Goal: Task Accomplishment & Management: Manage account settings

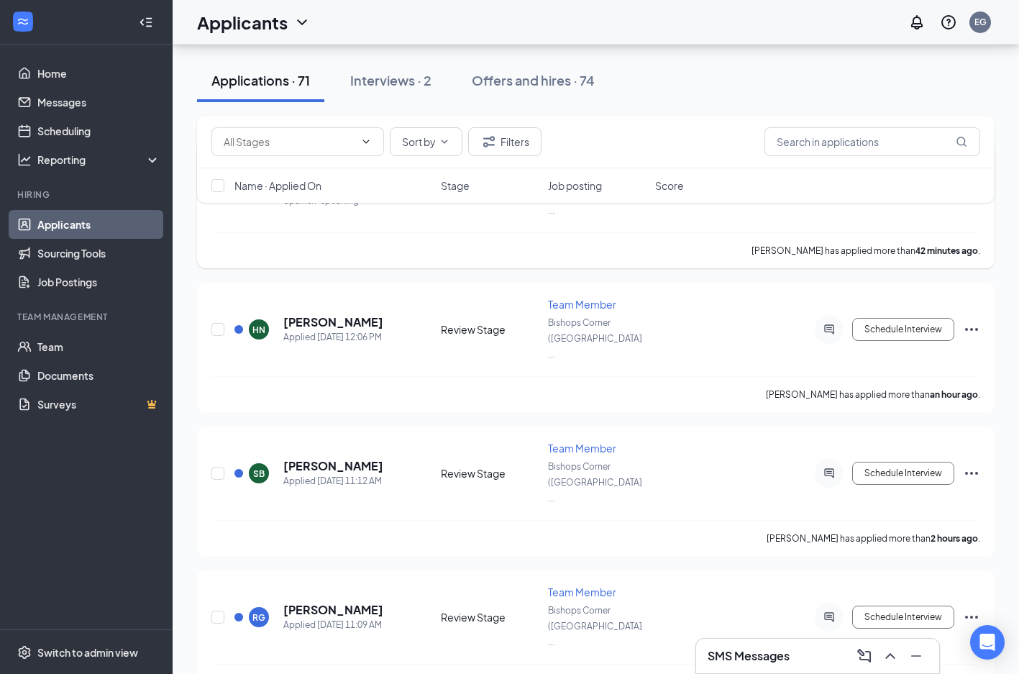
scroll to position [225, 0]
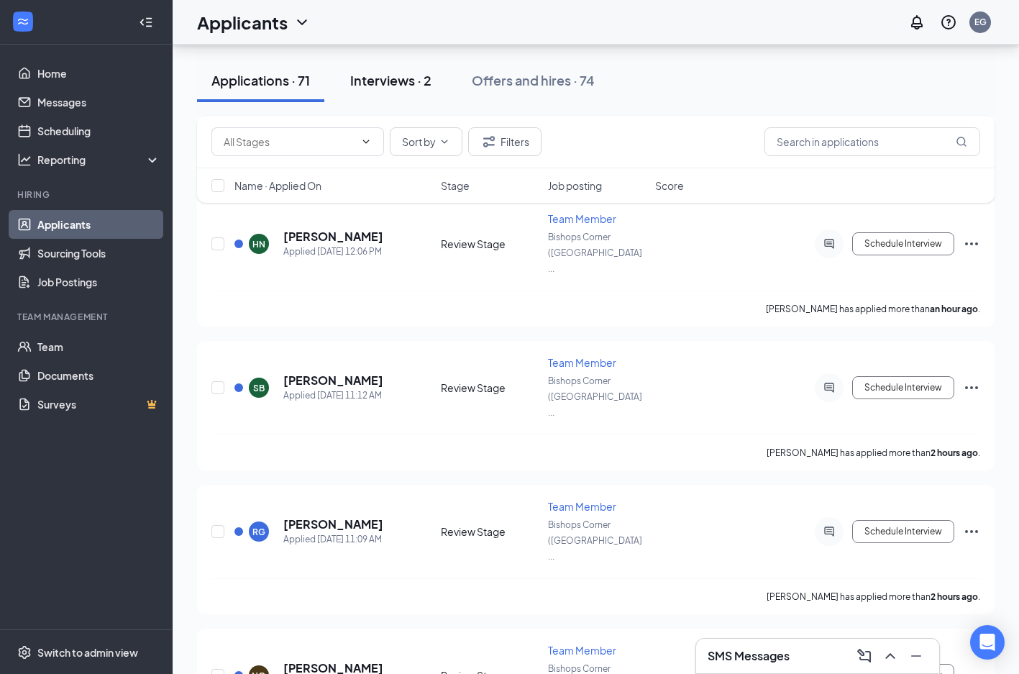
click at [391, 80] on div "Interviews · 2" at bounding box center [390, 80] width 81 height 18
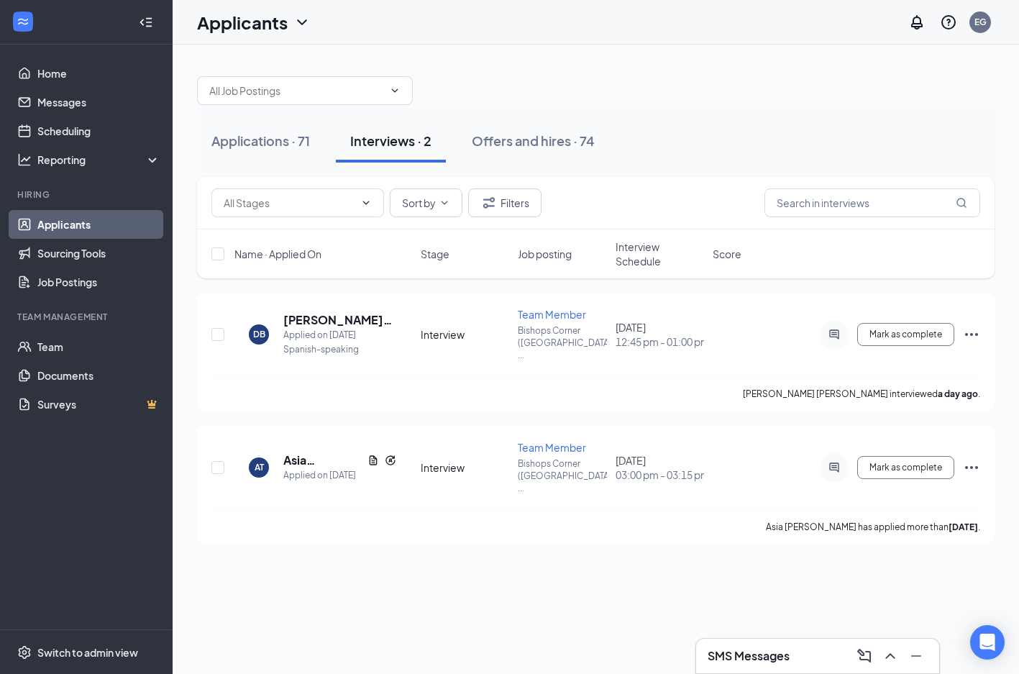
click at [761, 658] on h3 "SMS Messages" at bounding box center [748, 656] width 82 height 16
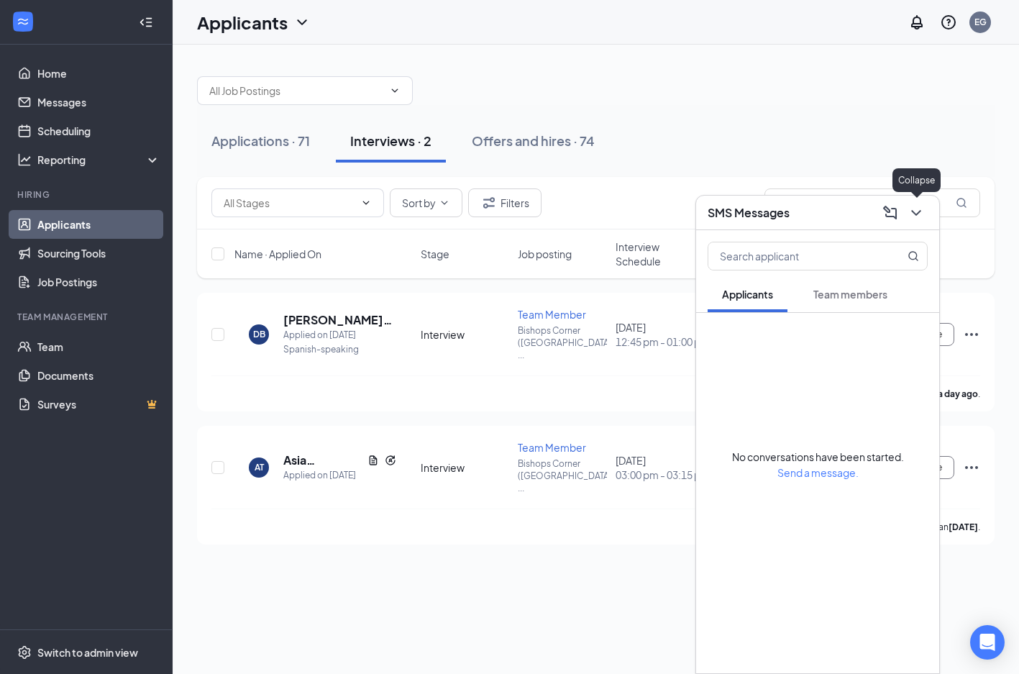
click at [918, 211] on icon "ChevronDown" at bounding box center [915, 213] width 9 height 6
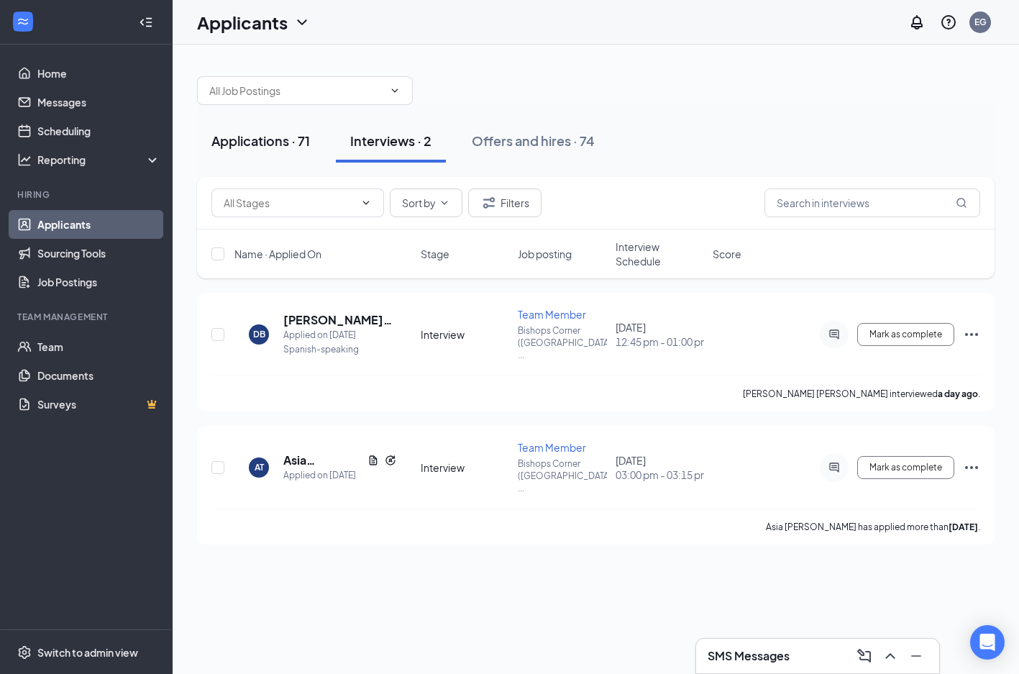
click at [241, 145] on div "Applications · 71" at bounding box center [260, 141] width 98 height 18
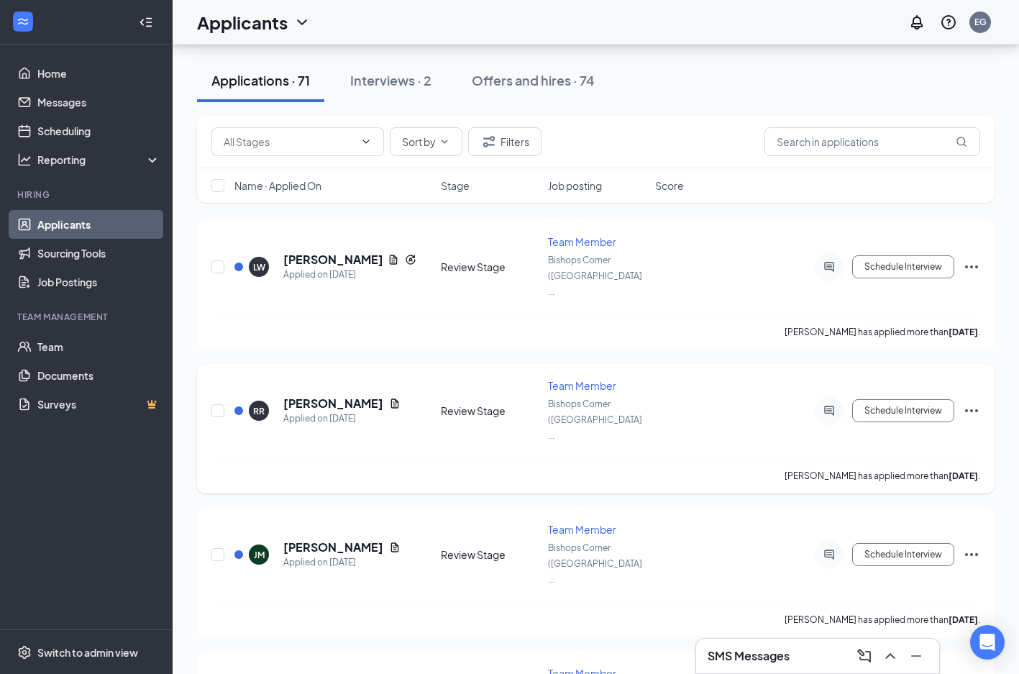
scroll to position [2899, 0]
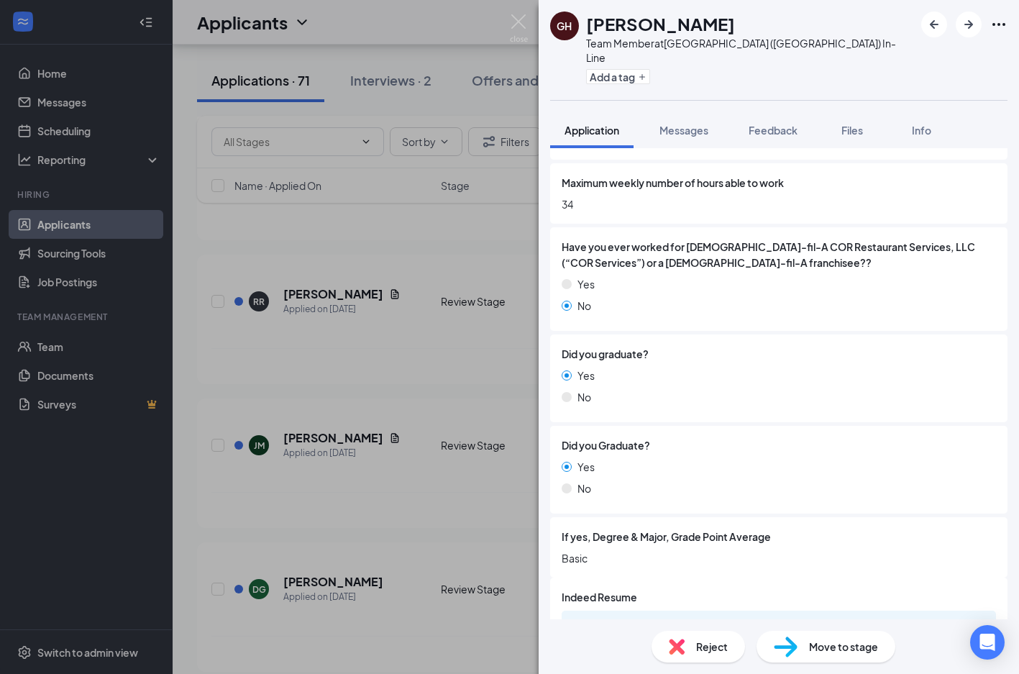
scroll to position [1024, 0]
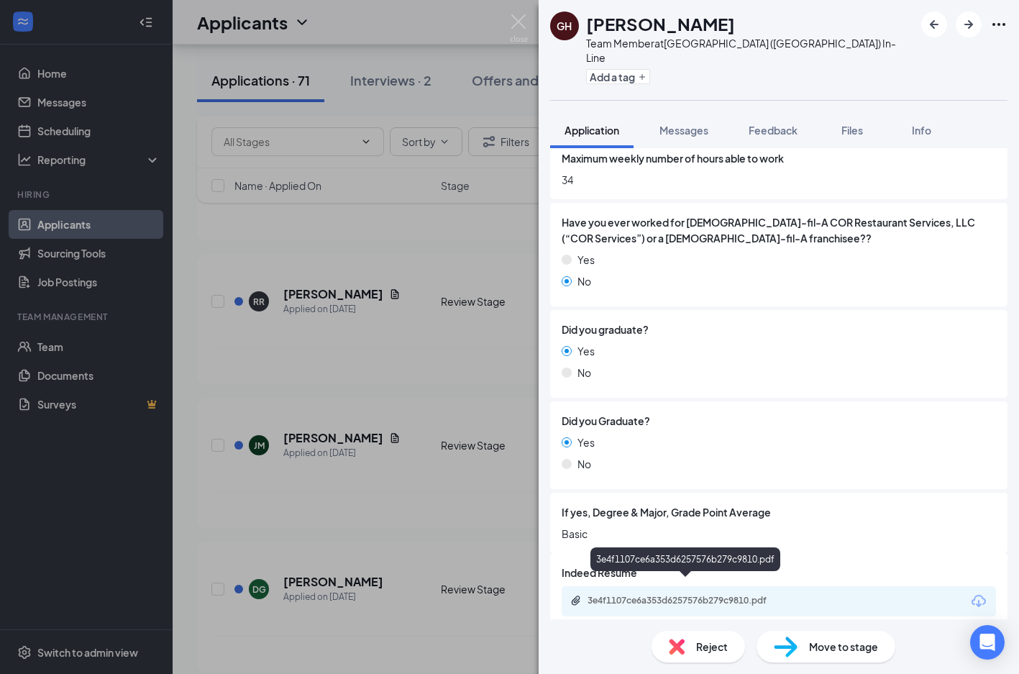
click at [715, 595] on div "3e4f1107ce6a353d6257576b279c9810.pdf" at bounding box center [687, 601] width 201 height 12
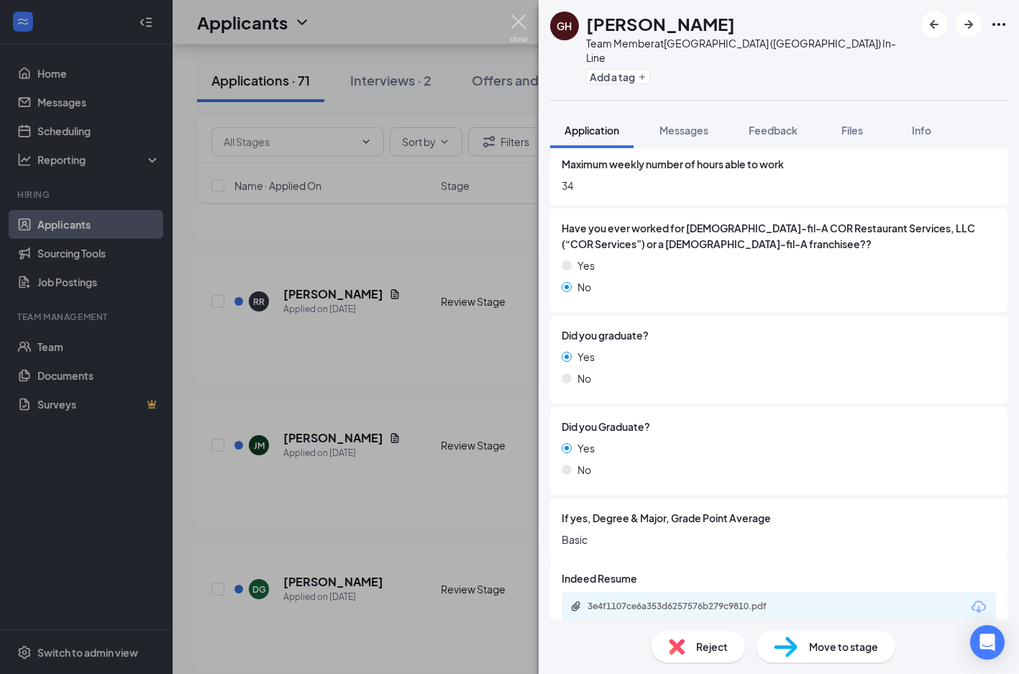
click at [510, 19] on img at bounding box center [519, 28] width 18 height 28
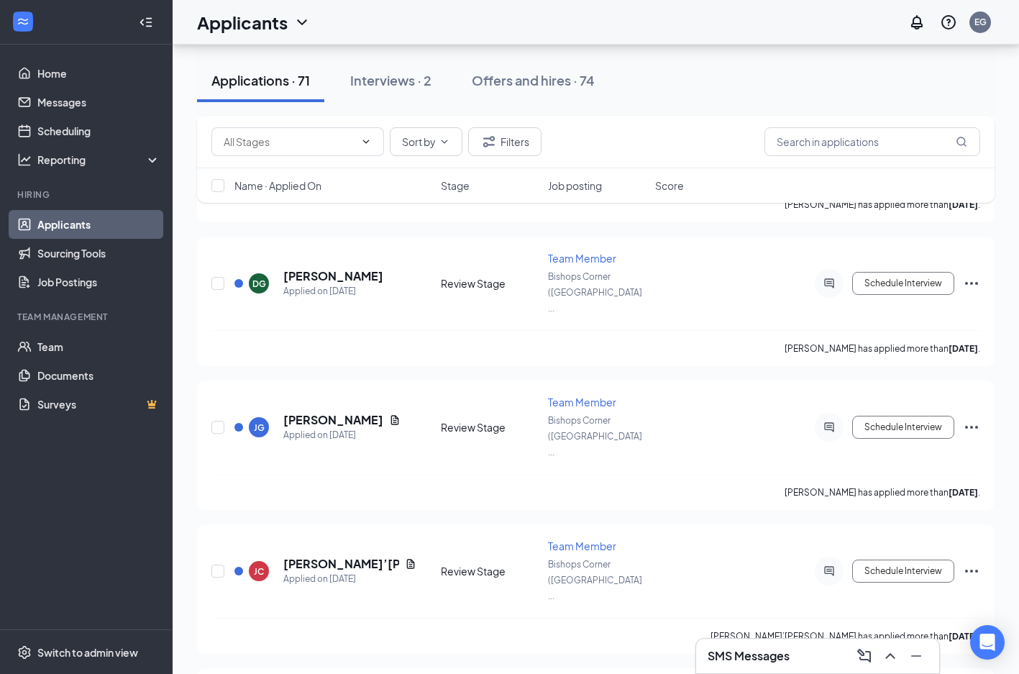
scroll to position [3216, 0]
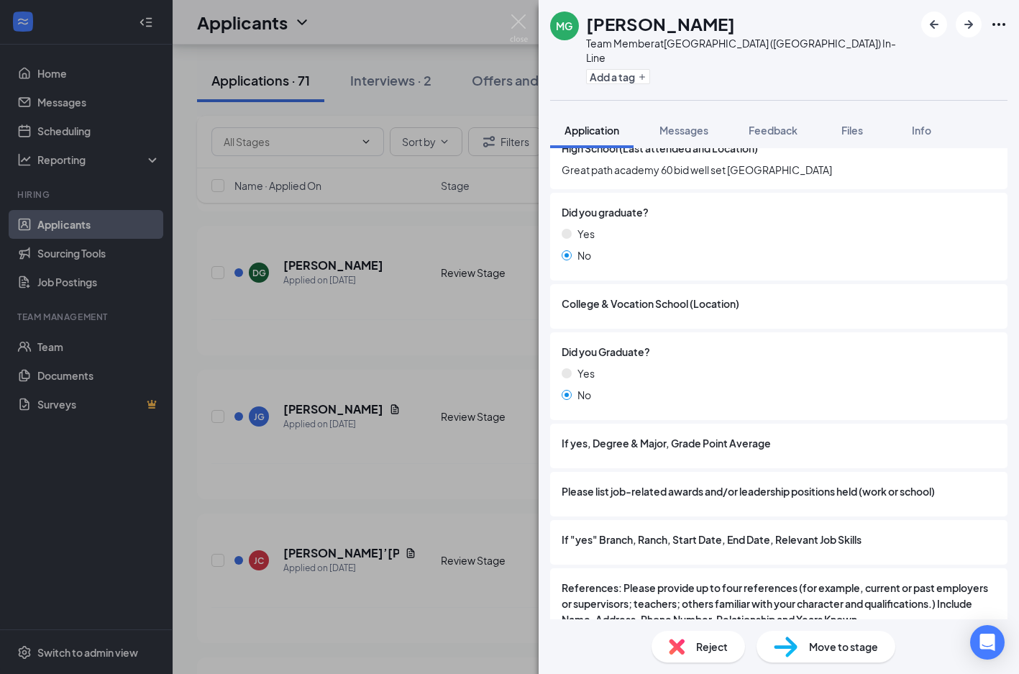
scroll to position [1504, 0]
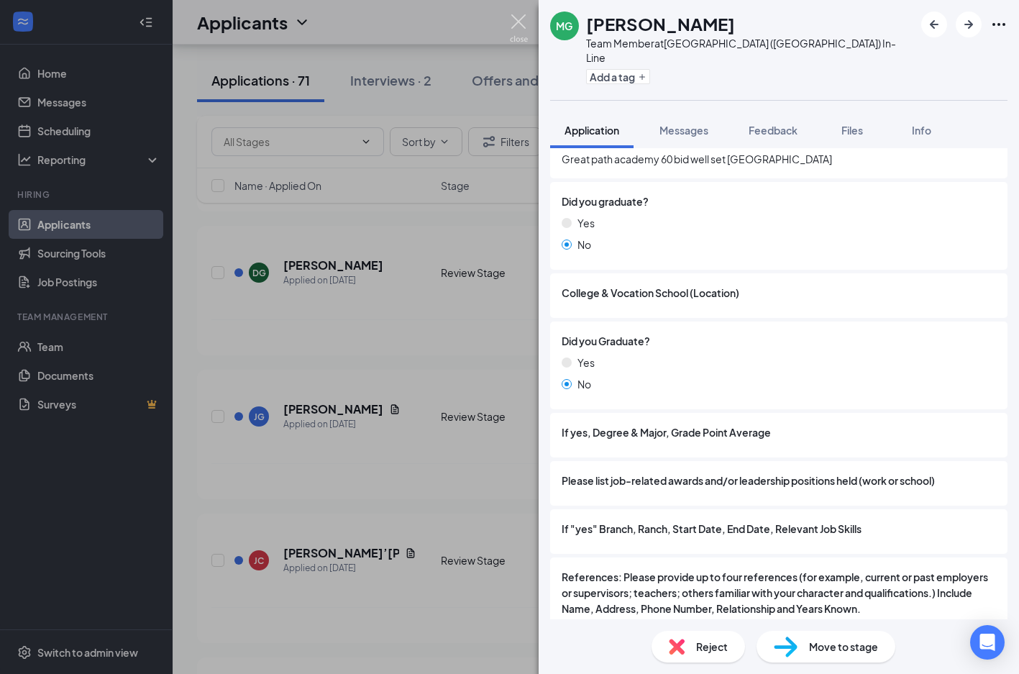
click at [518, 22] on img at bounding box center [519, 28] width 18 height 28
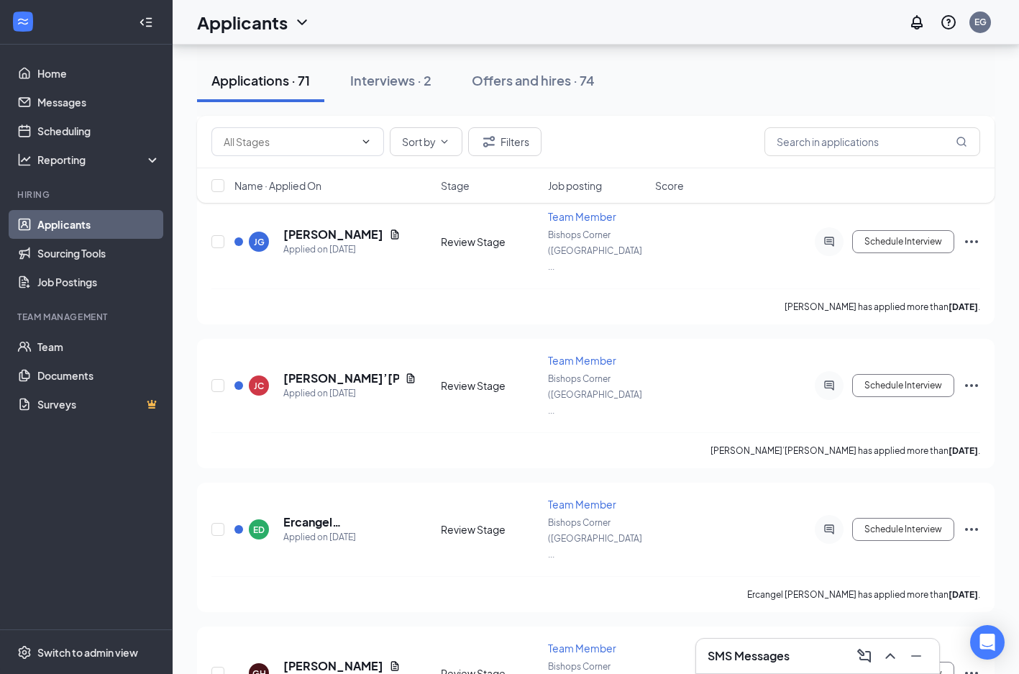
scroll to position [3366, 0]
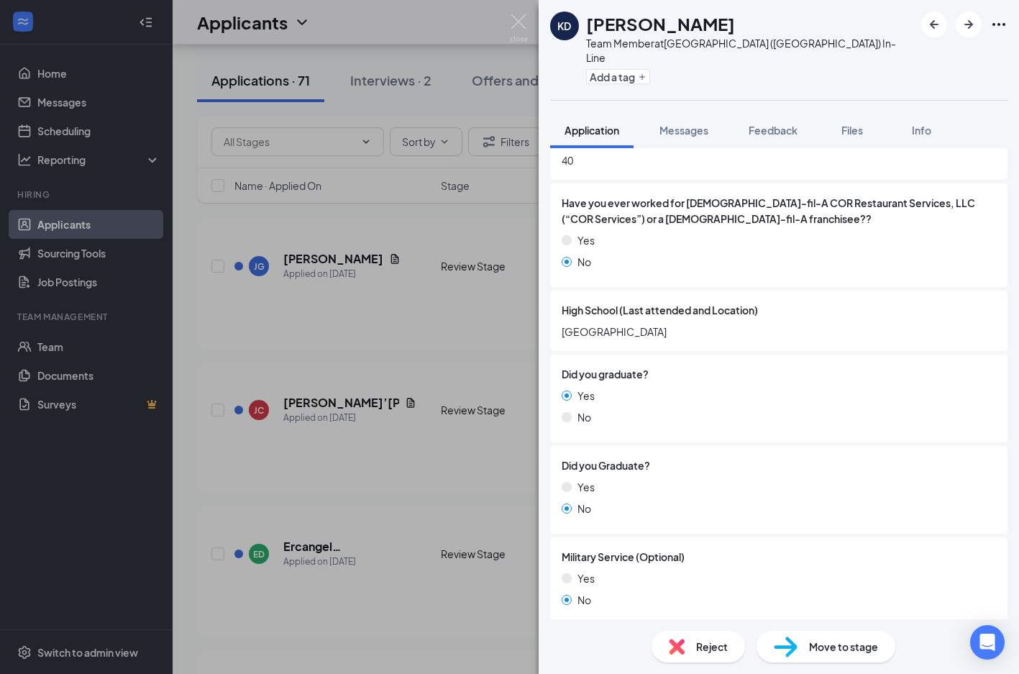
scroll to position [1116, 0]
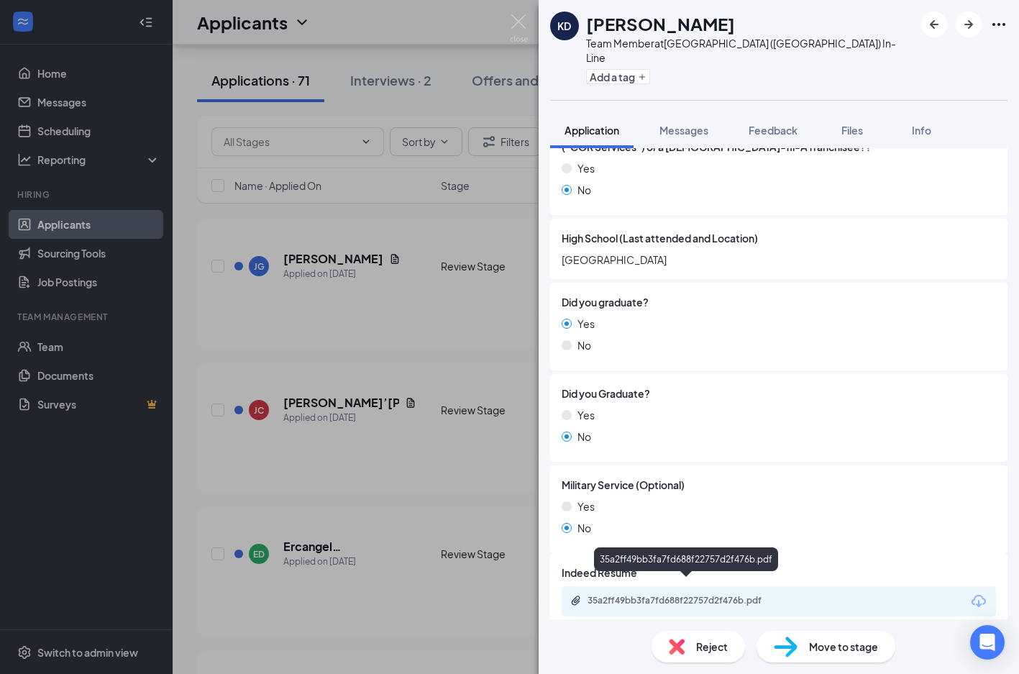
click at [739, 595] on div "35a2ff49bb3fa7fd688f22757d2f476b.pdf" at bounding box center [686, 602] width 233 height 14
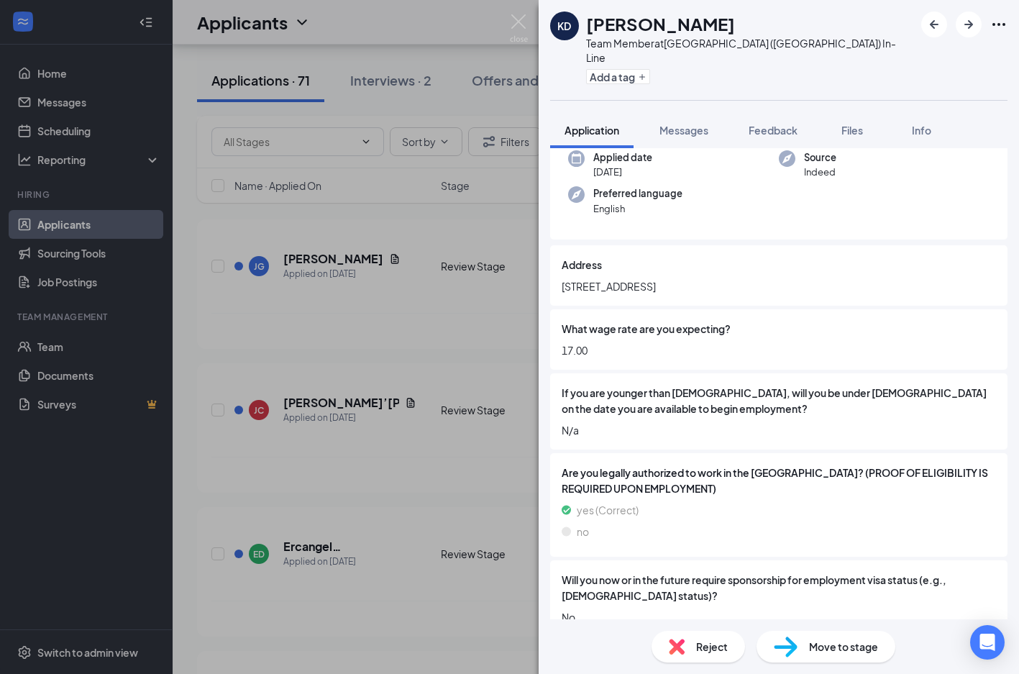
scroll to position [0, 0]
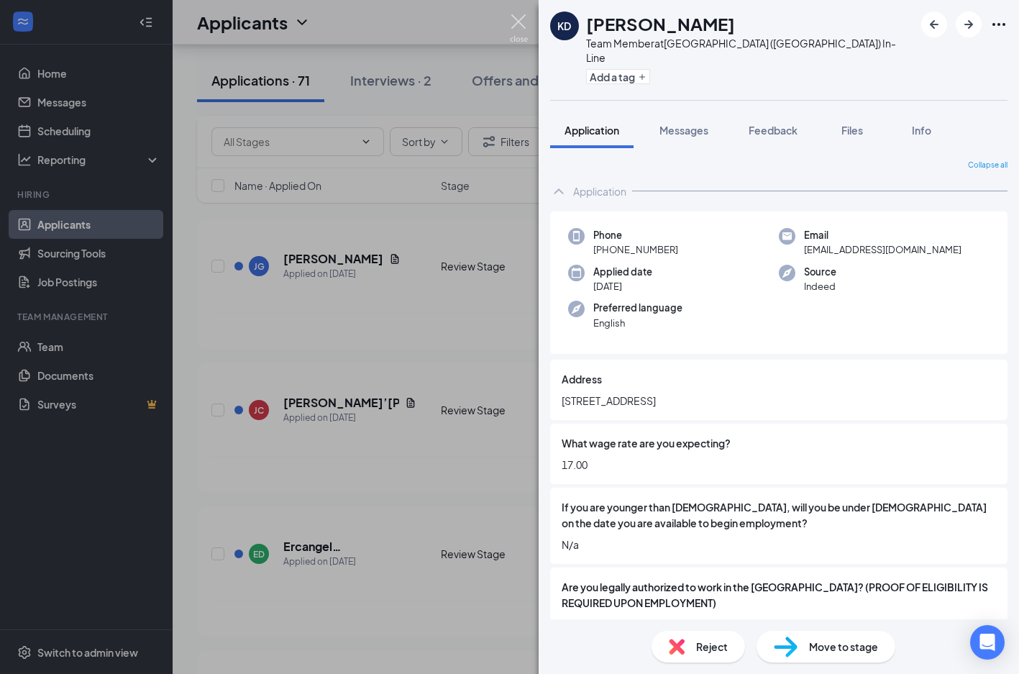
click at [519, 22] on img at bounding box center [519, 28] width 18 height 28
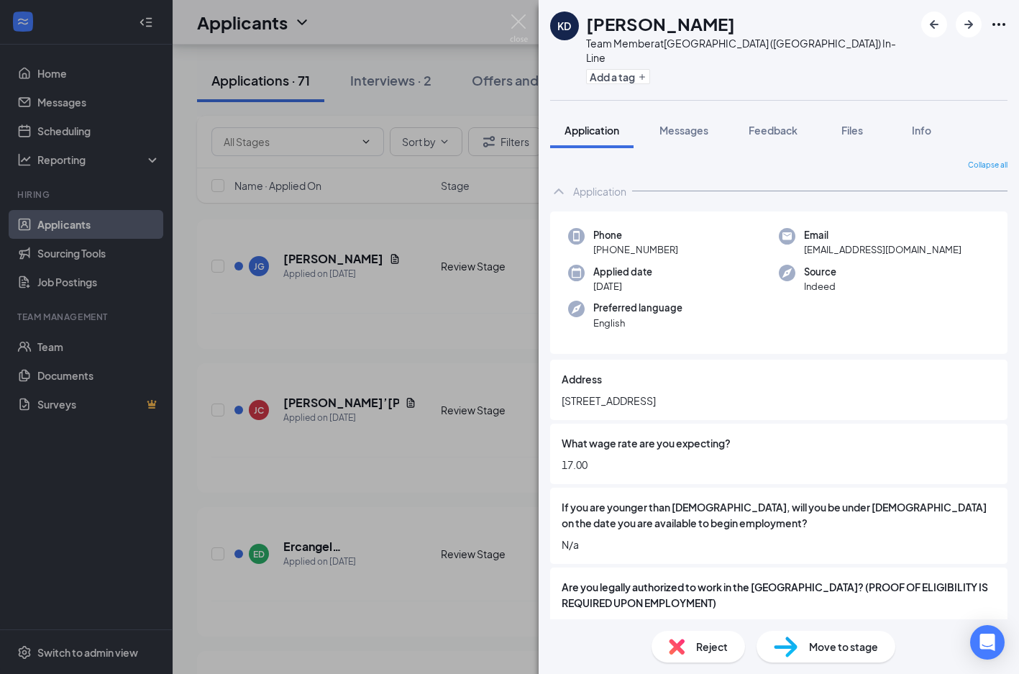
click at [802, 653] on div "Move to stage" at bounding box center [825, 646] width 139 height 32
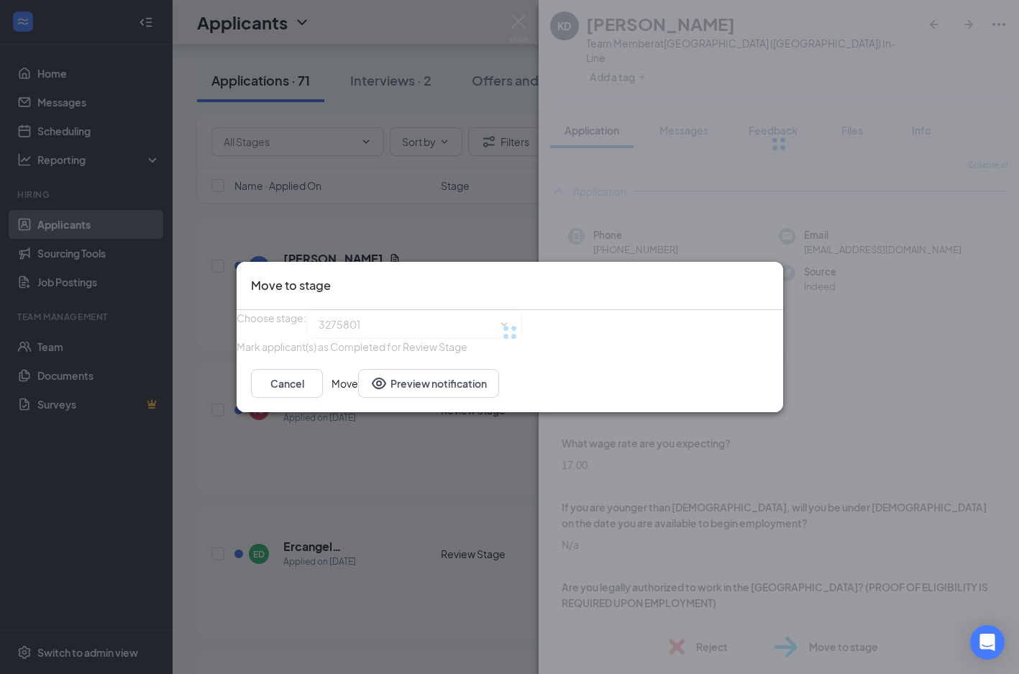
type input "Interview (next stage)"
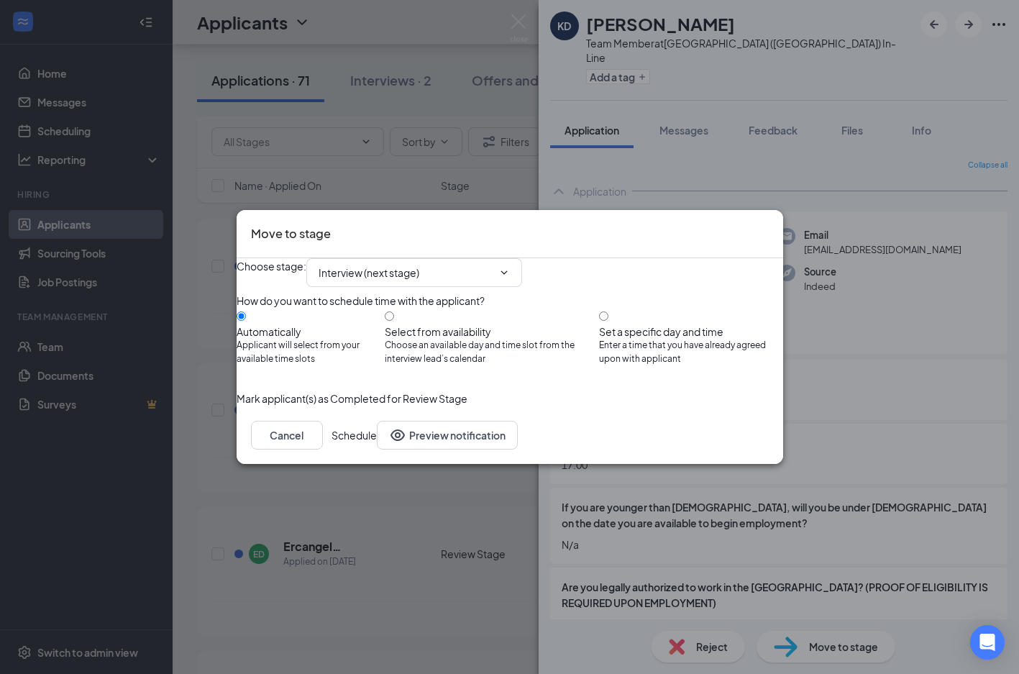
click at [377, 449] on button "Schedule" at bounding box center [353, 435] width 45 height 29
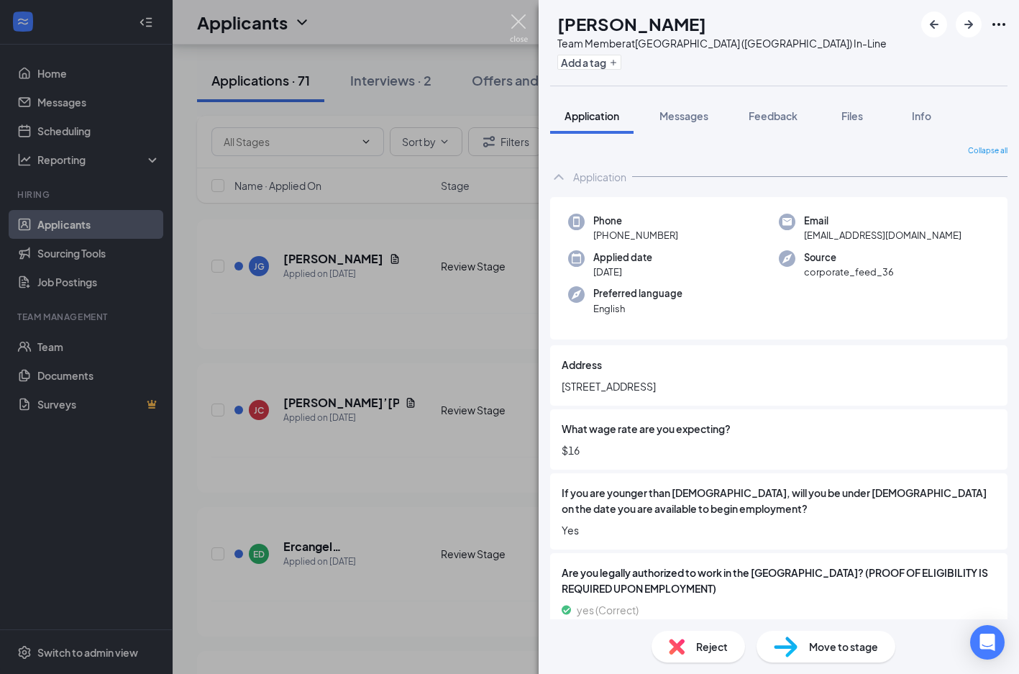
click at [521, 17] on img at bounding box center [519, 28] width 18 height 28
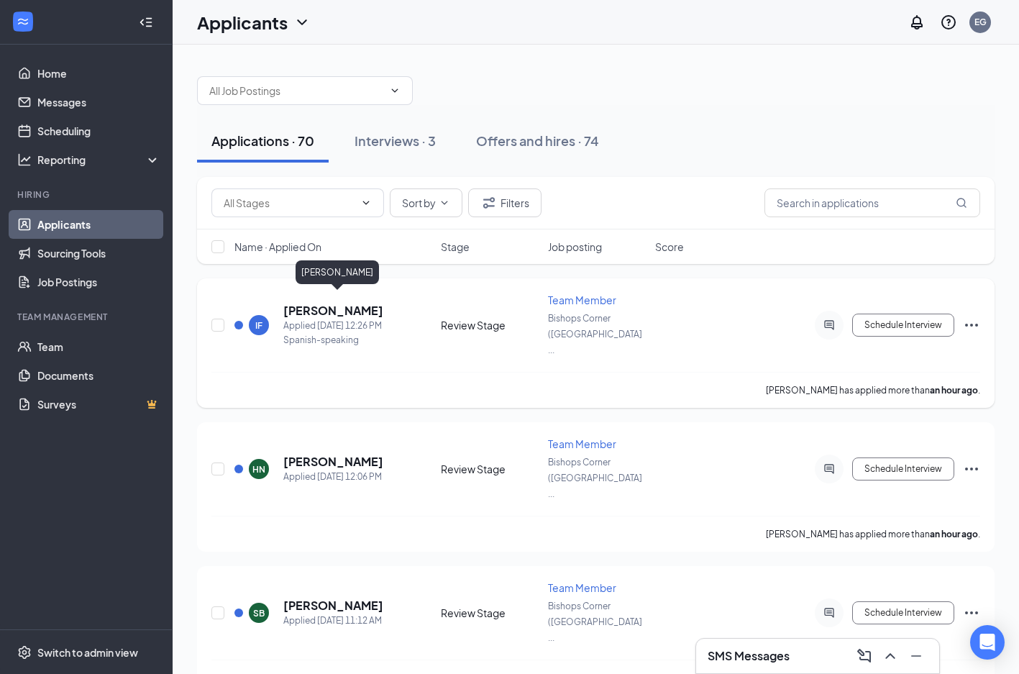
click at [374, 303] on h5 "[PERSON_NAME]" at bounding box center [333, 311] width 100 height 16
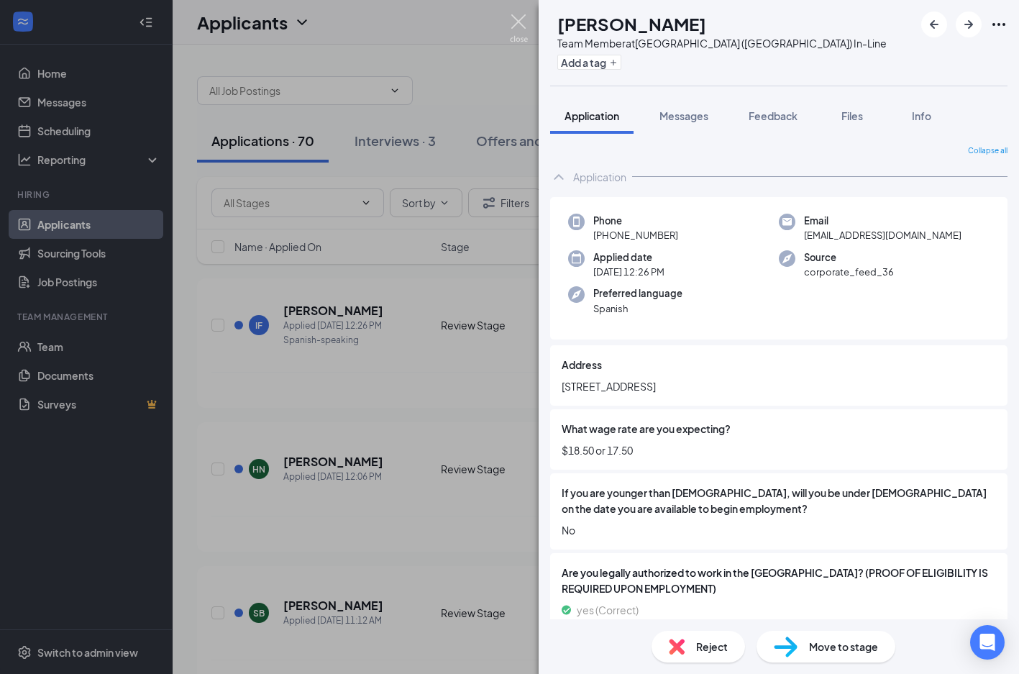
click at [519, 24] on img at bounding box center [519, 28] width 18 height 28
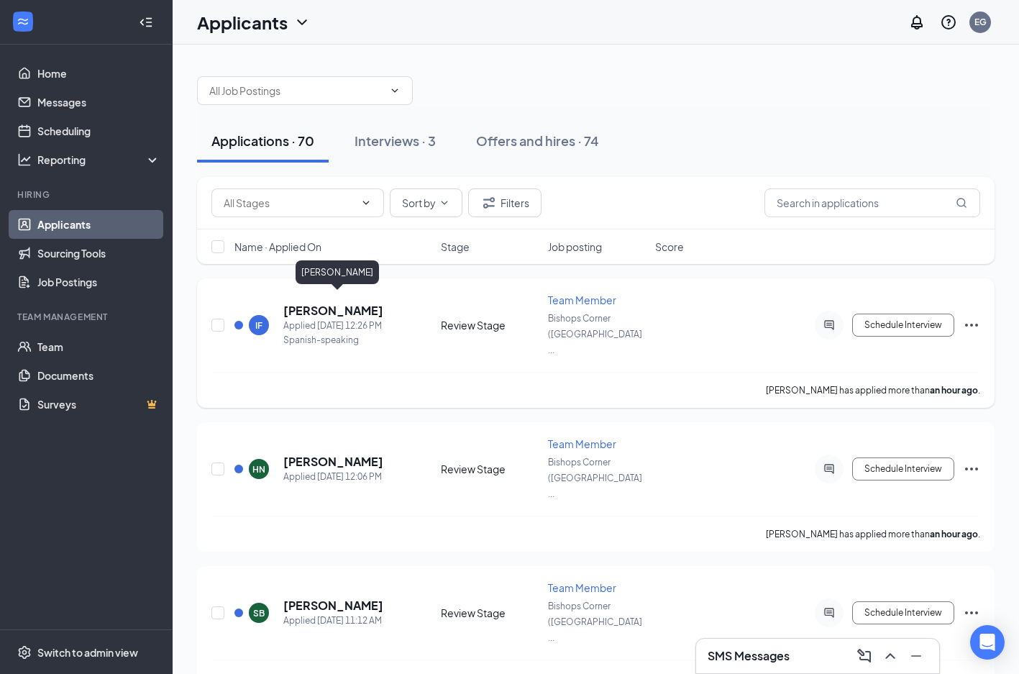
click at [334, 303] on h5 "[PERSON_NAME]" at bounding box center [333, 311] width 100 height 16
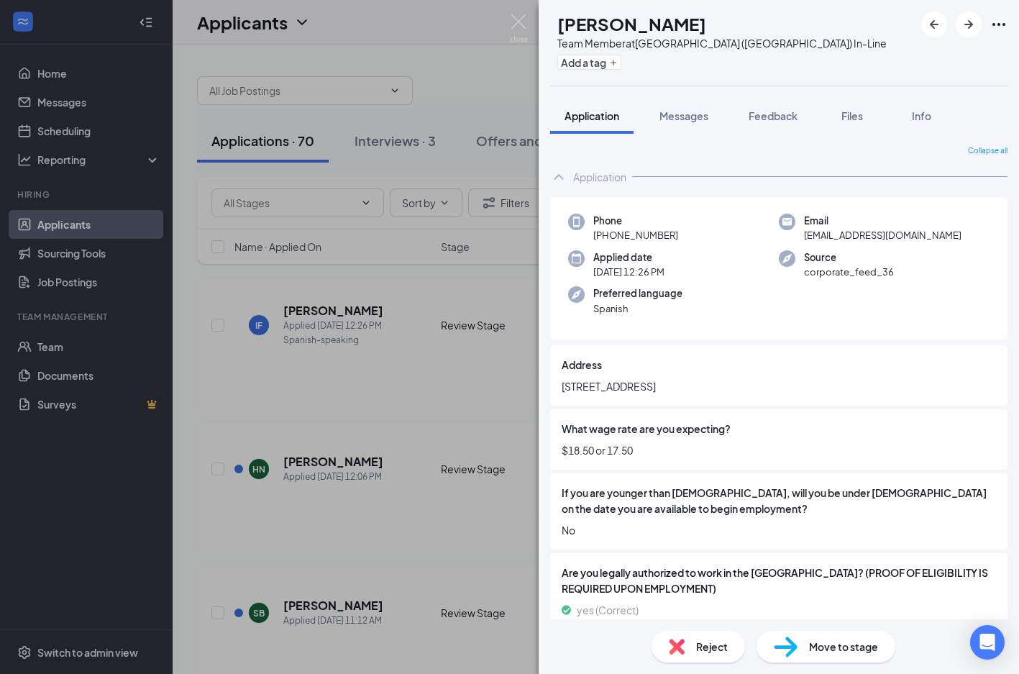
click at [826, 646] on span "Move to stage" at bounding box center [843, 646] width 69 height 16
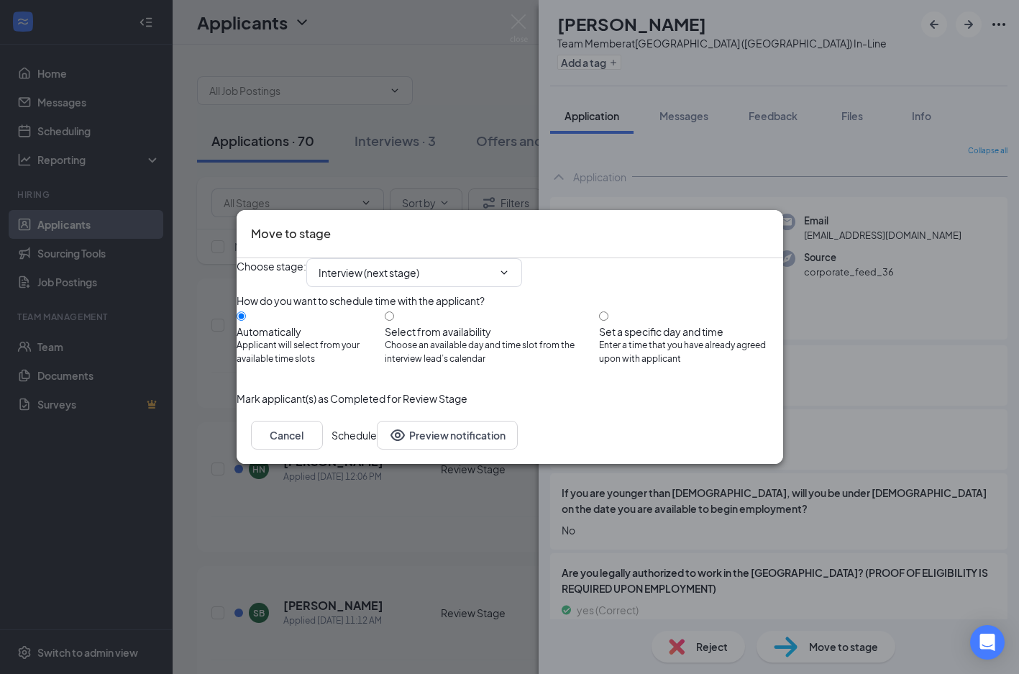
click at [377, 449] on button "Schedule" at bounding box center [353, 435] width 45 height 29
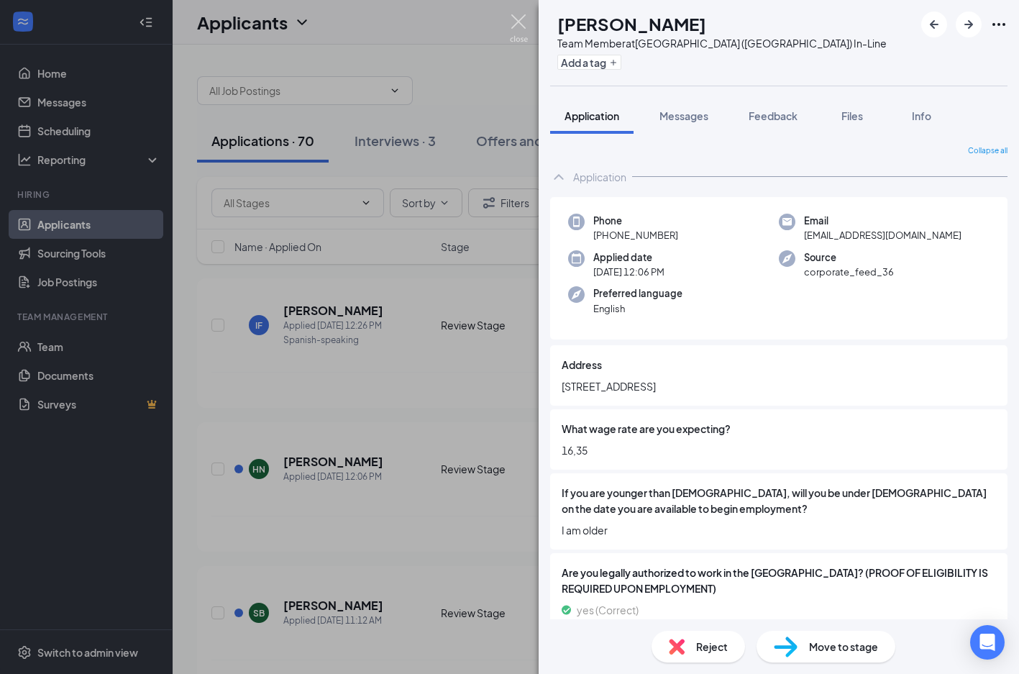
click at [520, 16] on img at bounding box center [519, 28] width 18 height 28
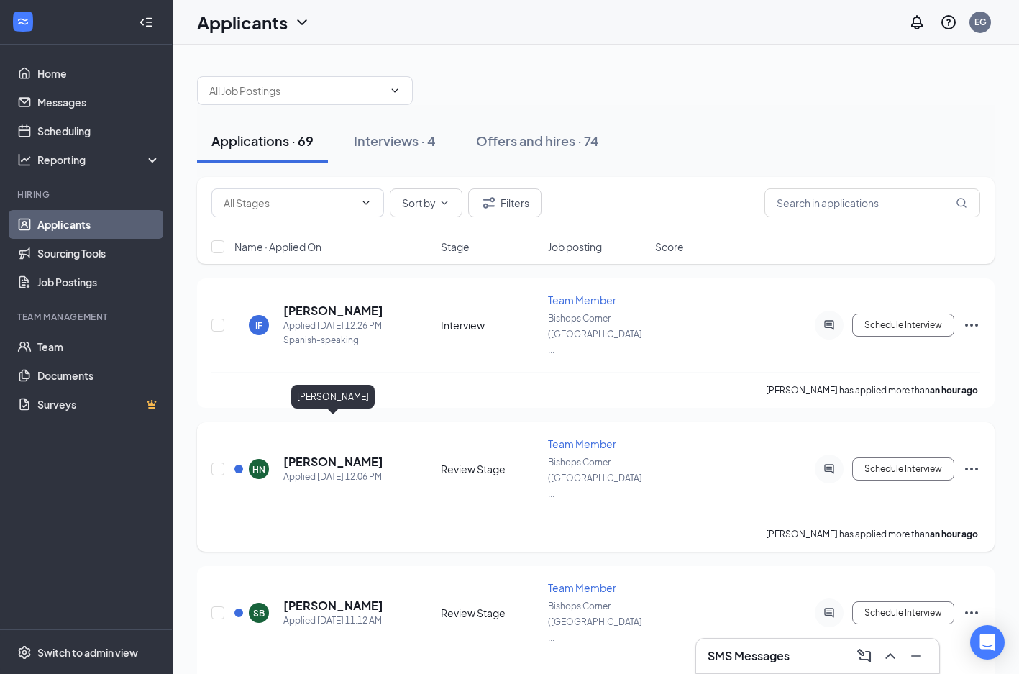
click at [357, 454] on h5 "[PERSON_NAME]" at bounding box center [333, 462] width 100 height 16
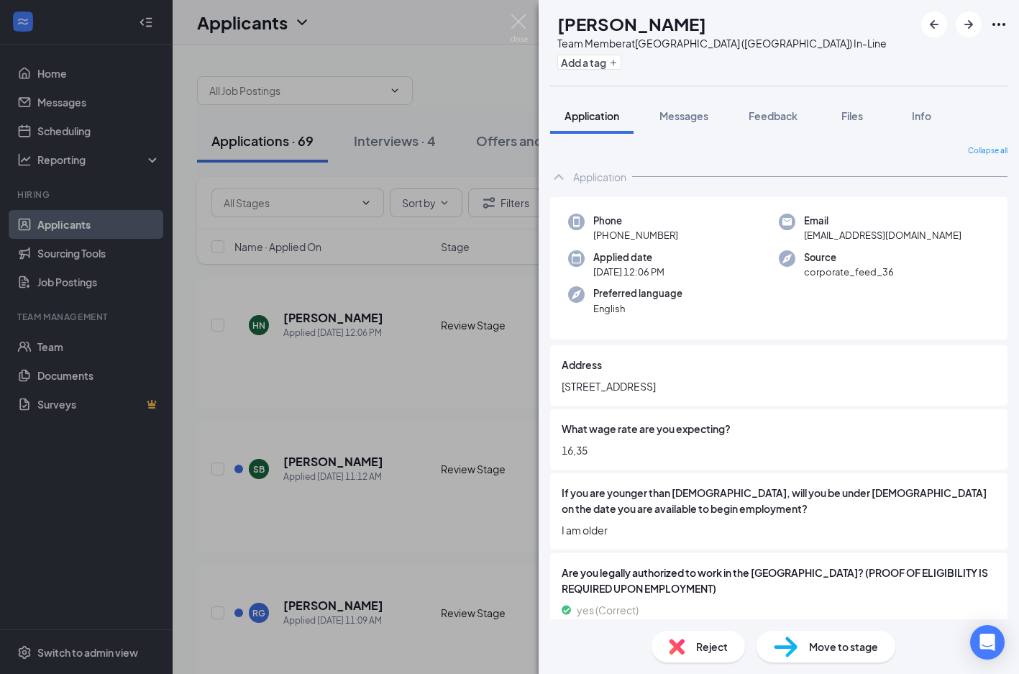
click at [781, 644] on img at bounding box center [786, 646] width 24 height 21
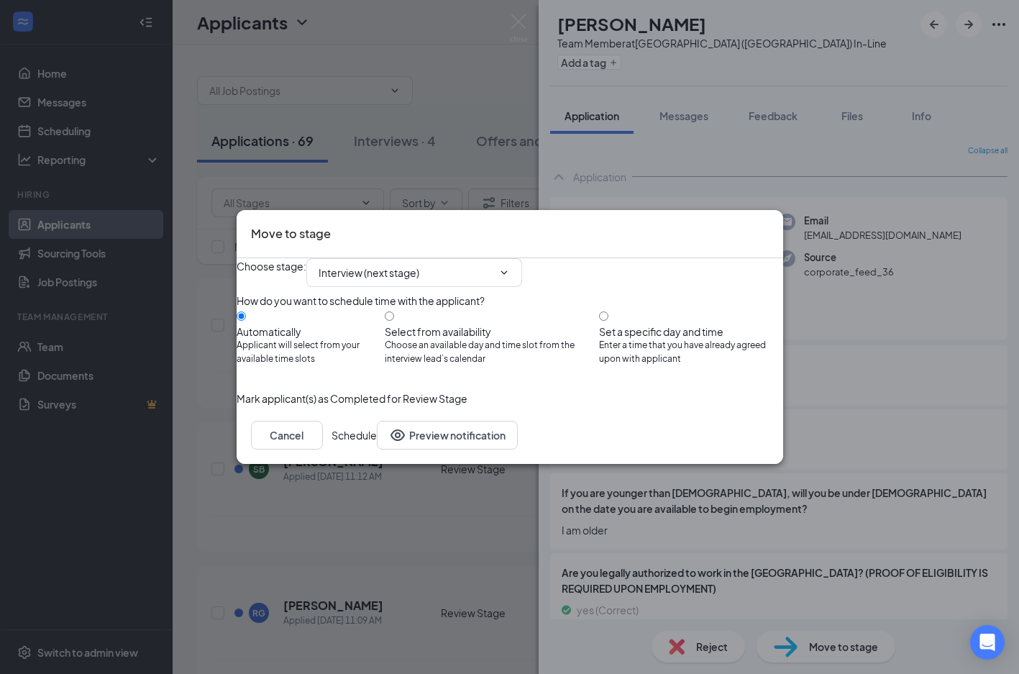
click at [377, 449] on button "Schedule" at bounding box center [353, 435] width 45 height 29
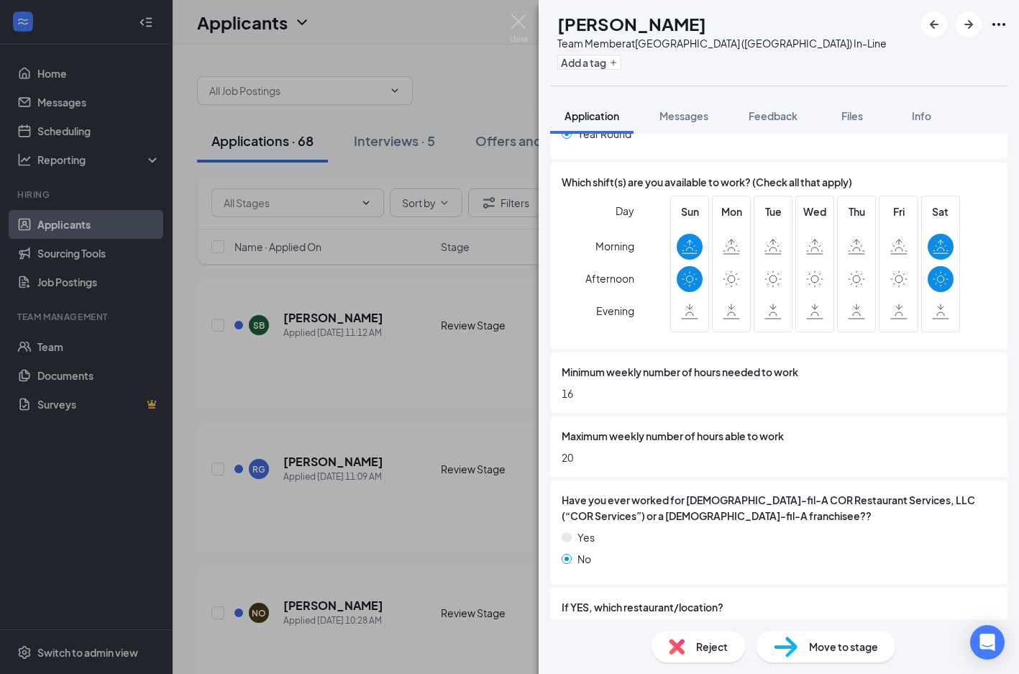
scroll to position [769, 0]
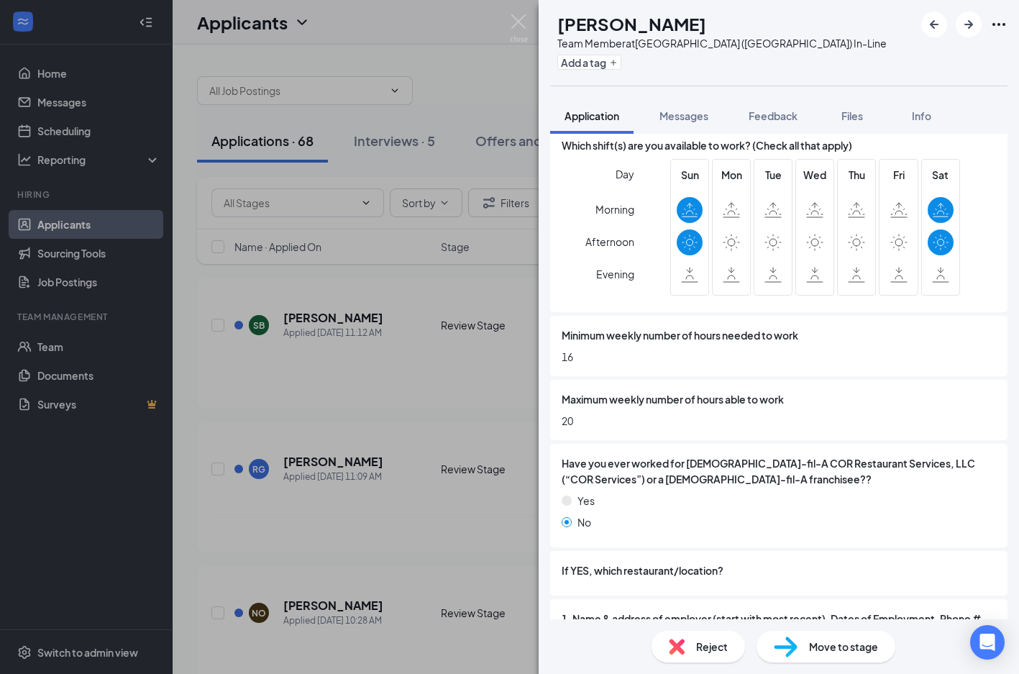
click at [706, 649] on span "Reject" at bounding box center [712, 646] width 32 height 16
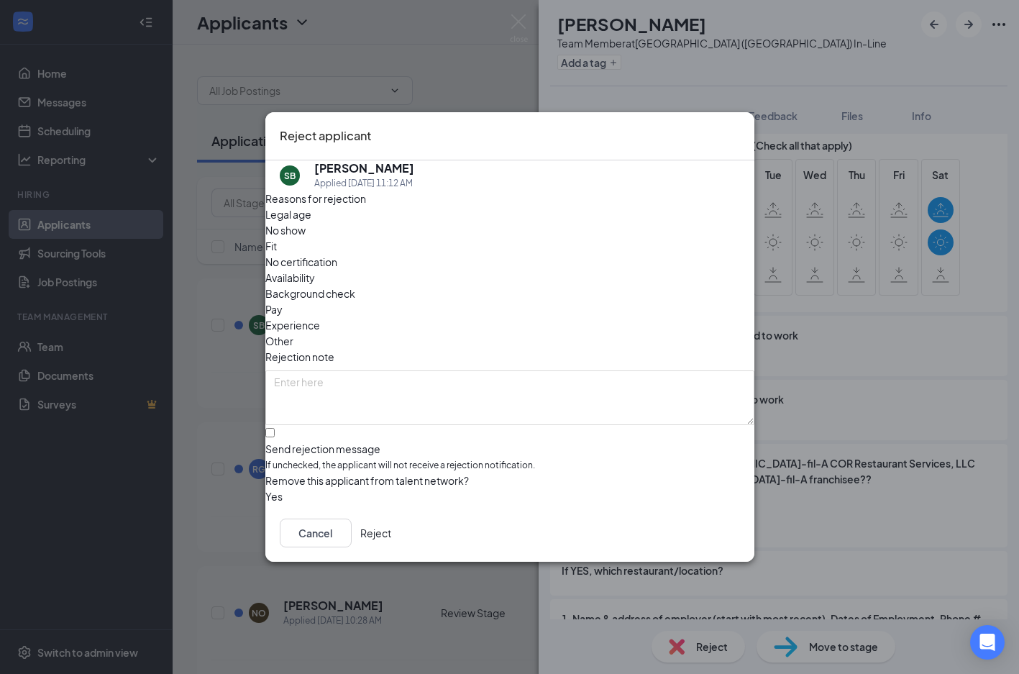
click at [597, 270] on div "Availability" at bounding box center [509, 278] width 489 height 16
click at [391, 539] on button "Reject" at bounding box center [375, 532] width 31 height 29
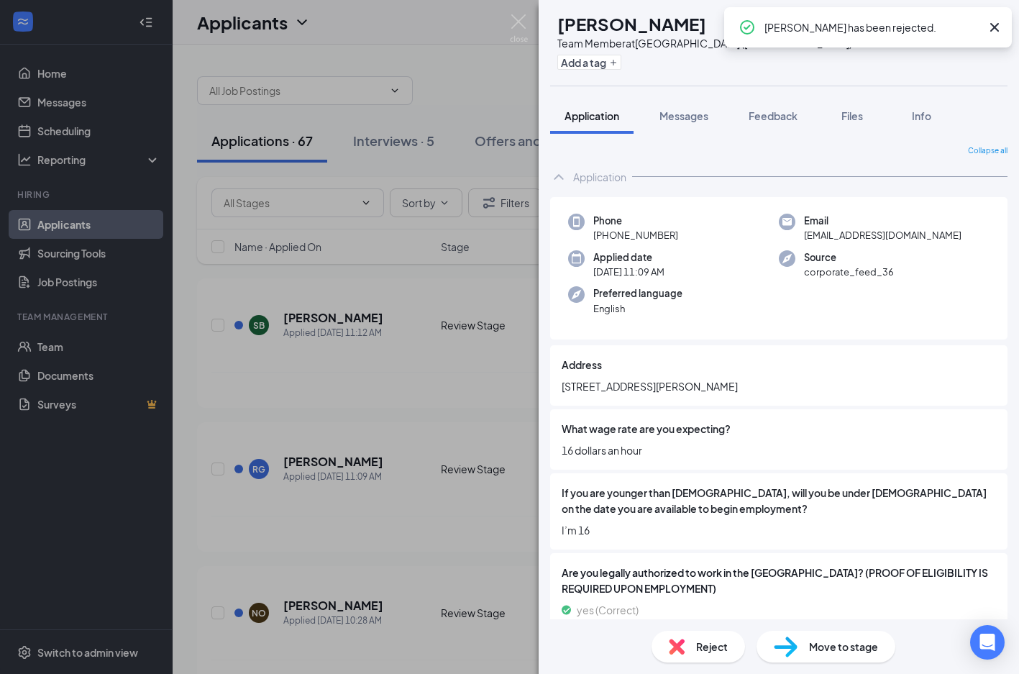
click at [992, 26] on icon "Cross" at bounding box center [994, 27] width 17 height 17
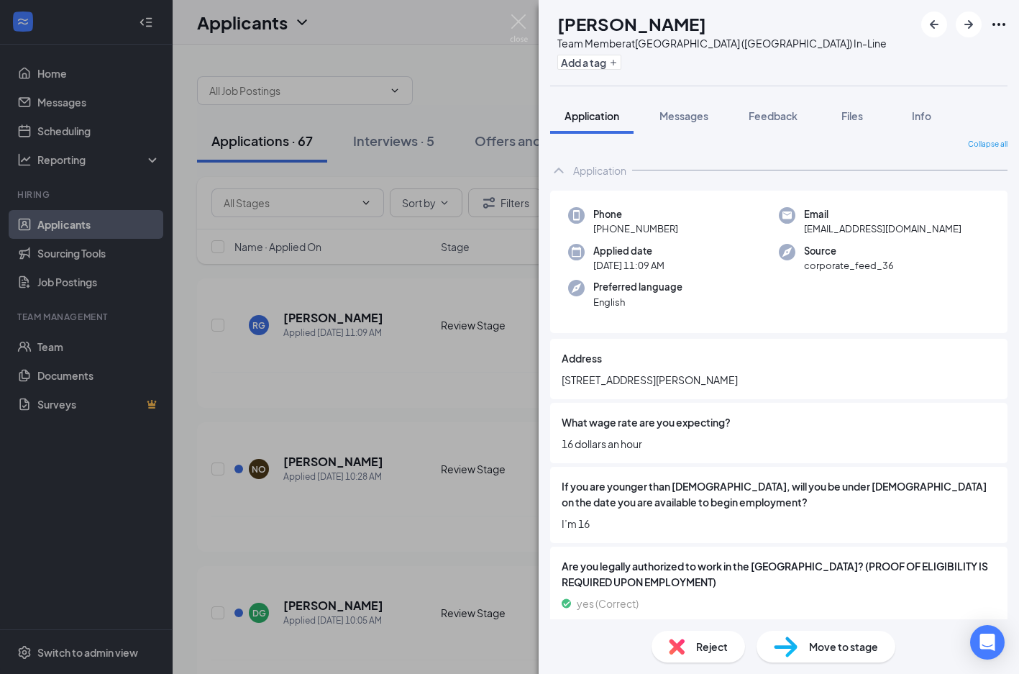
scroll to position [3, 0]
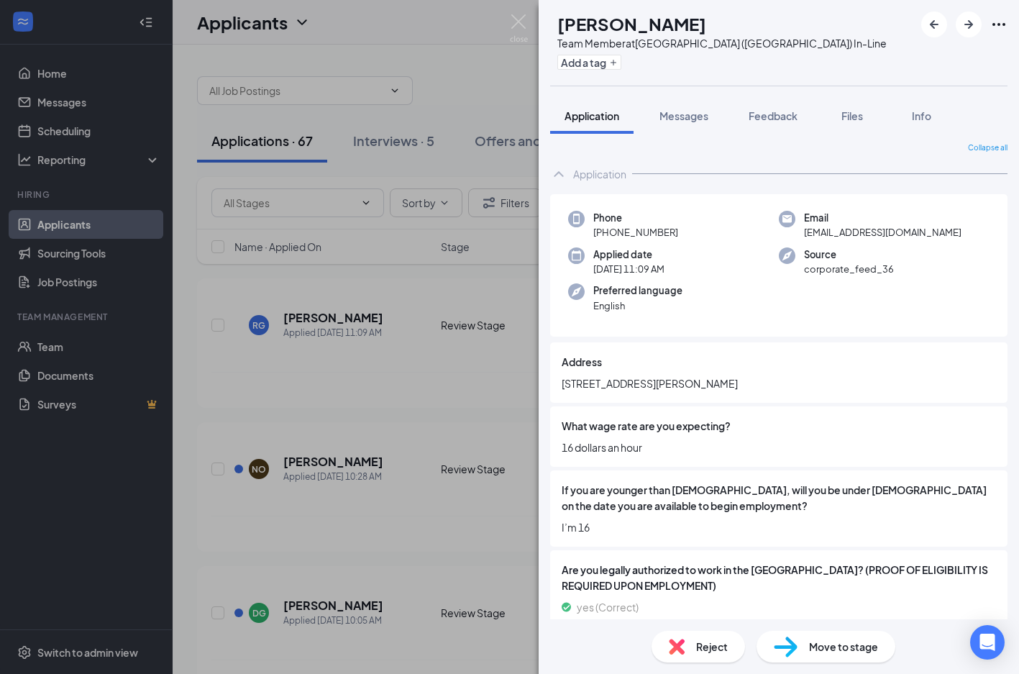
click at [694, 662] on div "Reject Move to stage" at bounding box center [778, 646] width 480 height 55
click at [695, 656] on div "Reject" at bounding box center [697, 646] width 93 height 32
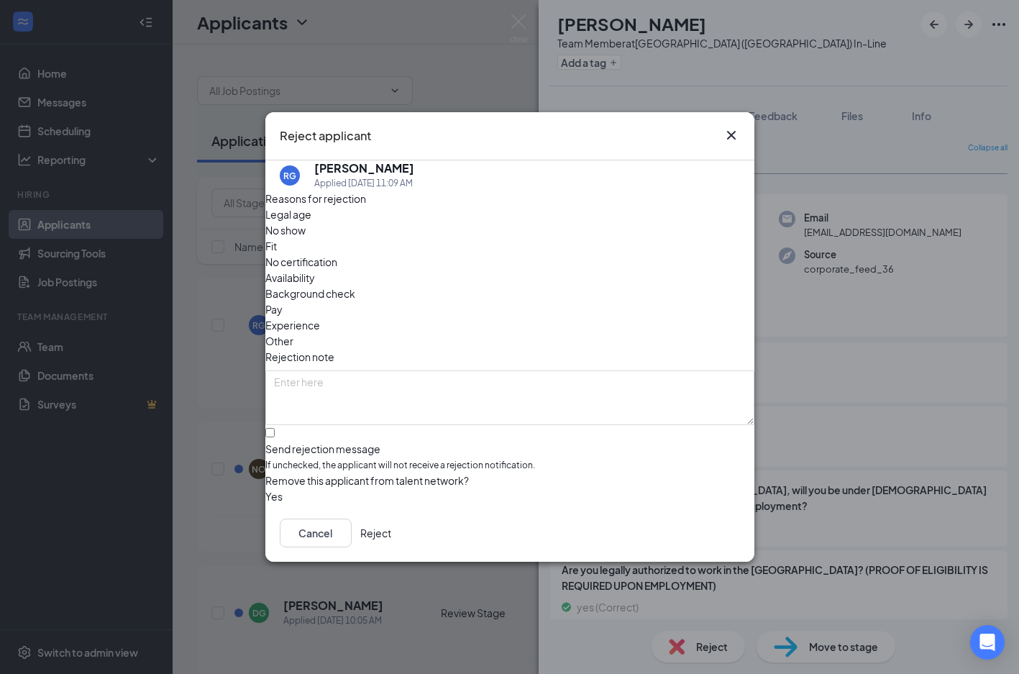
click at [315, 270] on span "Availability" at bounding box center [290, 278] width 50 height 16
click at [391, 533] on button "Reject" at bounding box center [375, 532] width 31 height 29
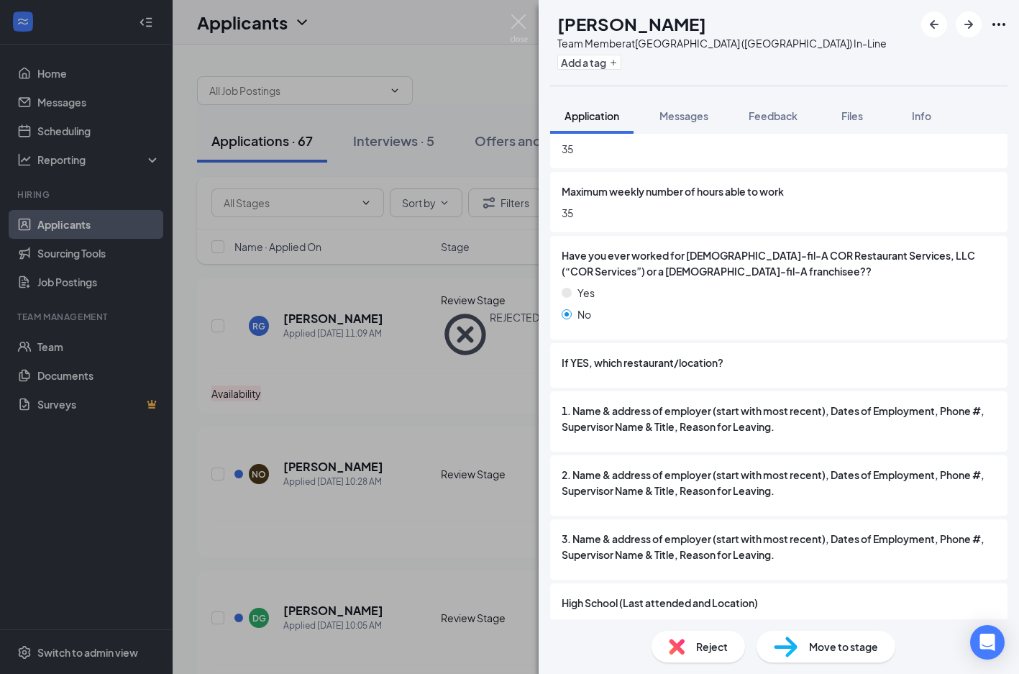
scroll to position [994, 0]
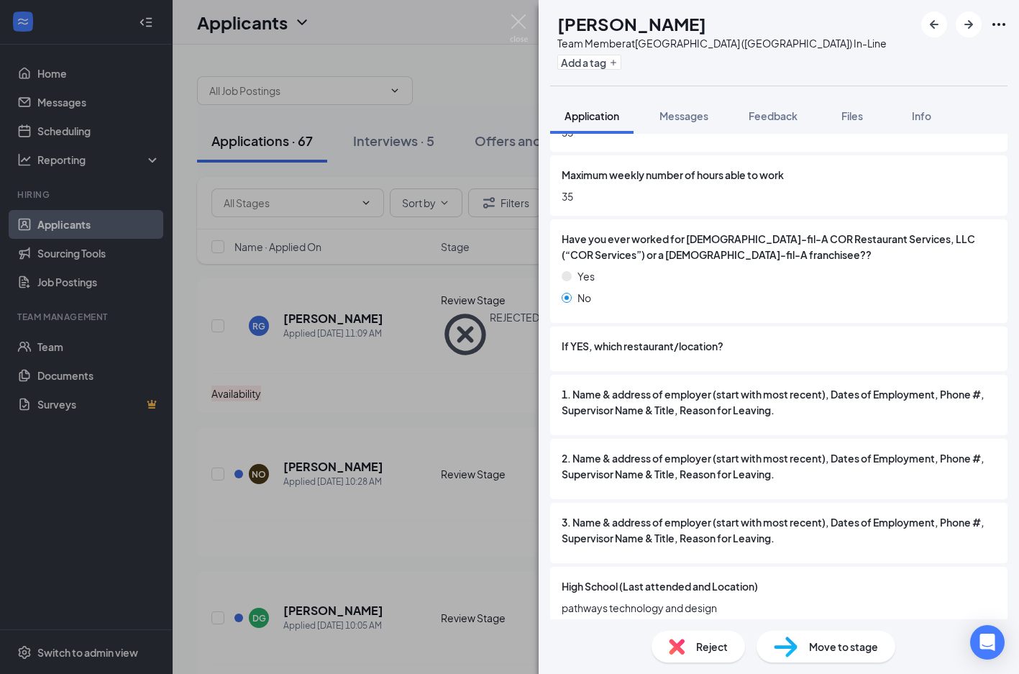
click at [700, 664] on div "Reject Move to stage" at bounding box center [778, 646] width 480 height 55
click at [697, 645] on span "Reject" at bounding box center [712, 646] width 32 height 16
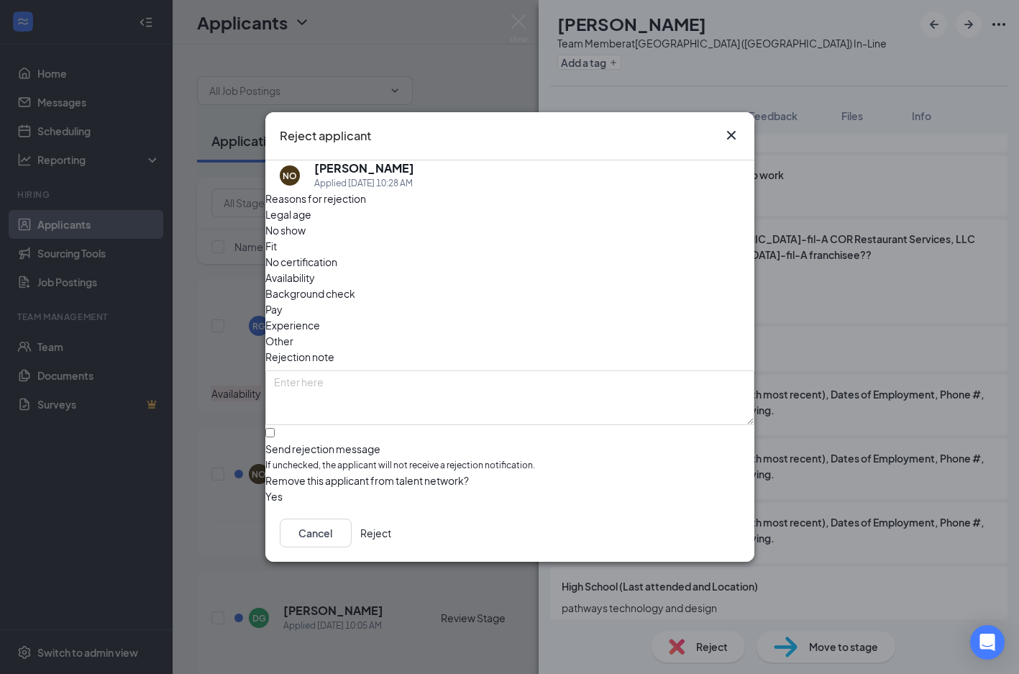
click at [315, 270] on span "Availability" at bounding box center [290, 278] width 50 height 16
click at [391, 536] on button "Reject" at bounding box center [375, 532] width 31 height 29
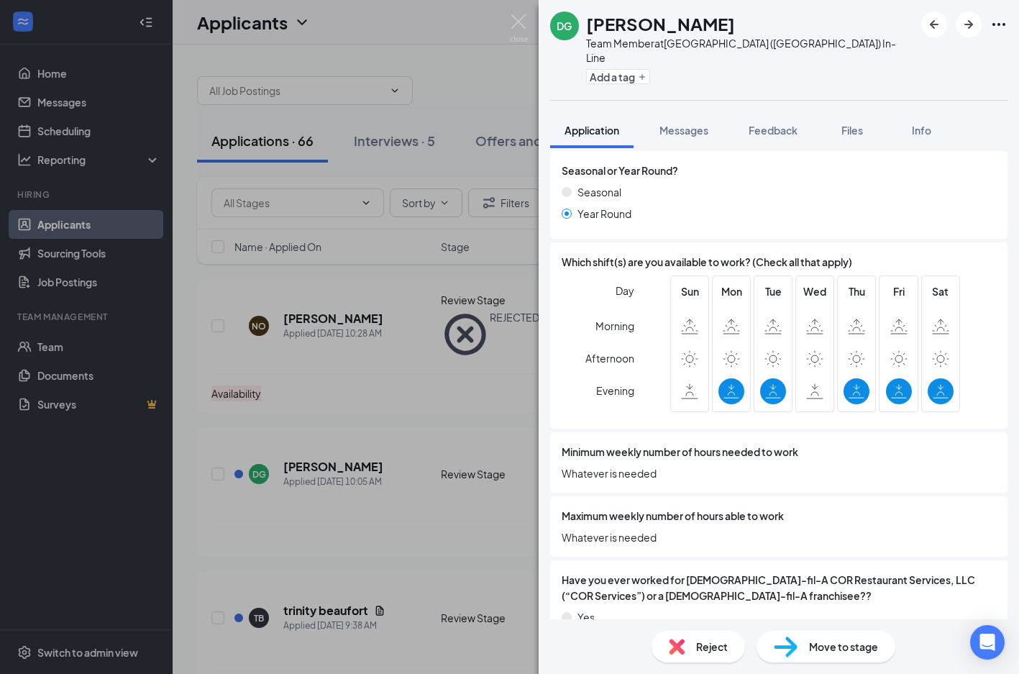
scroll to position [700, 0]
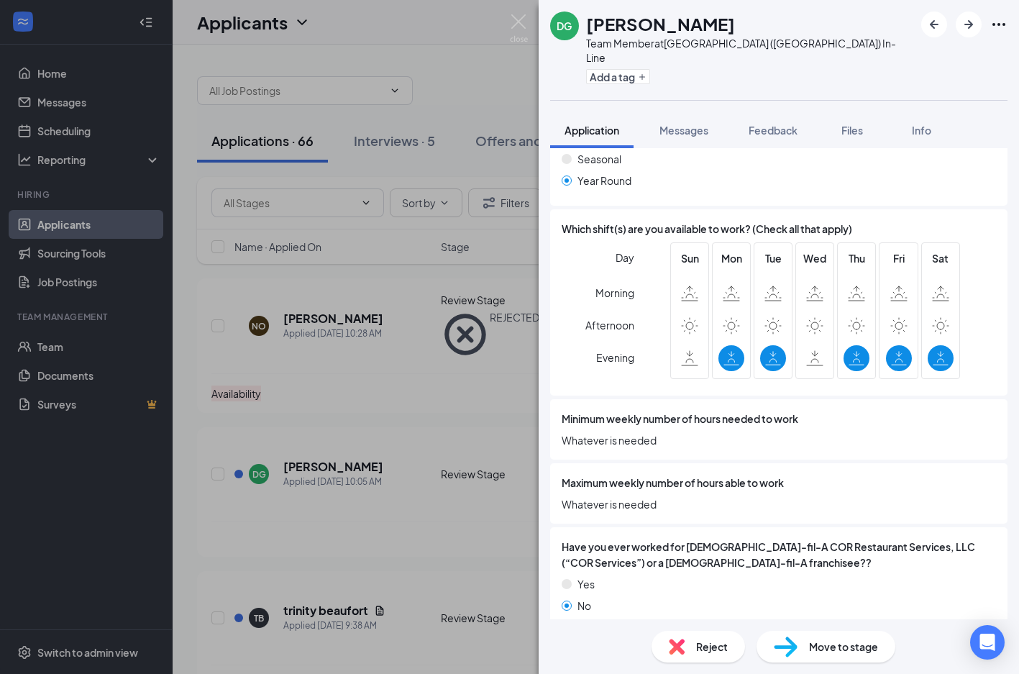
click at [700, 644] on span "Reject" at bounding box center [712, 646] width 32 height 16
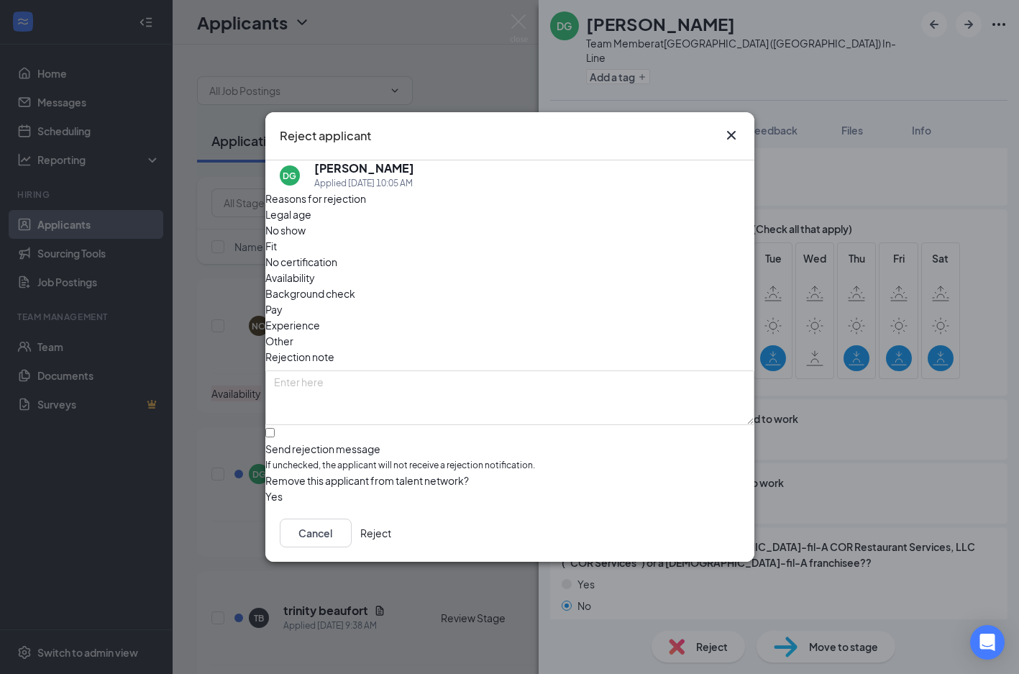
click at [315, 270] on span "Availability" at bounding box center [290, 278] width 50 height 16
click at [697, 550] on div "Cancel Reject" at bounding box center [509, 533] width 489 height 58
click at [391, 535] on button "Reject" at bounding box center [375, 532] width 31 height 29
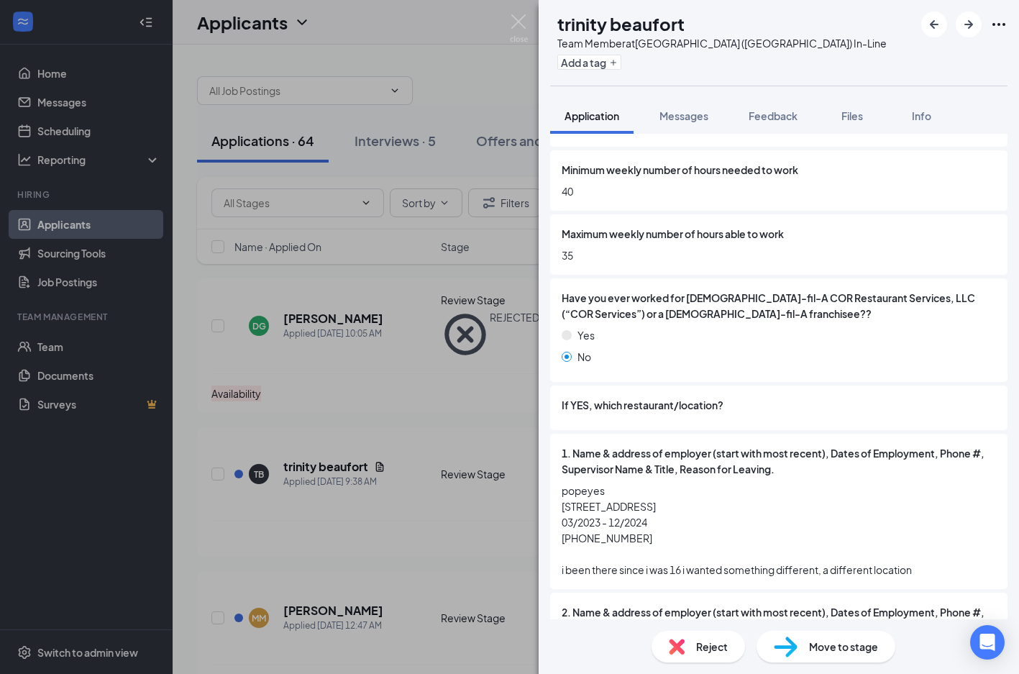
scroll to position [934, 0]
click at [796, 643] on img at bounding box center [786, 646] width 24 height 21
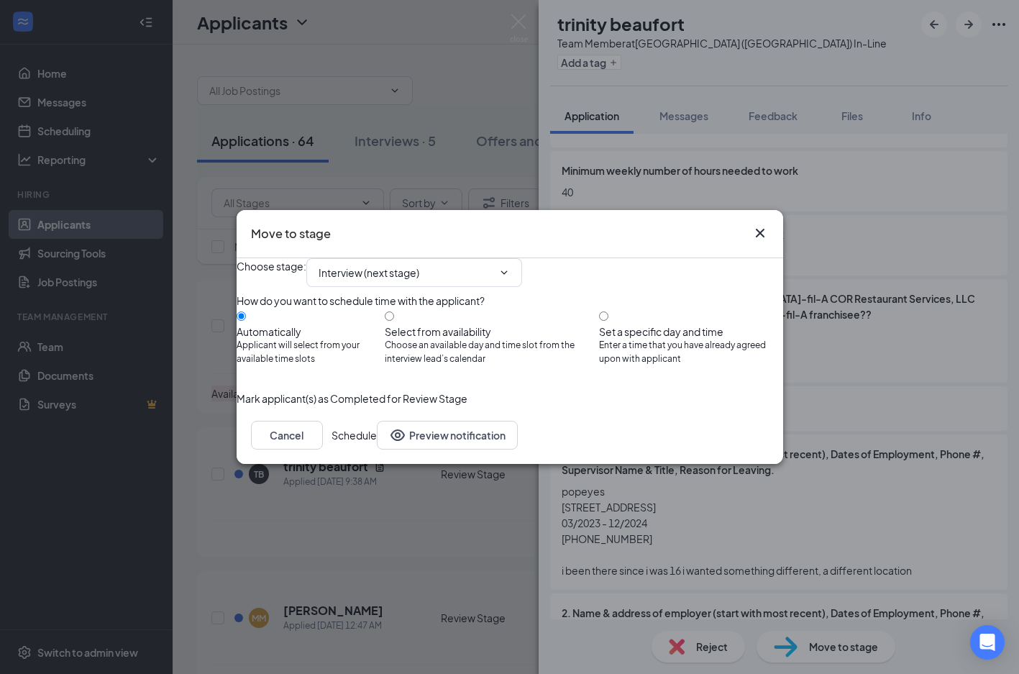
click at [377, 449] on button "Schedule" at bounding box center [353, 435] width 45 height 29
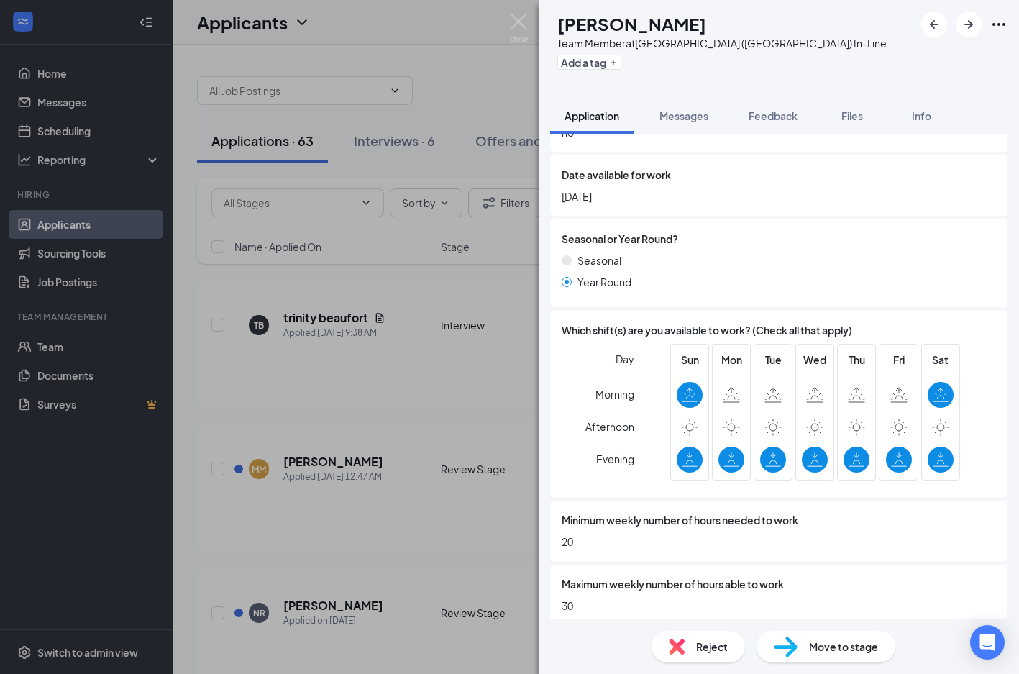
scroll to position [680, 0]
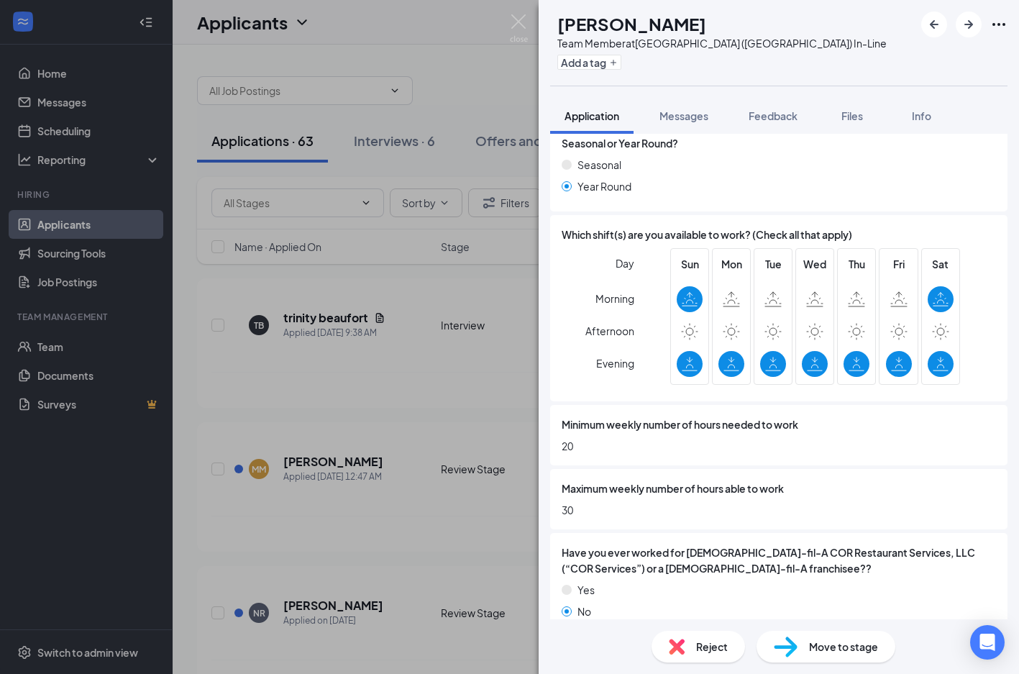
click at [714, 646] on span "Reject" at bounding box center [712, 646] width 32 height 16
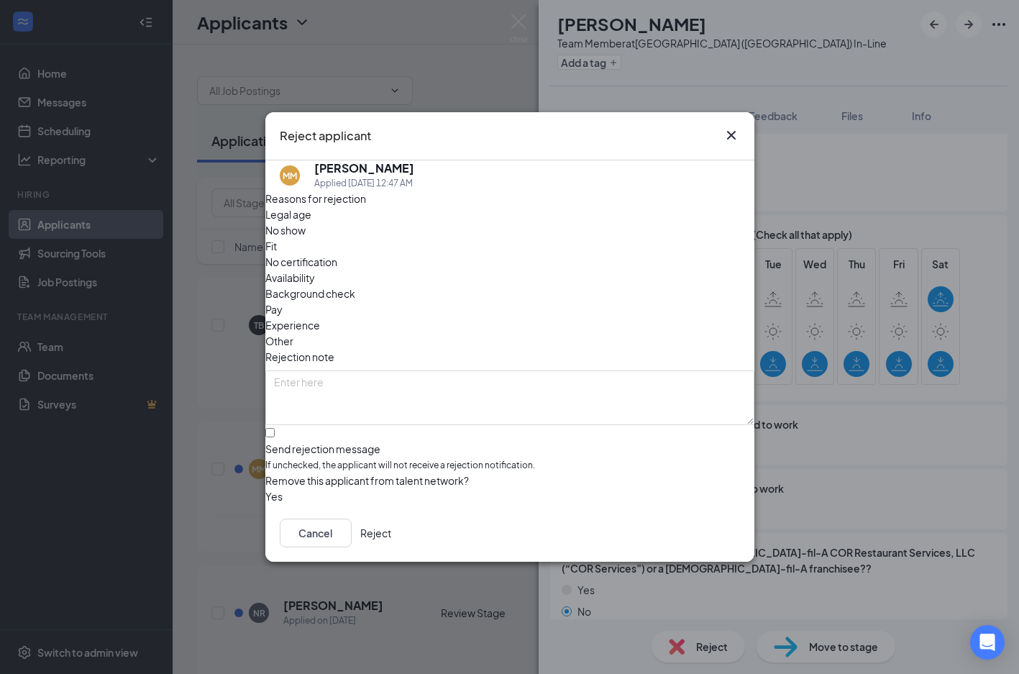
click at [315, 270] on span "Availability" at bounding box center [290, 278] width 50 height 16
click at [391, 528] on button "Reject" at bounding box center [375, 532] width 31 height 29
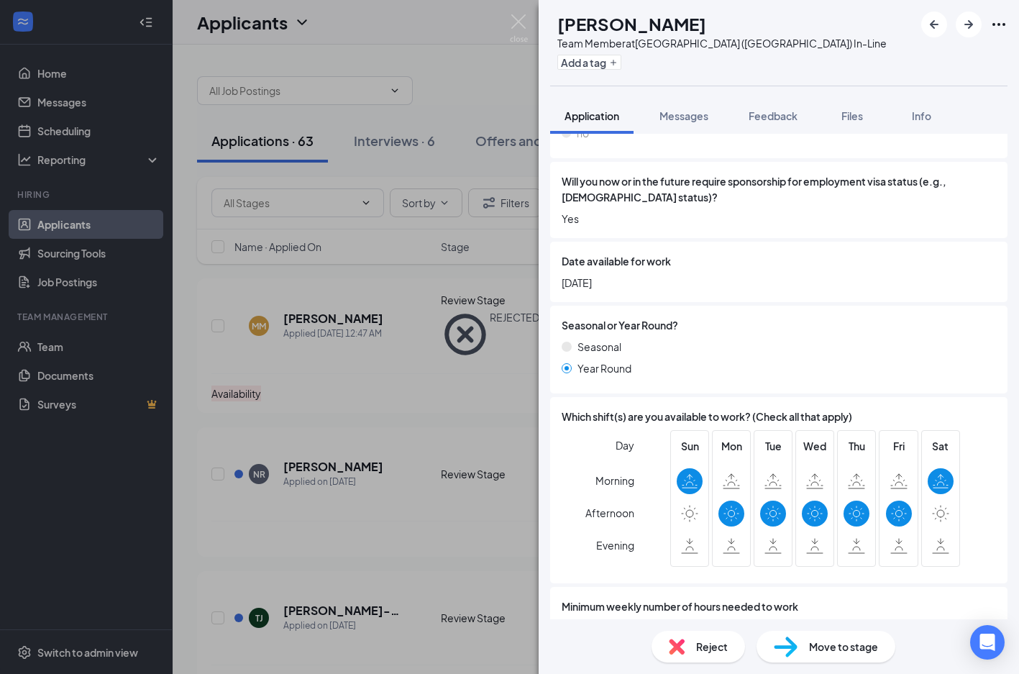
scroll to position [592, 0]
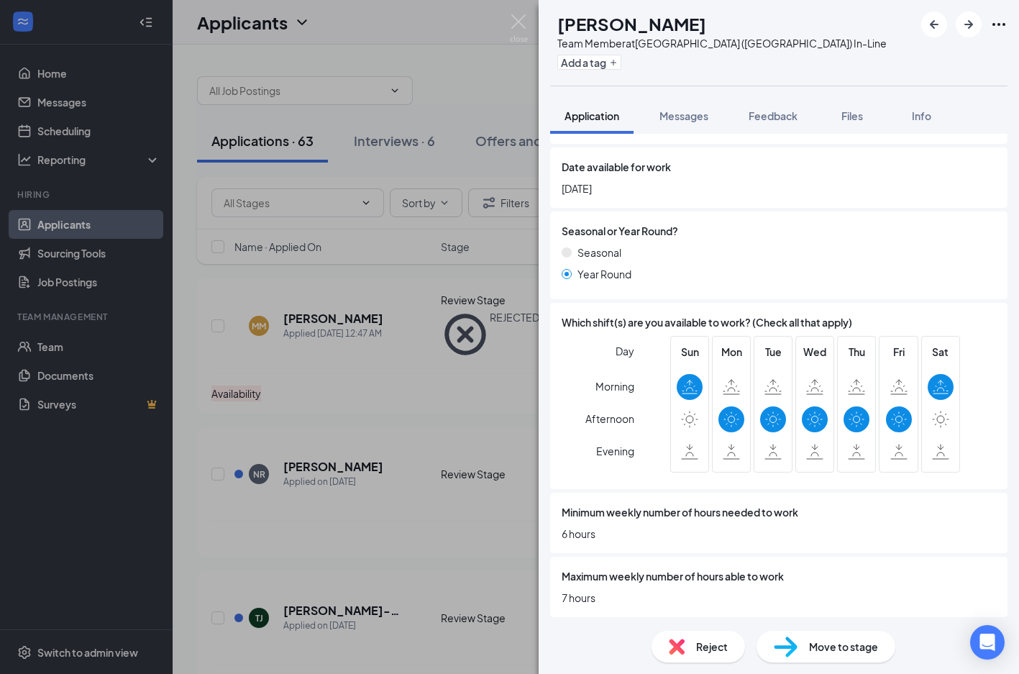
click at [701, 643] on span "Reject" at bounding box center [712, 646] width 32 height 16
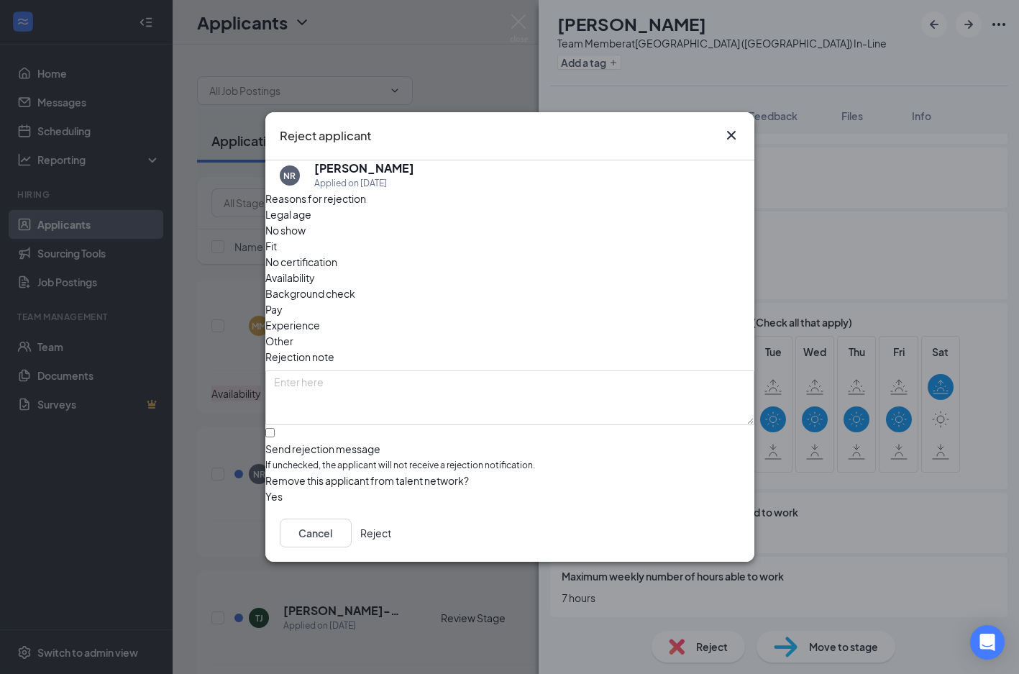
click at [603, 270] on div "Availability" at bounding box center [509, 278] width 489 height 16
click at [391, 527] on button "Reject" at bounding box center [375, 532] width 31 height 29
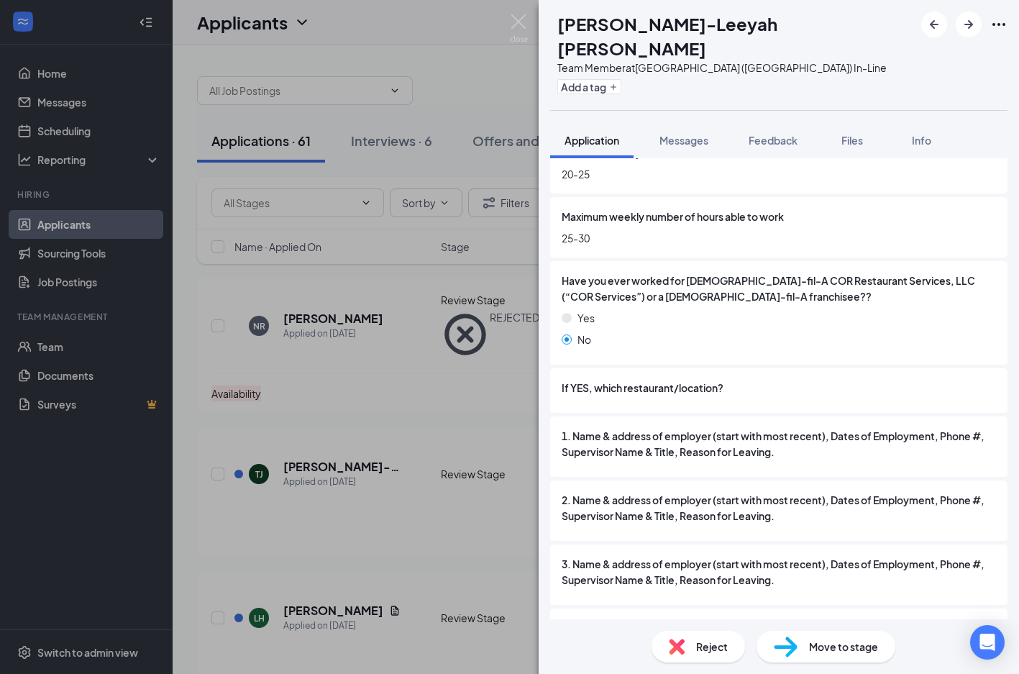
scroll to position [1023, 0]
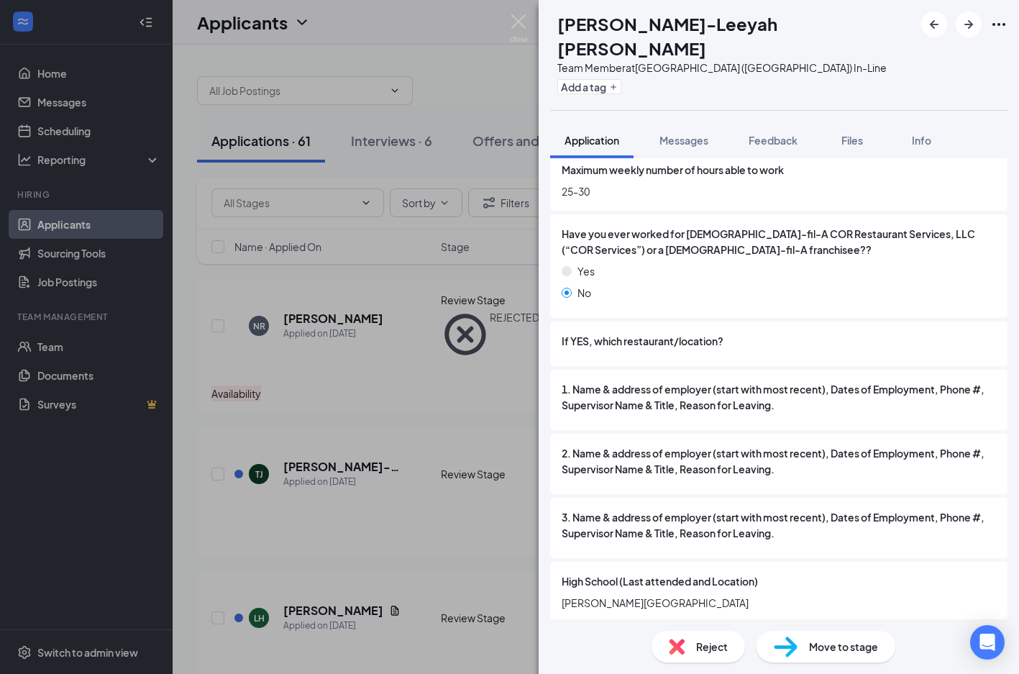
click at [712, 656] on div "Reject" at bounding box center [697, 646] width 93 height 32
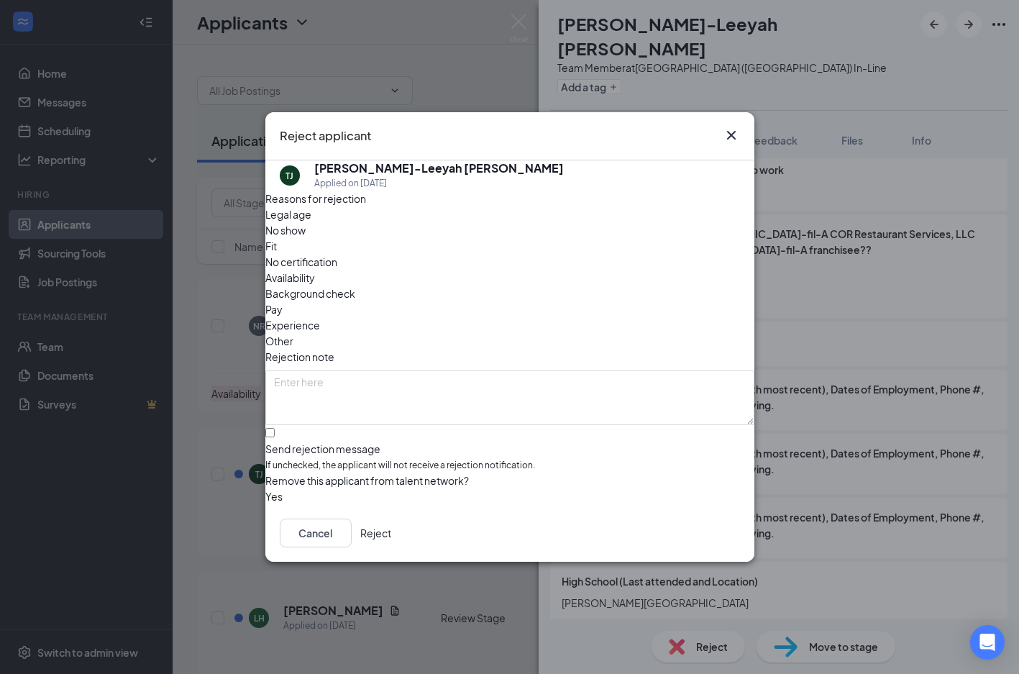
click at [315, 270] on span "Availability" at bounding box center [290, 278] width 50 height 16
click at [391, 531] on button "Reject" at bounding box center [375, 532] width 31 height 29
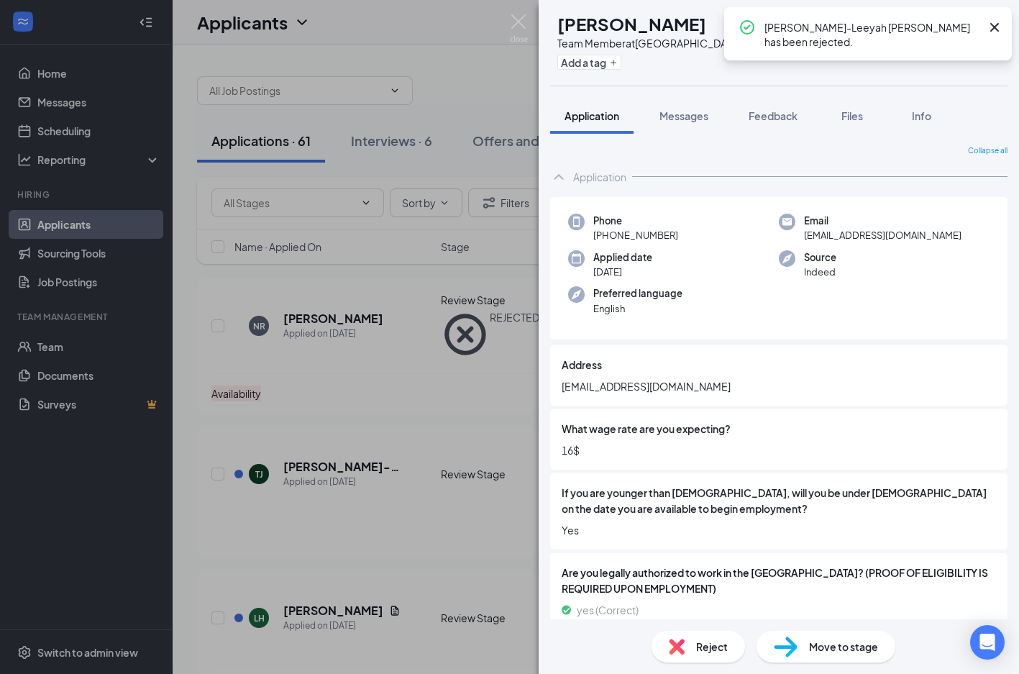
click at [991, 29] on icon "Cross" at bounding box center [994, 27] width 9 height 9
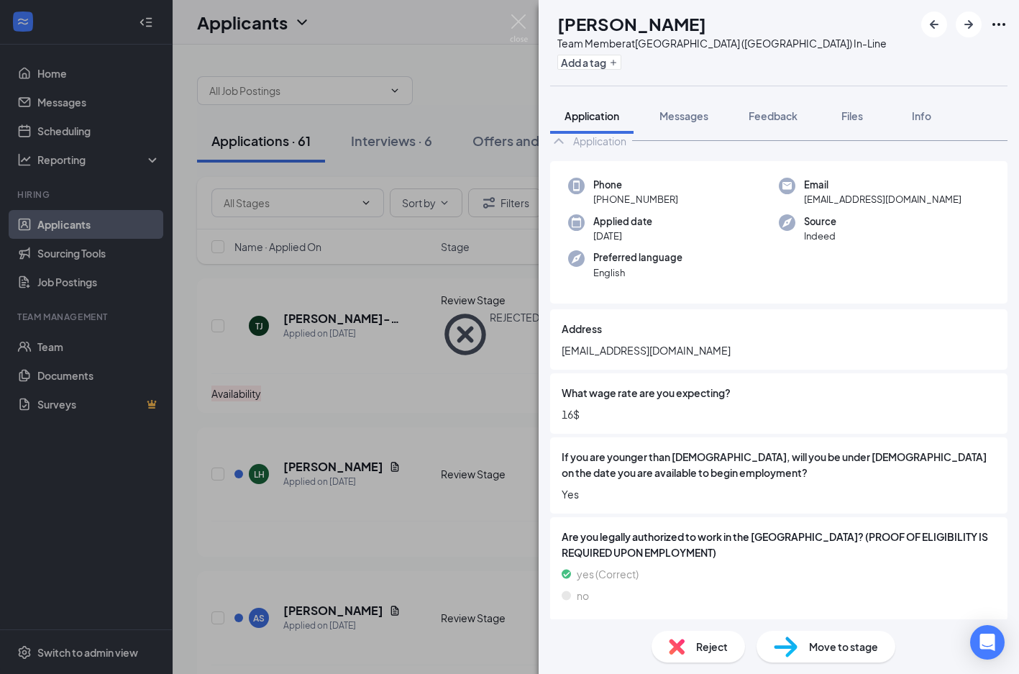
scroll to position [37, 0]
click at [665, 651] on div "Reject" at bounding box center [697, 646] width 93 height 32
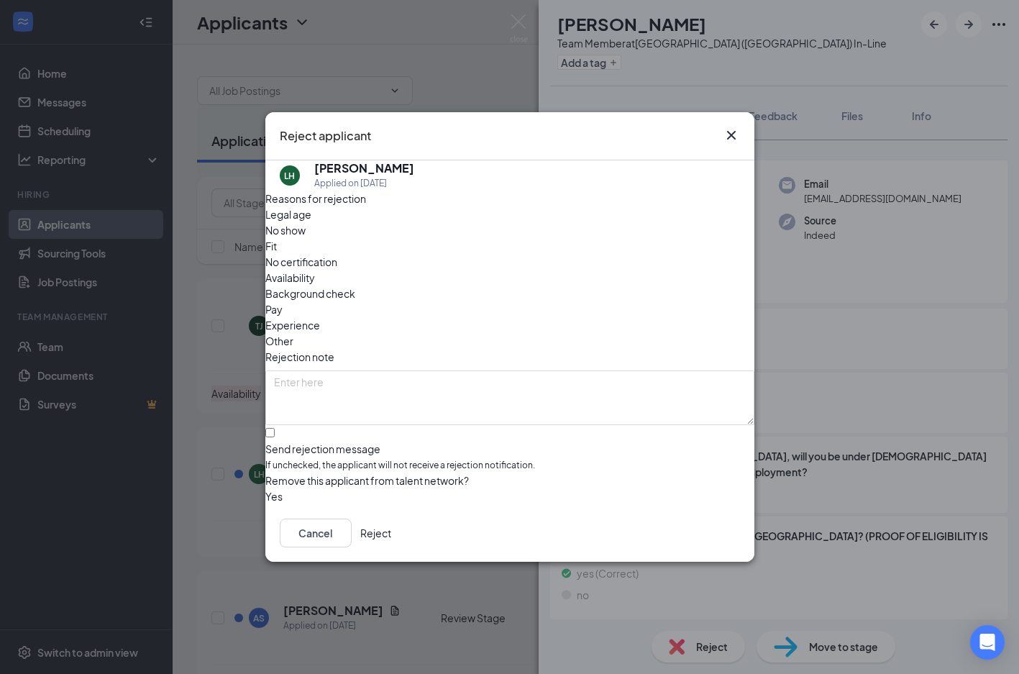
click at [311, 222] on span "Legal age" at bounding box center [288, 214] width 46 height 16
click at [391, 527] on button "Reject" at bounding box center [375, 532] width 31 height 29
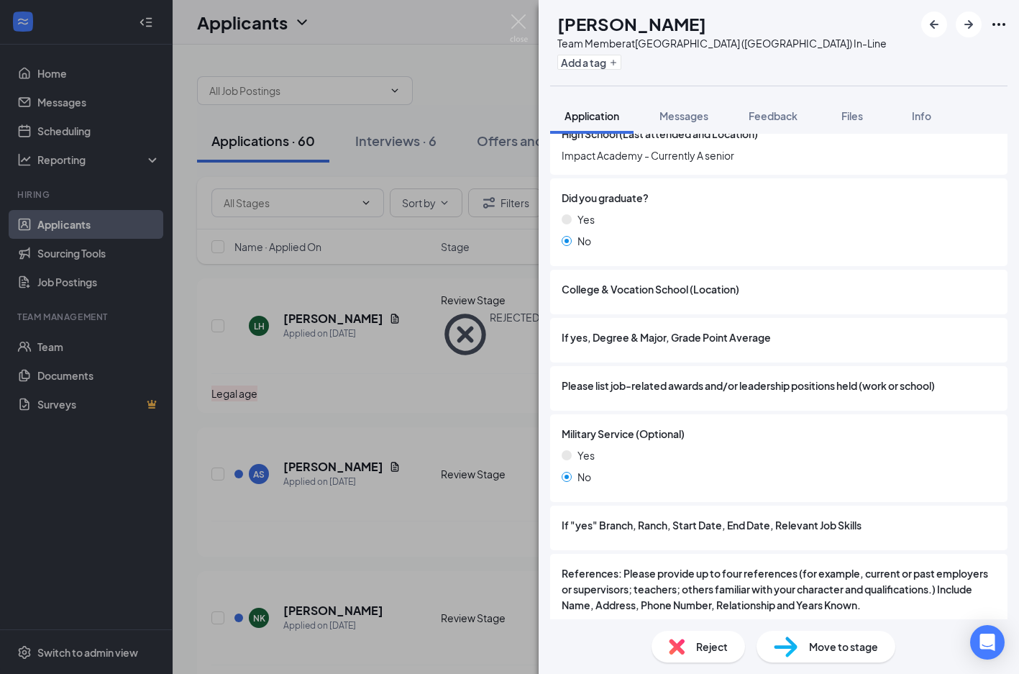
scroll to position [1567, 0]
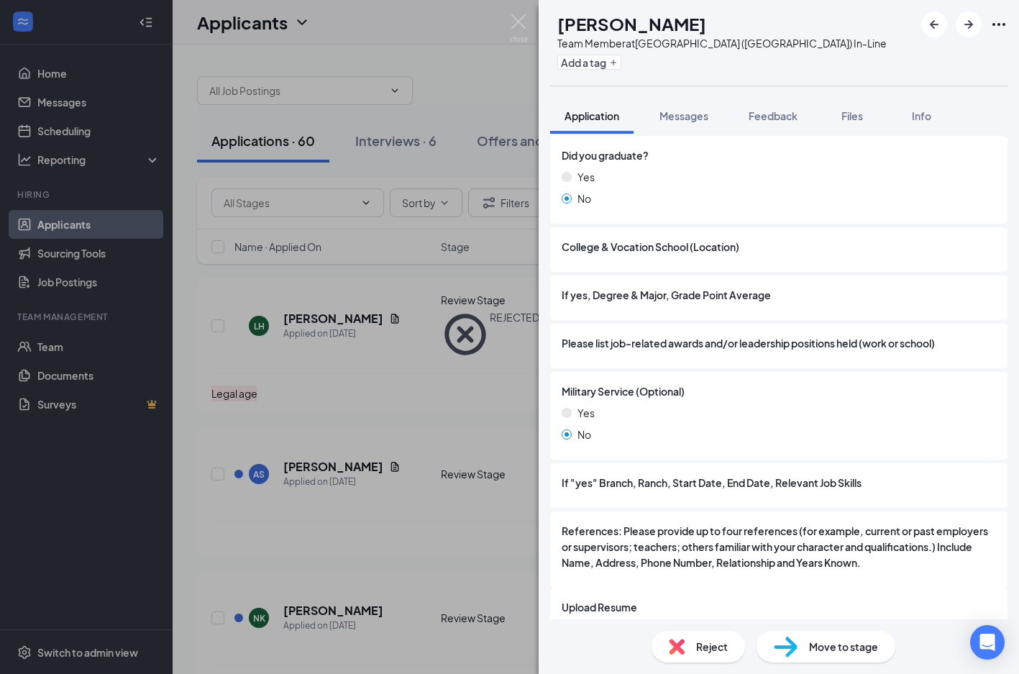
click at [792, 651] on img at bounding box center [786, 646] width 24 height 21
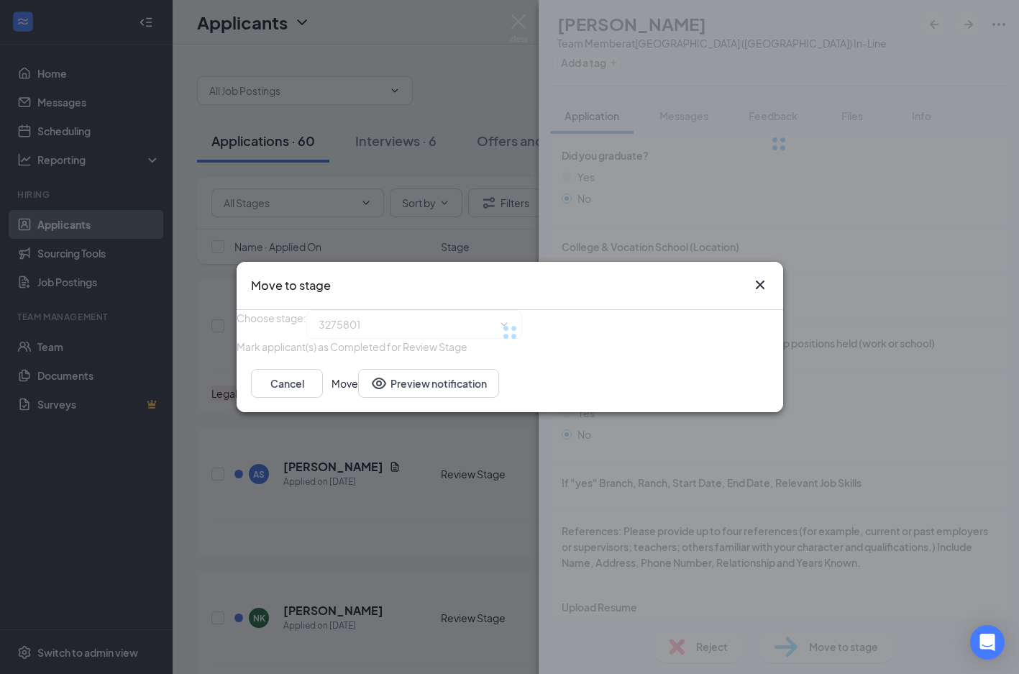
type input "Interview (next stage)"
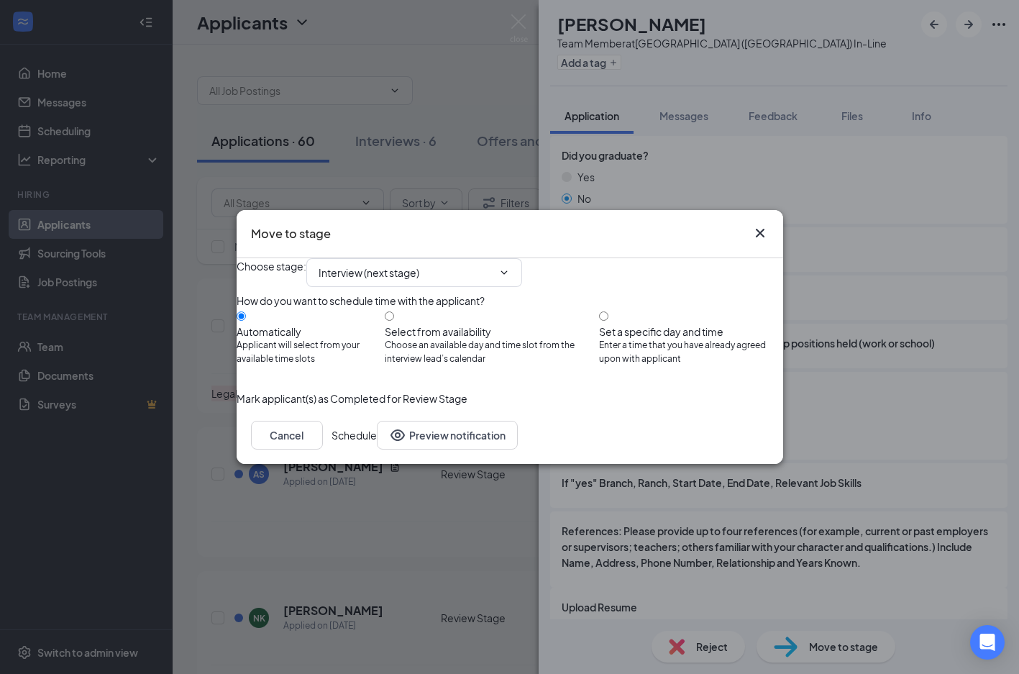
click at [377, 449] on button "Schedule" at bounding box center [353, 435] width 45 height 29
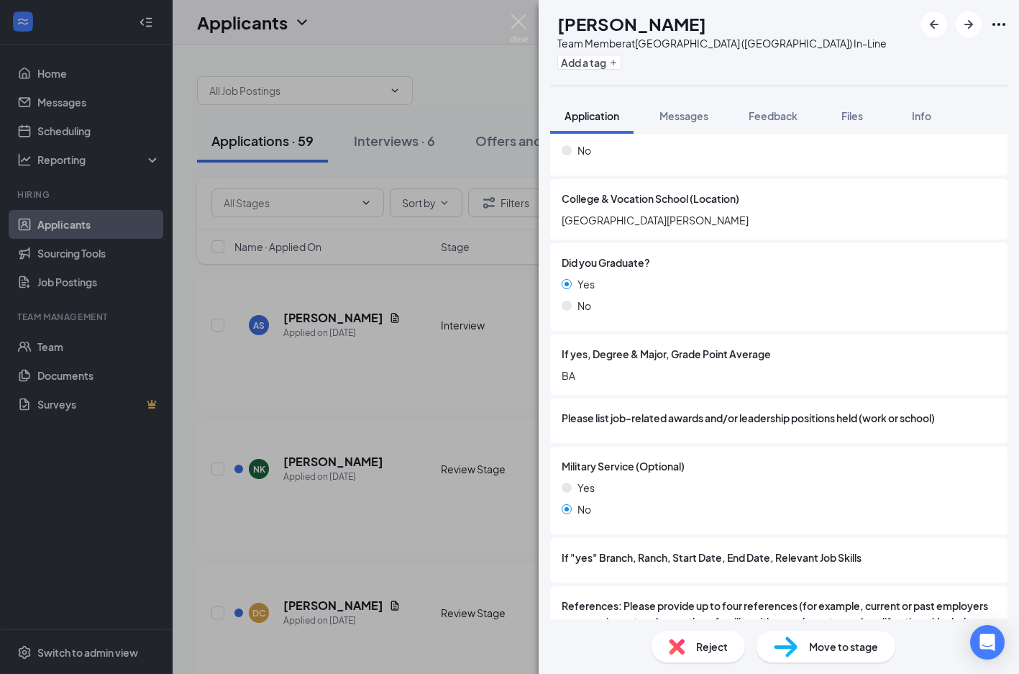
scroll to position [1595, 0]
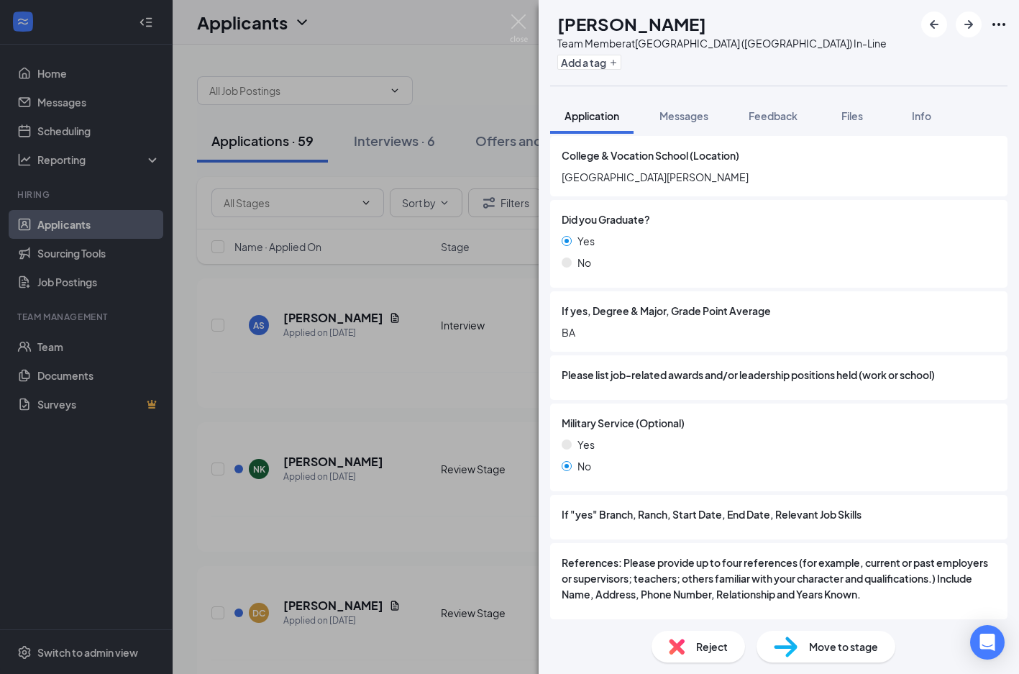
click at [717, 642] on span "Reject" at bounding box center [712, 646] width 32 height 16
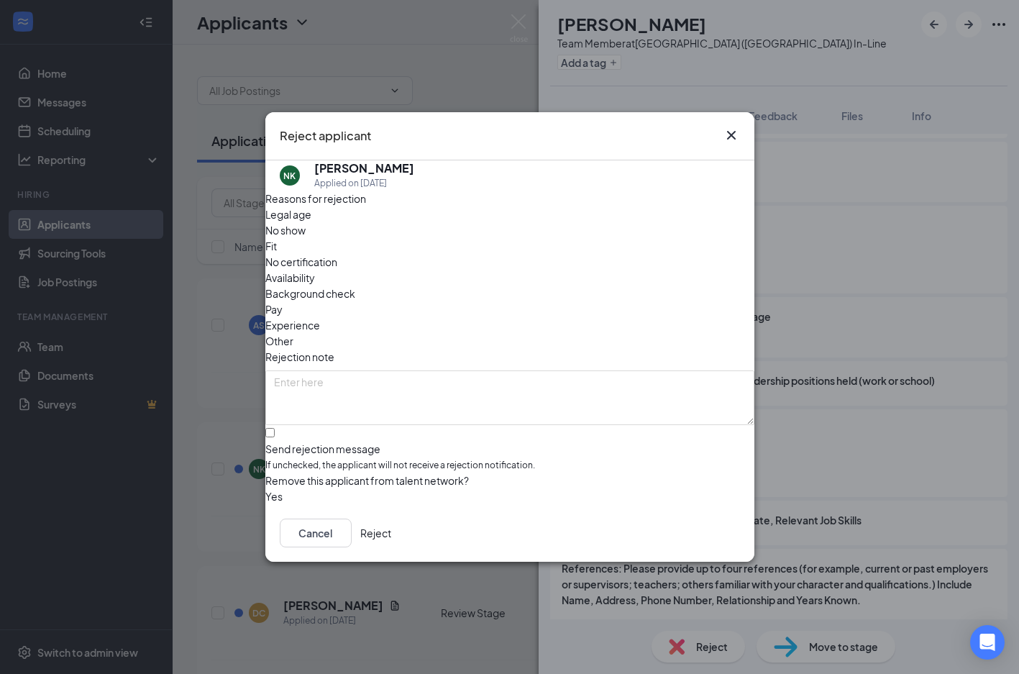
click at [428, 301] on div "Pay" at bounding box center [509, 309] width 489 height 16
click at [713, 548] on div "Cancel Reject" at bounding box center [509, 533] width 489 height 58
click at [391, 528] on button "Reject" at bounding box center [375, 532] width 31 height 29
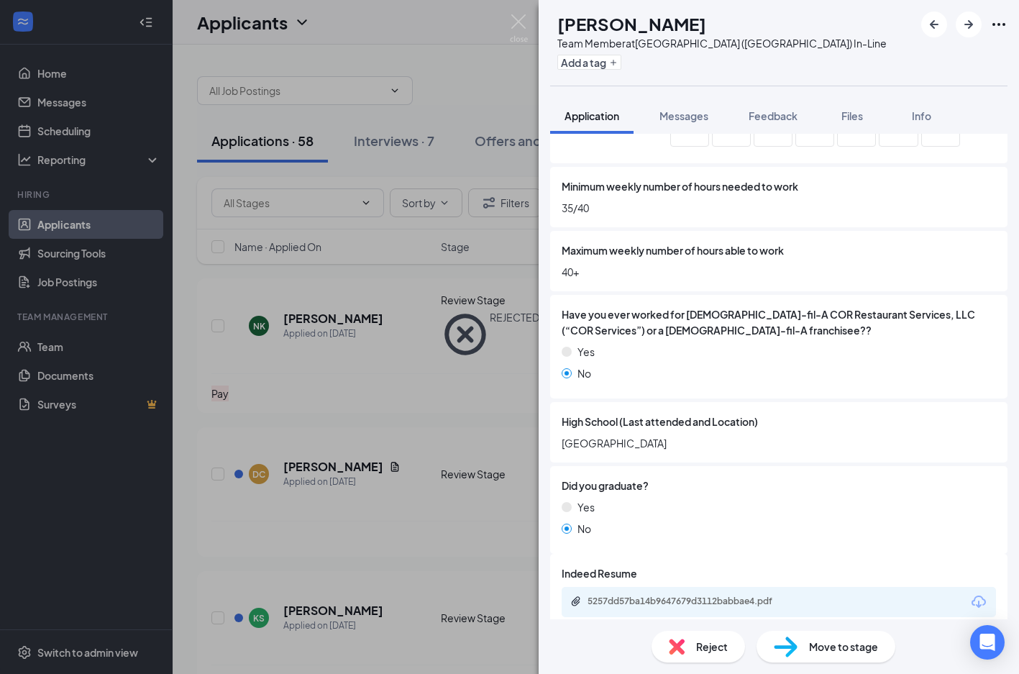
scroll to position [933, 0]
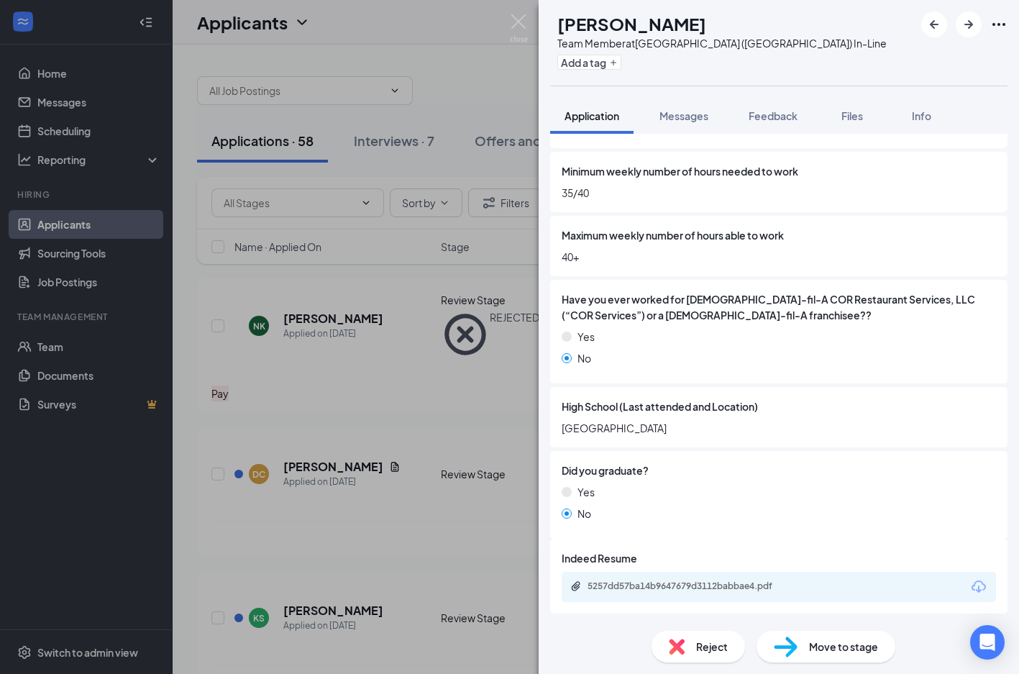
click at [834, 655] on div "Move to stage" at bounding box center [825, 646] width 139 height 32
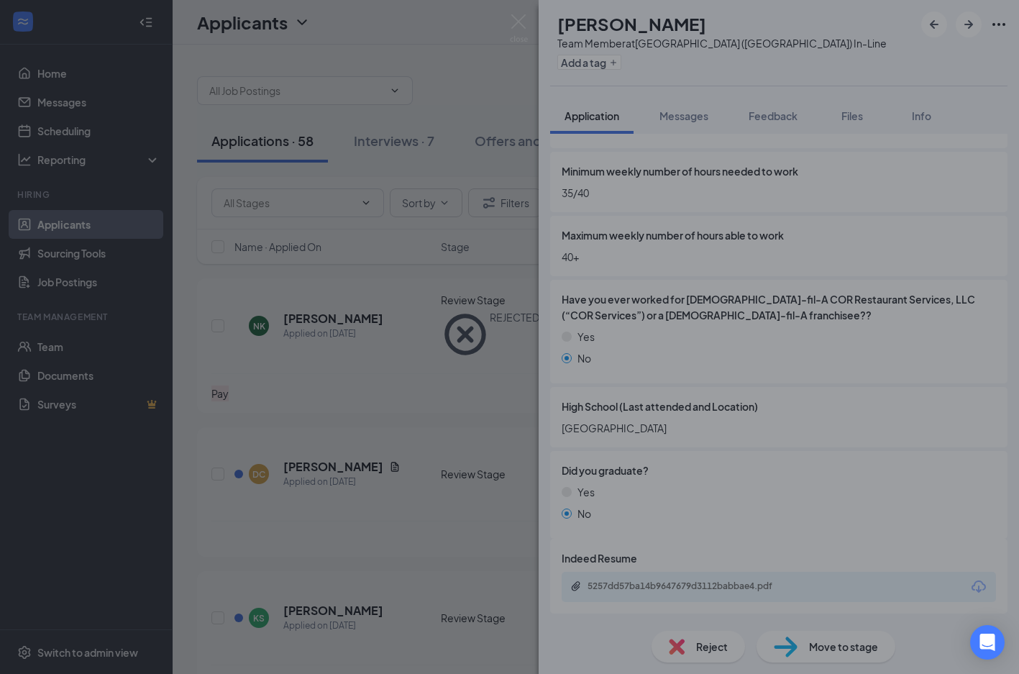
scroll to position [927, 0]
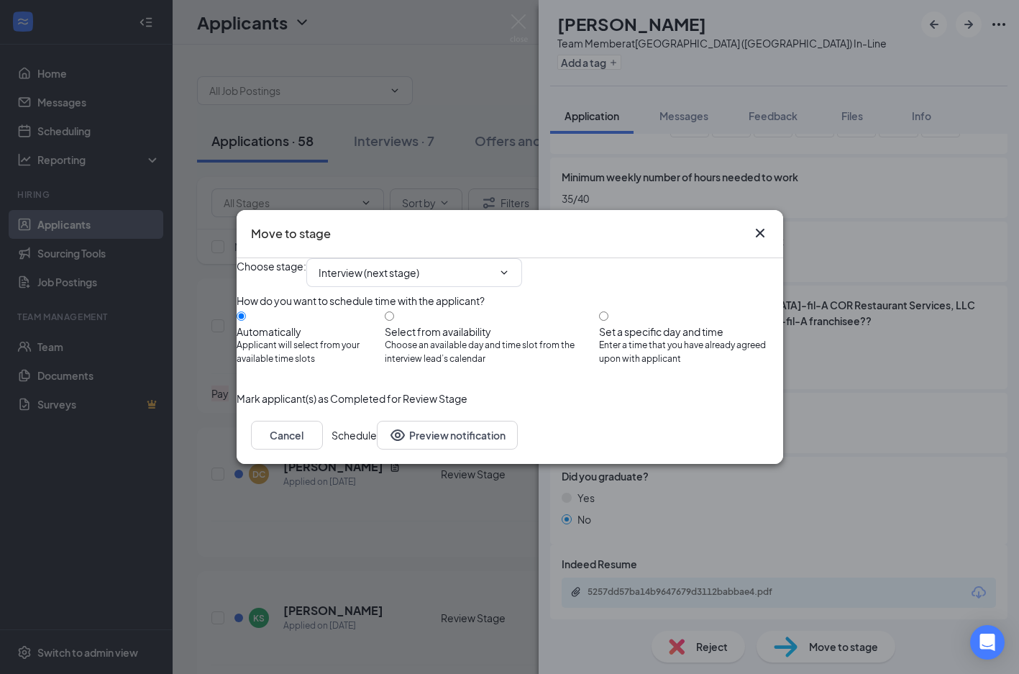
click at [377, 449] on button "Schedule" at bounding box center [353, 435] width 45 height 29
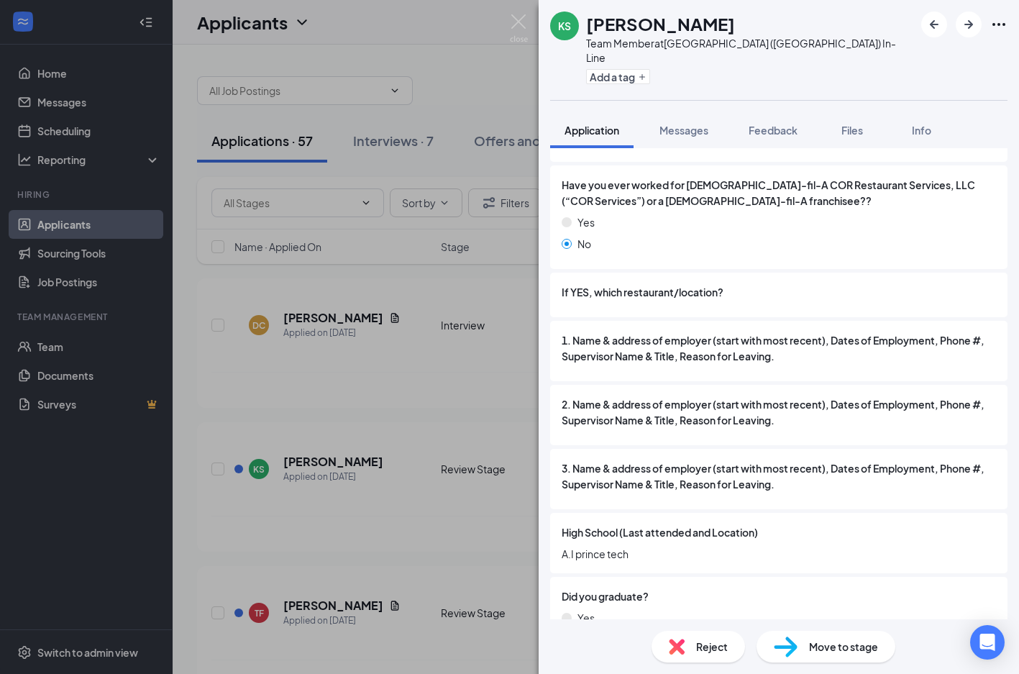
scroll to position [1277, 0]
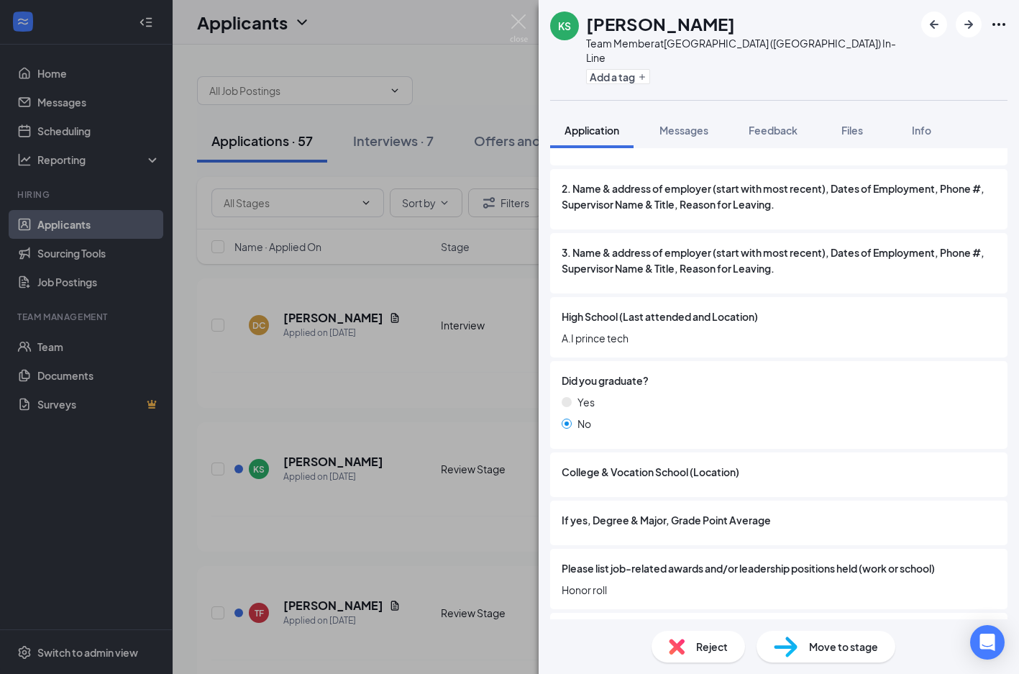
click at [700, 653] on span "Reject" at bounding box center [712, 646] width 32 height 16
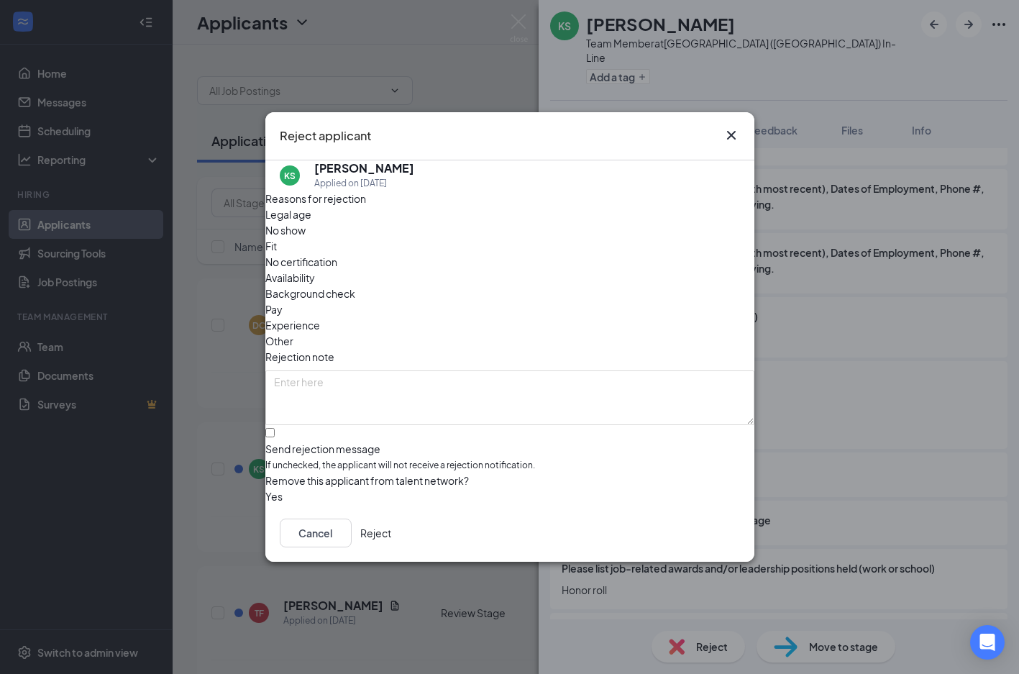
click at [315, 270] on span "Availability" at bounding box center [290, 278] width 50 height 16
click at [391, 539] on button "Reject" at bounding box center [375, 532] width 31 height 29
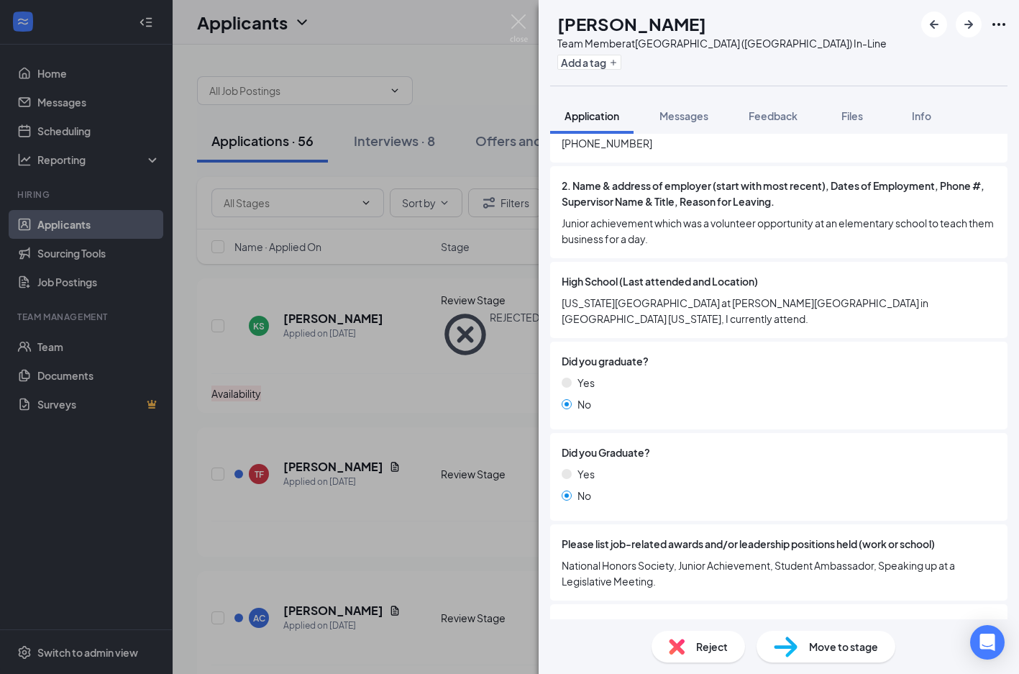
scroll to position [1258, 0]
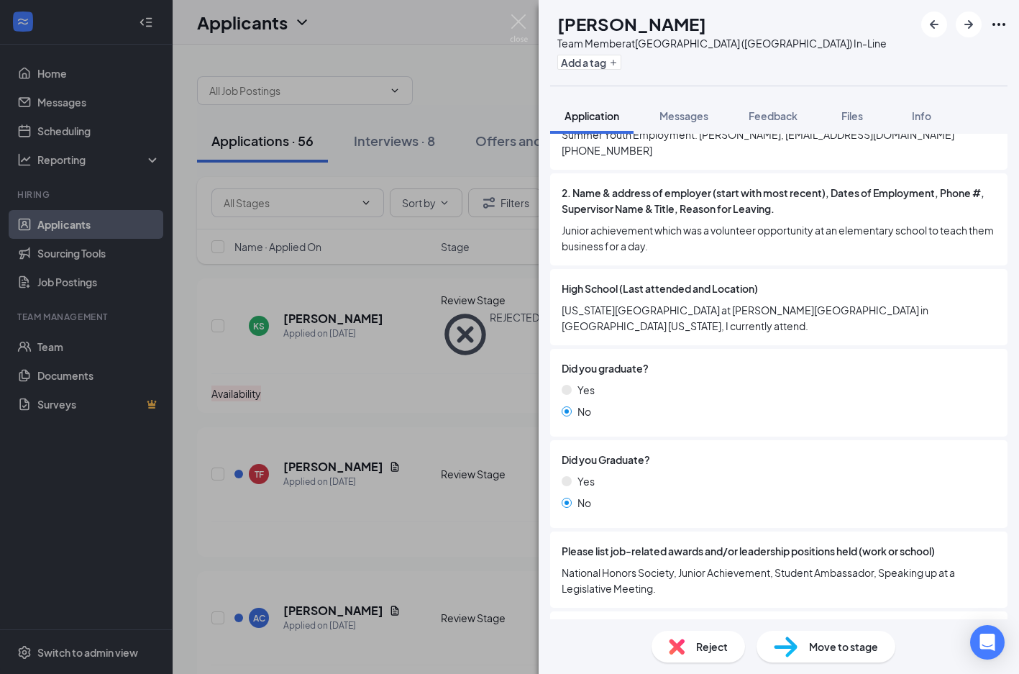
click at [815, 650] on span "Move to stage" at bounding box center [843, 646] width 69 height 16
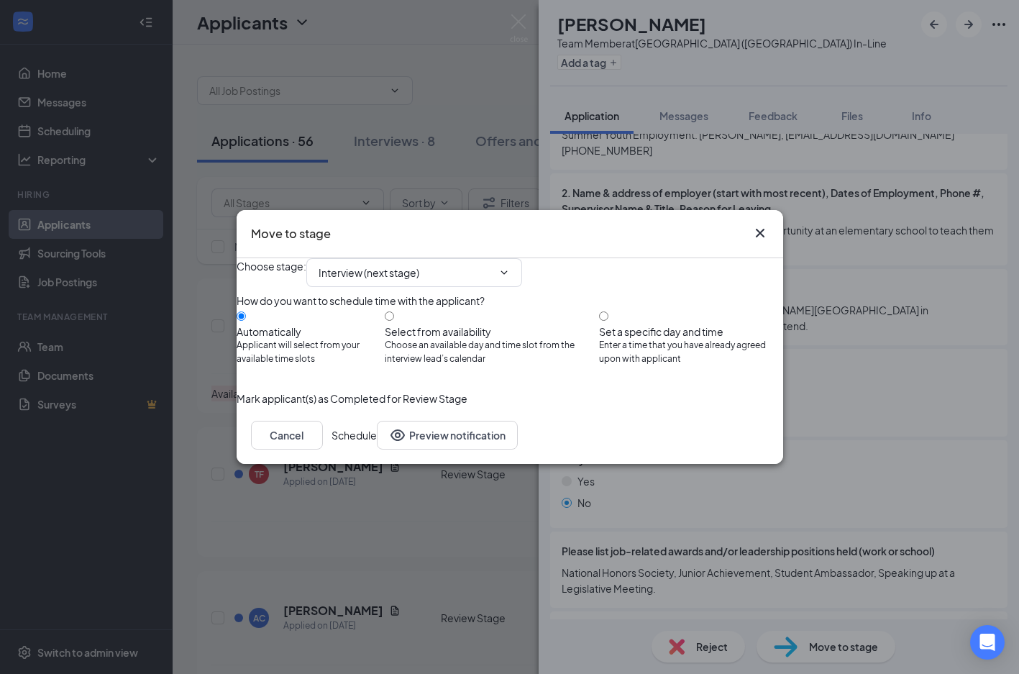
click at [377, 449] on button "Schedule" at bounding box center [353, 435] width 45 height 29
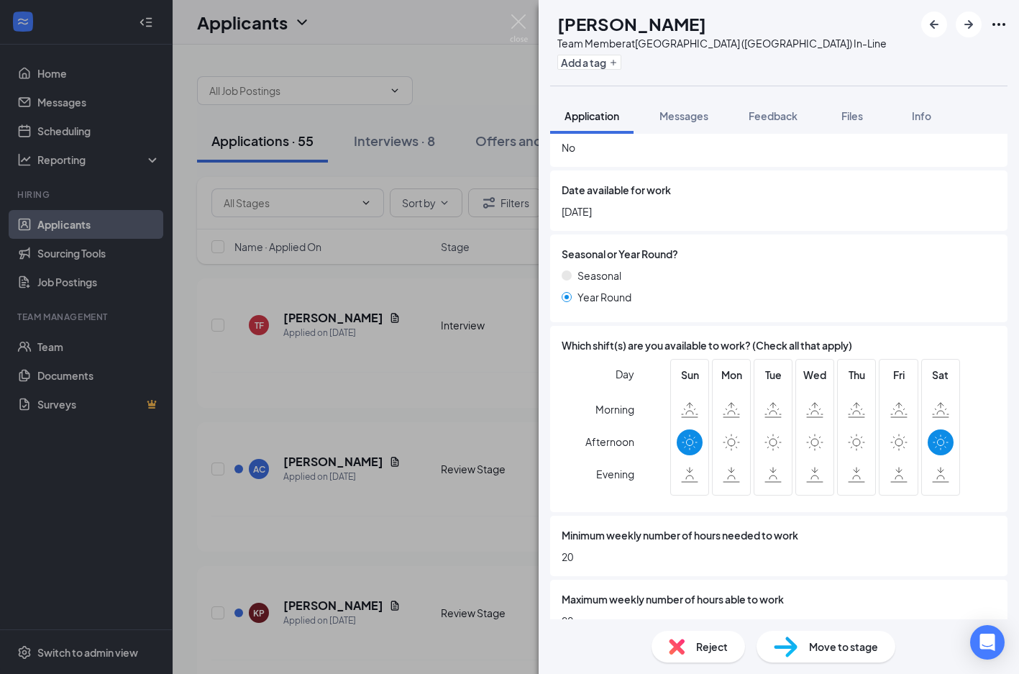
scroll to position [656, 0]
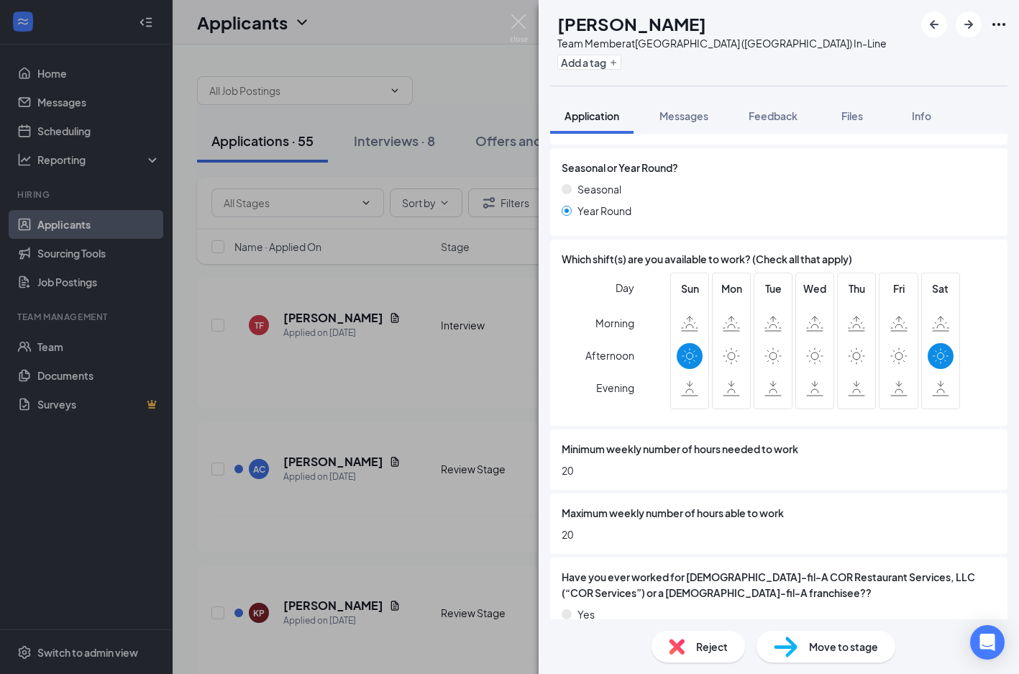
click at [692, 656] on div "Reject" at bounding box center [697, 646] width 93 height 32
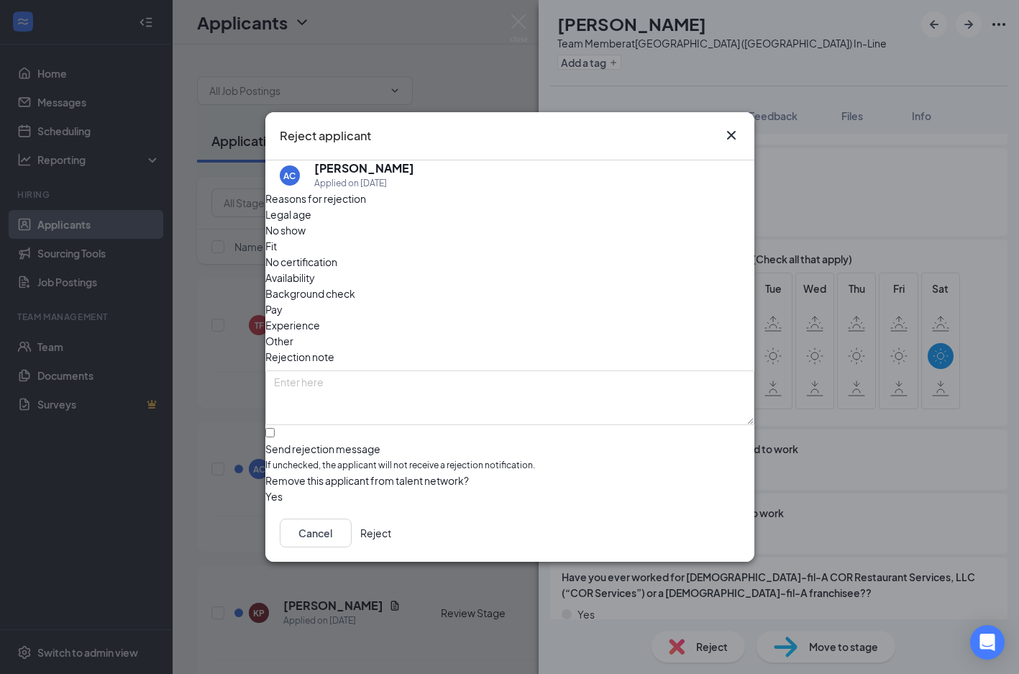
click at [315, 270] on span "Availability" at bounding box center [290, 278] width 50 height 16
click at [391, 531] on button "Reject" at bounding box center [375, 532] width 31 height 29
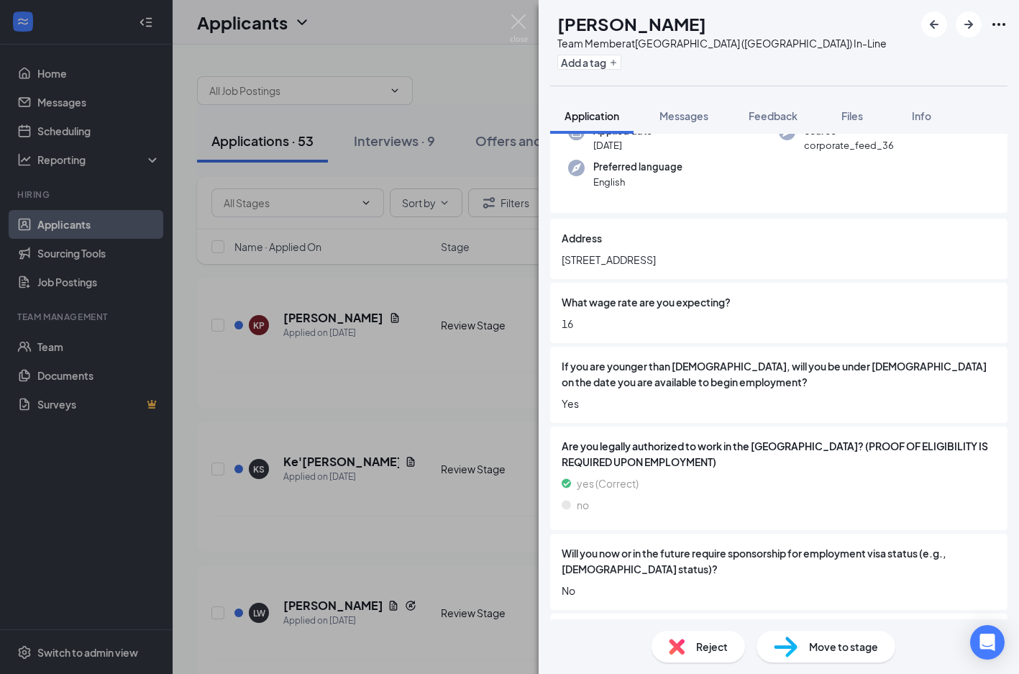
scroll to position [136, 0]
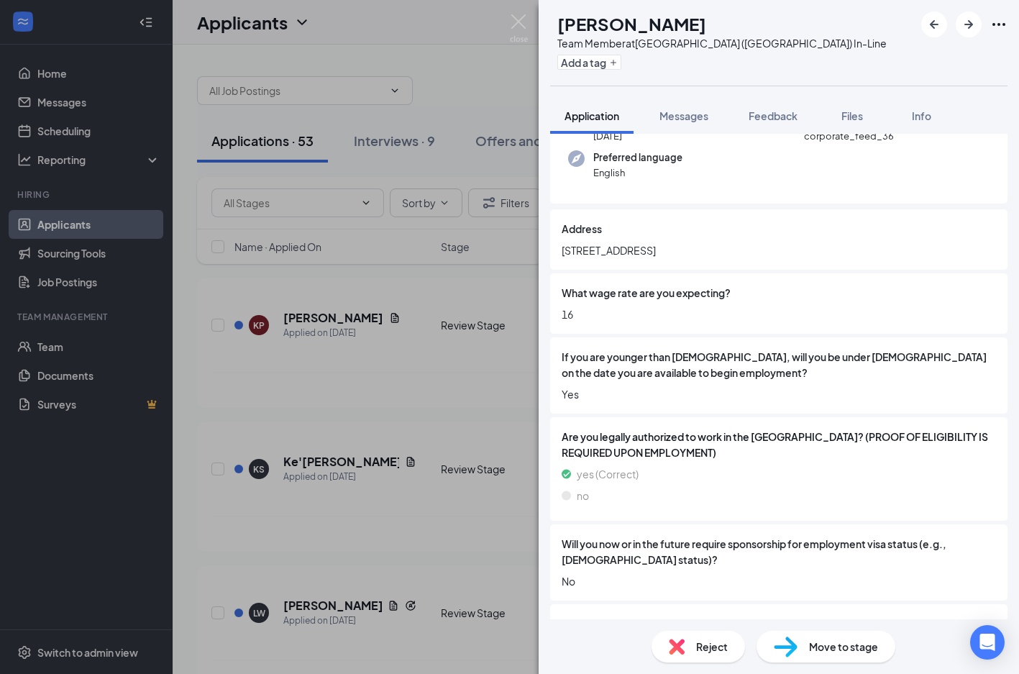
click at [669, 632] on div "Reject" at bounding box center [697, 646] width 93 height 32
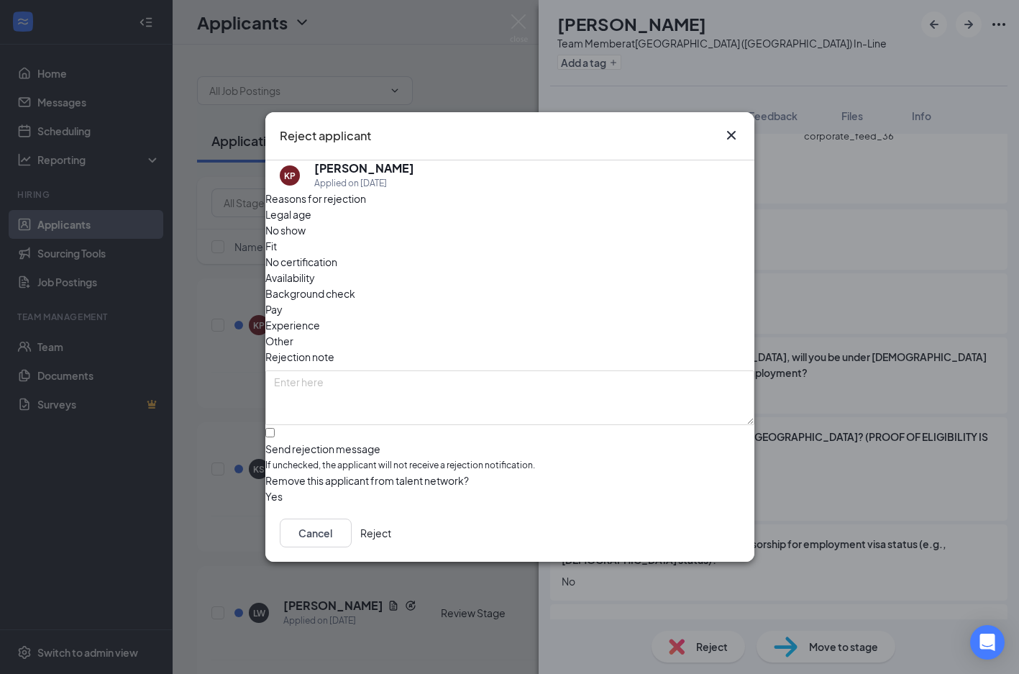
click at [318, 268] on div "Legal age No show Fit No certification Availability Background check Pay Experi…" at bounding box center [509, 277] width 489 height 142
click at [311, 222] on span "Legal age" at bounding box center [288, 214] width 46 height 16
click at [391, 545] on button "Reject" at bounding box center [375, 532] width 31 height 29
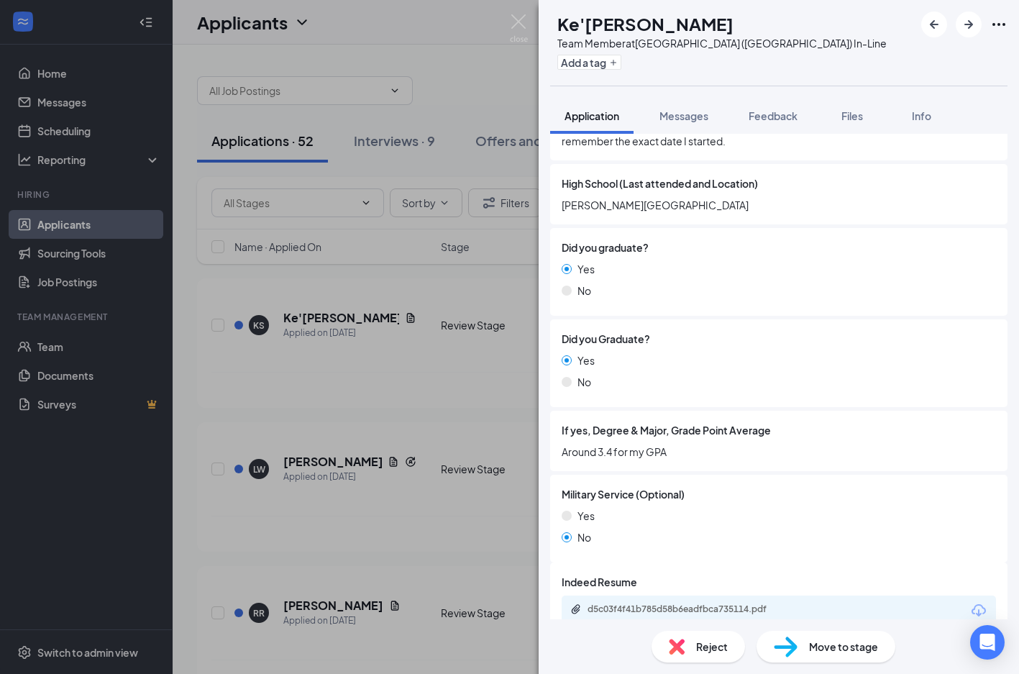
scroll to position [1359, 0]
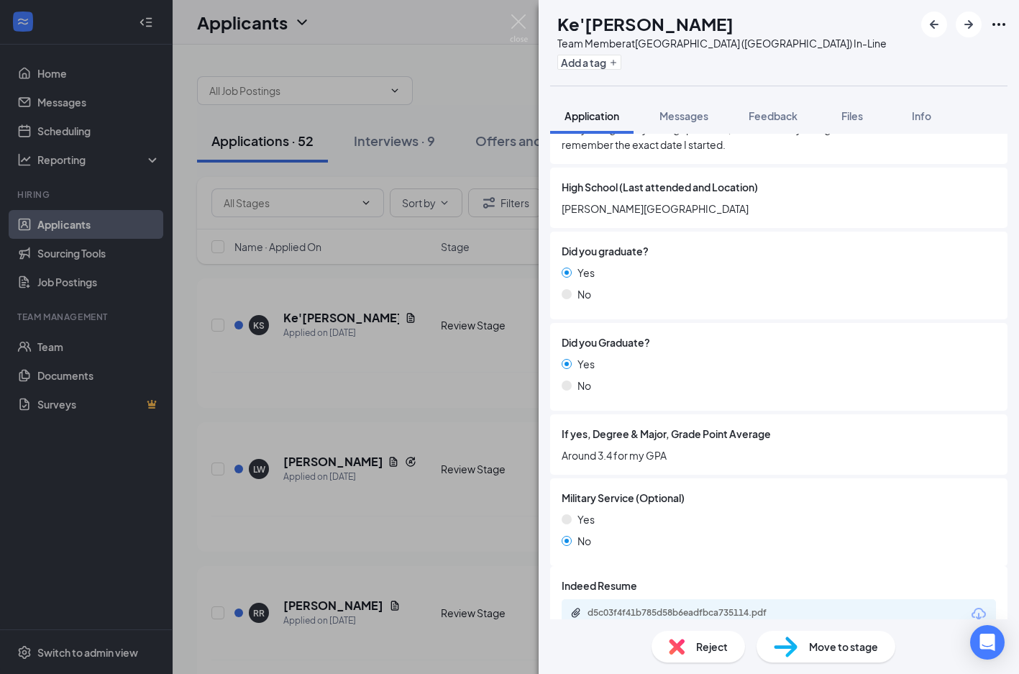
click at [782, 668] on div "Reject Move to stage" at bounding box center [778, 646] width 480 height 55
click at [782, 650] on img at bounding box center [786, 646] width 24 height 21
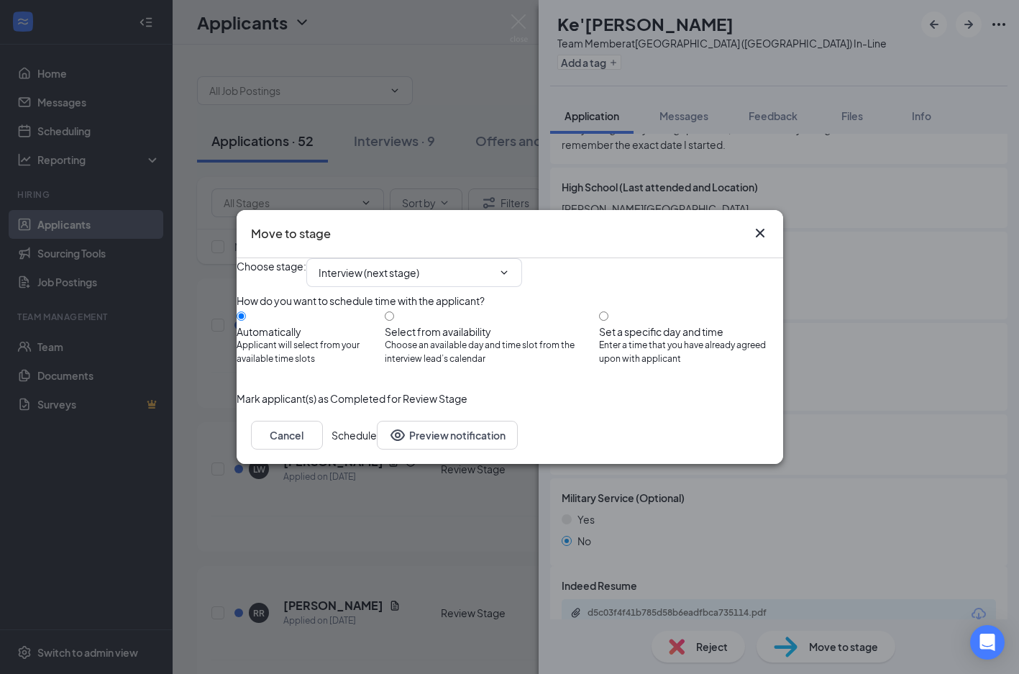
click at [377, 449] on button "Schedule" at bounding box center [353, 435] width 45 height 29
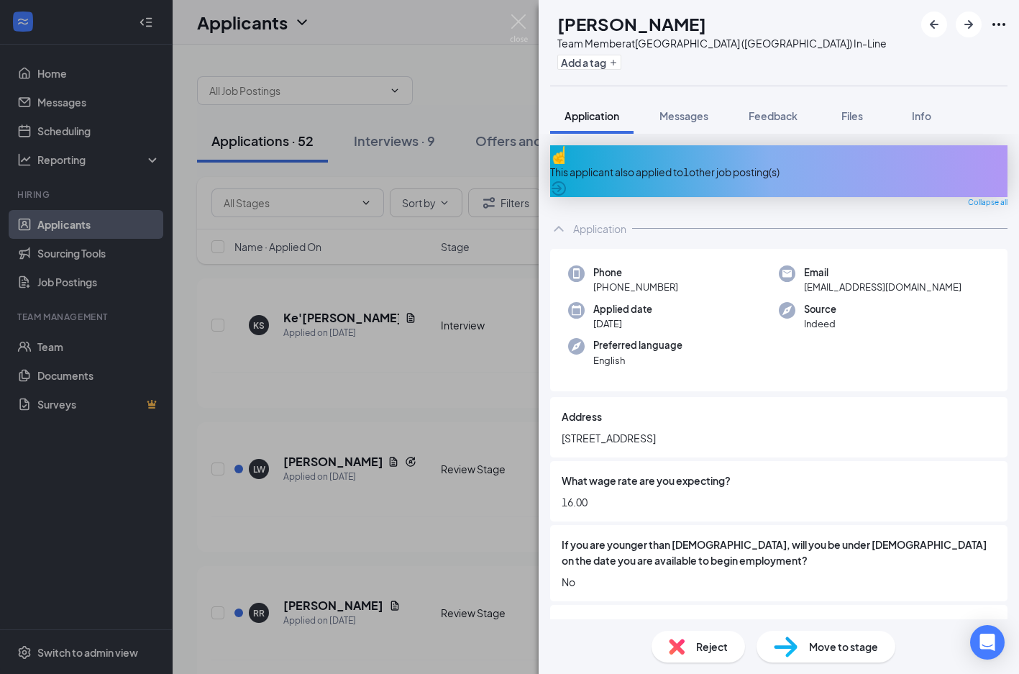
click at [704, 649] on span "Reject" at bounding box center [712, 646] width 32 height 16
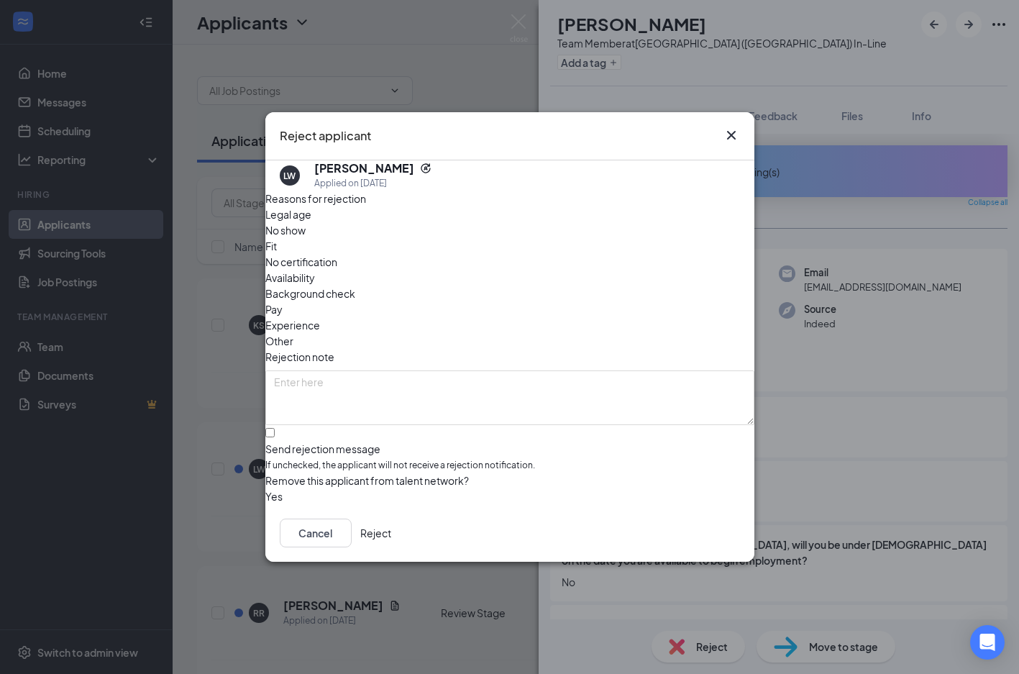
click at [576, 265] on div "Legal age No show Fit No certification Availability Background check Pay Experi…" at bounding box center [509, 277] width 489 height 142
click at [315, 270] on span "Availability" at bounding box center [290, 278] width 50 height 16
click at [391, 538] on button "Reject" at bounding box center [375, 532] width 31 height 29
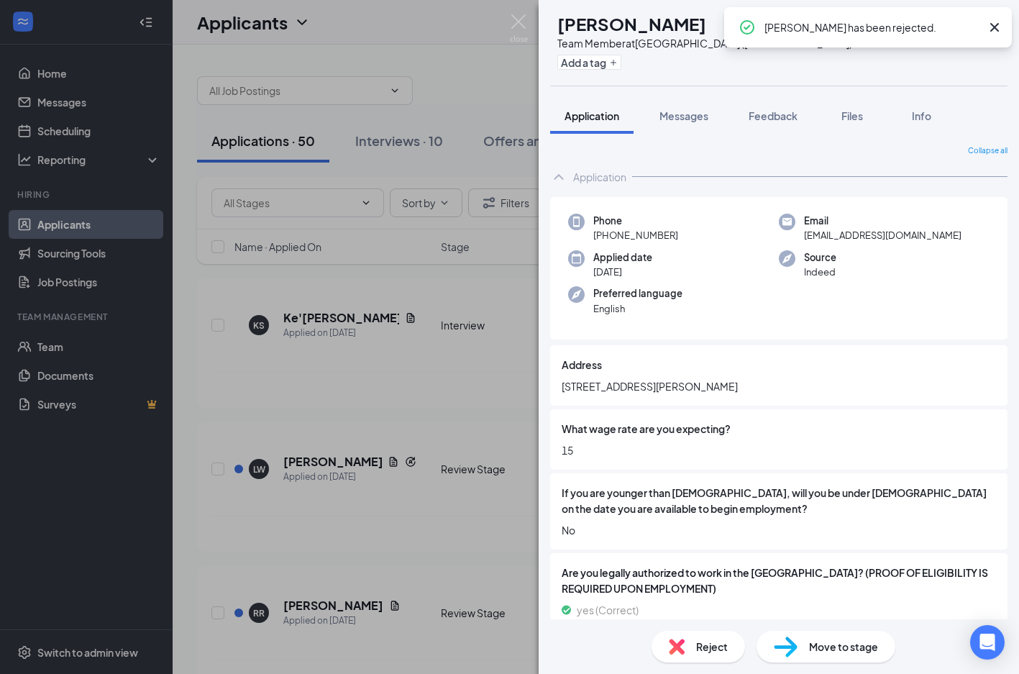
click at [999, 29] on icon "Cross" at bounding box center [994, 27] width 17 height 17
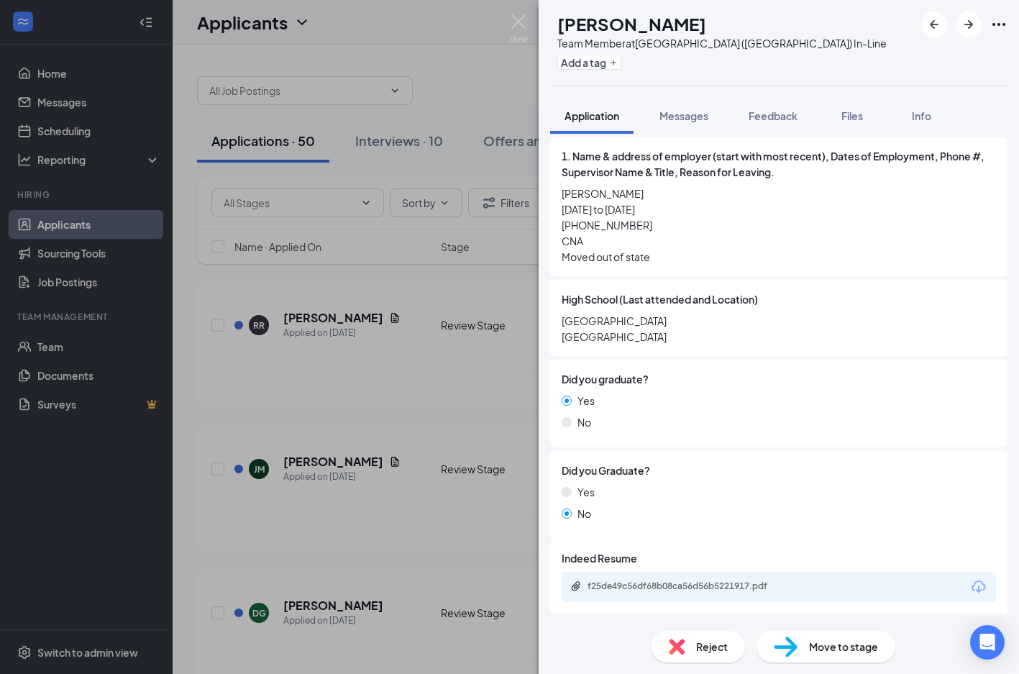
scroll to position [1203, 0]
click at [673, 592] on div "f25de49c56df68b08ca56d56b5221917.pdf" at bounding box center [687, 586] width 201 height 12
click at [780, 630] on div "Move to stage" at bounding box center [825, 646] width 139 height 32
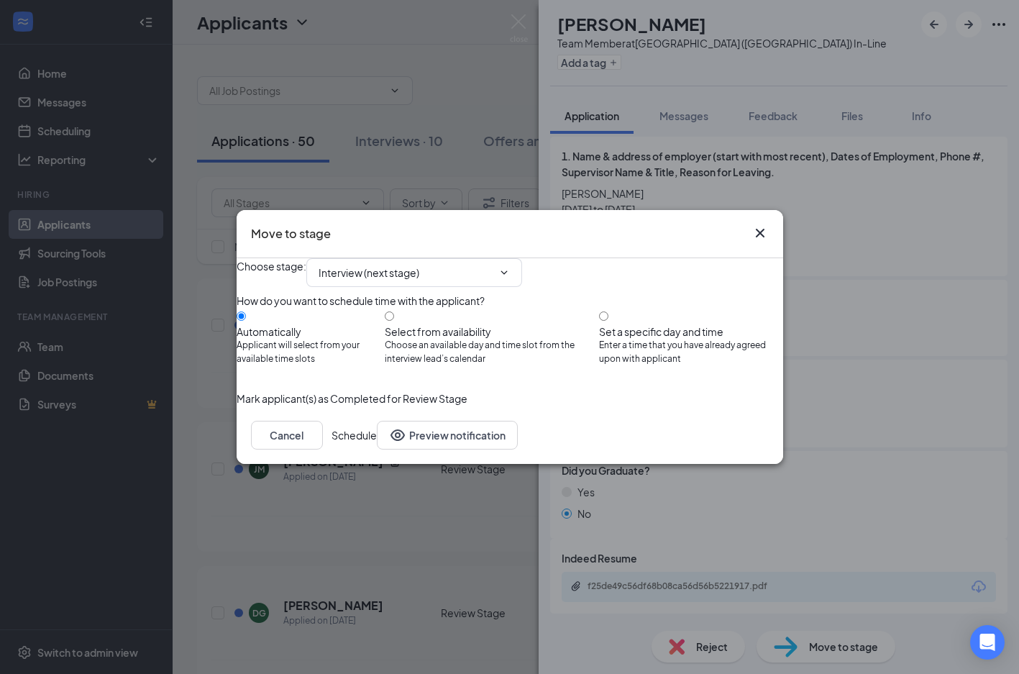
click at [377, 449] on button "Schedule" at bounding box center [353, 435] width 45 height 29
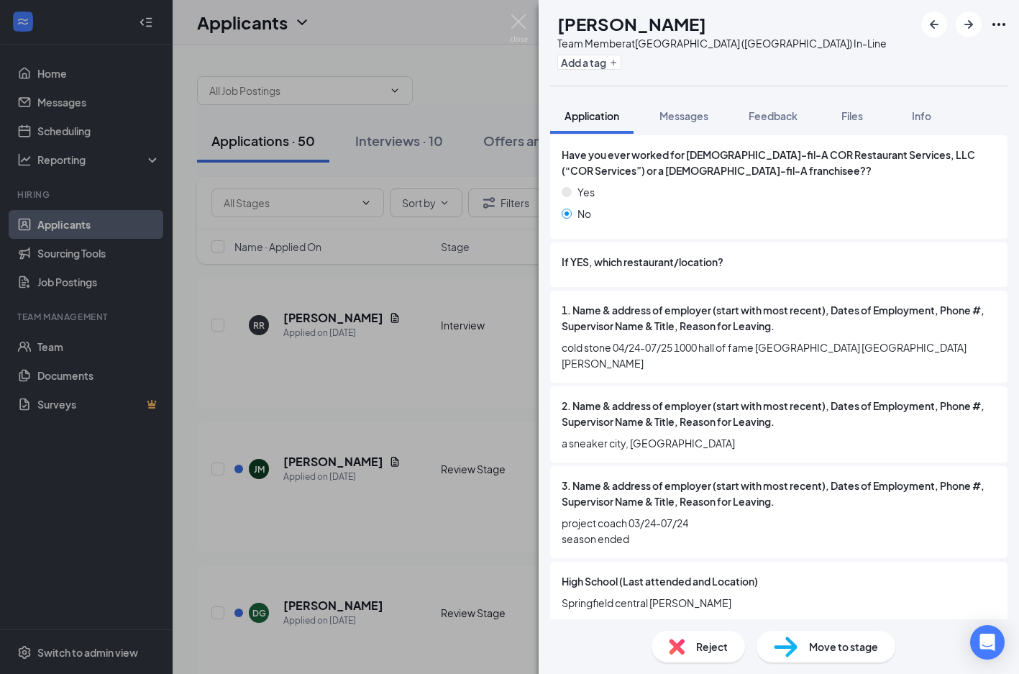
scroll to position [1085, 0]
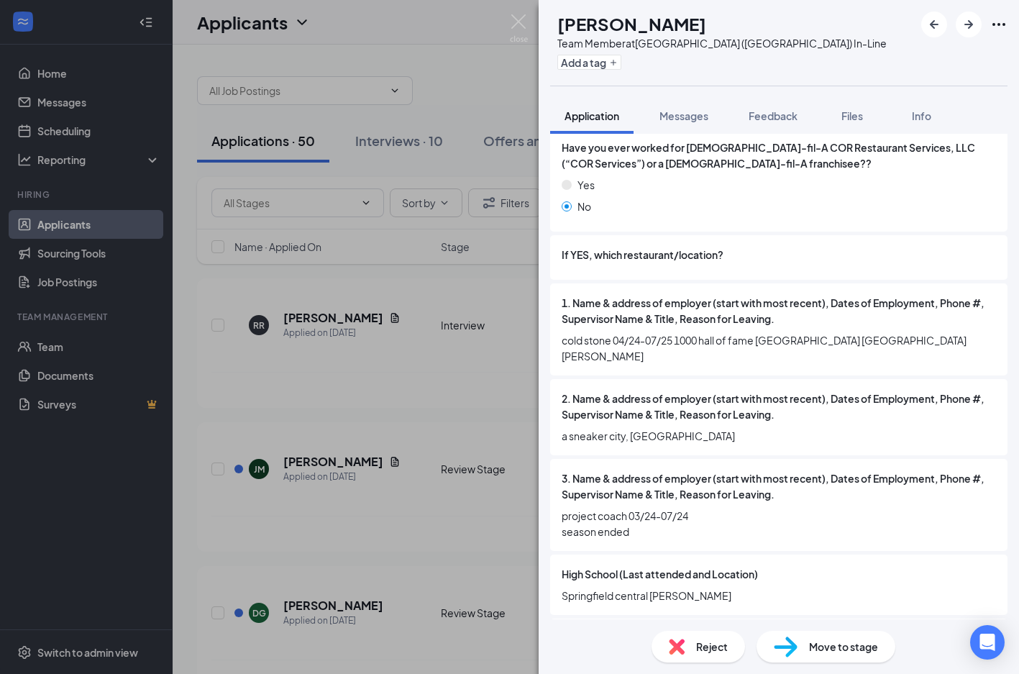
click at [720, 640] on span "Reject" at bounding box center [712, 646] width 32 height 16
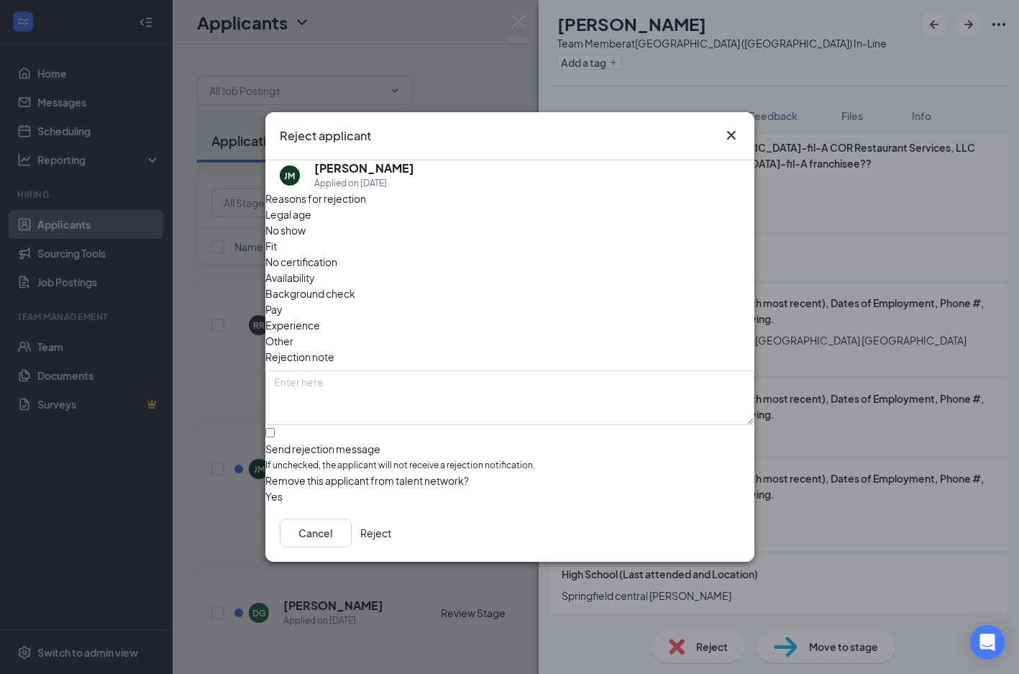
click at [315, 270] on span "Availability" at bounding box center [290, 278] width 50 height 16
click at [391, 528] on button "Reject" at bounding box center [375, 532] width 31 height 29
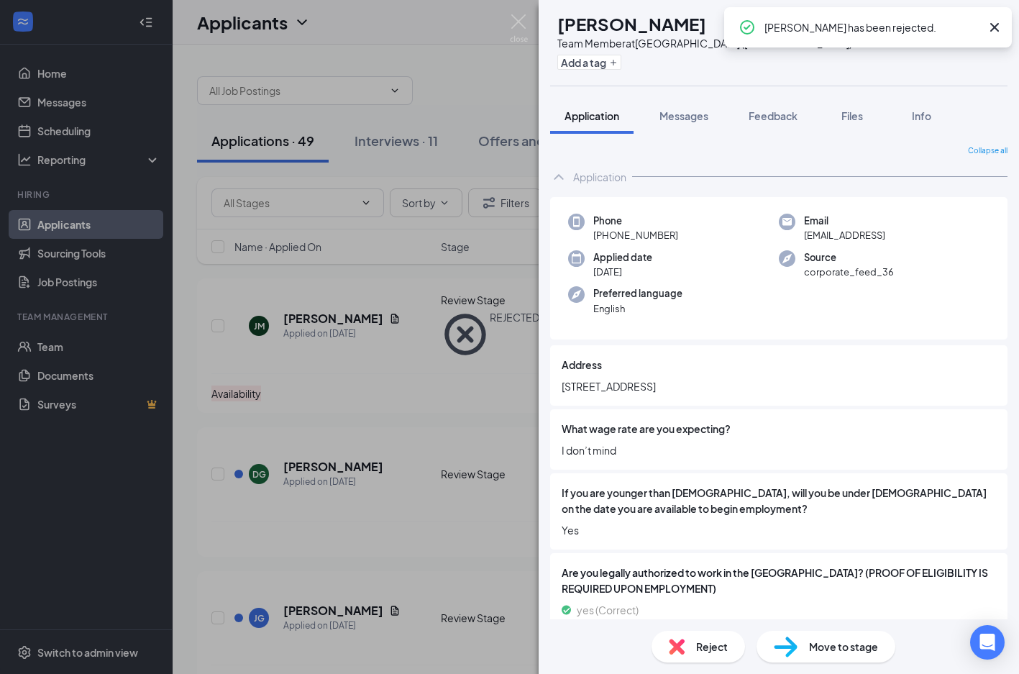
scroll to position [4, 0]
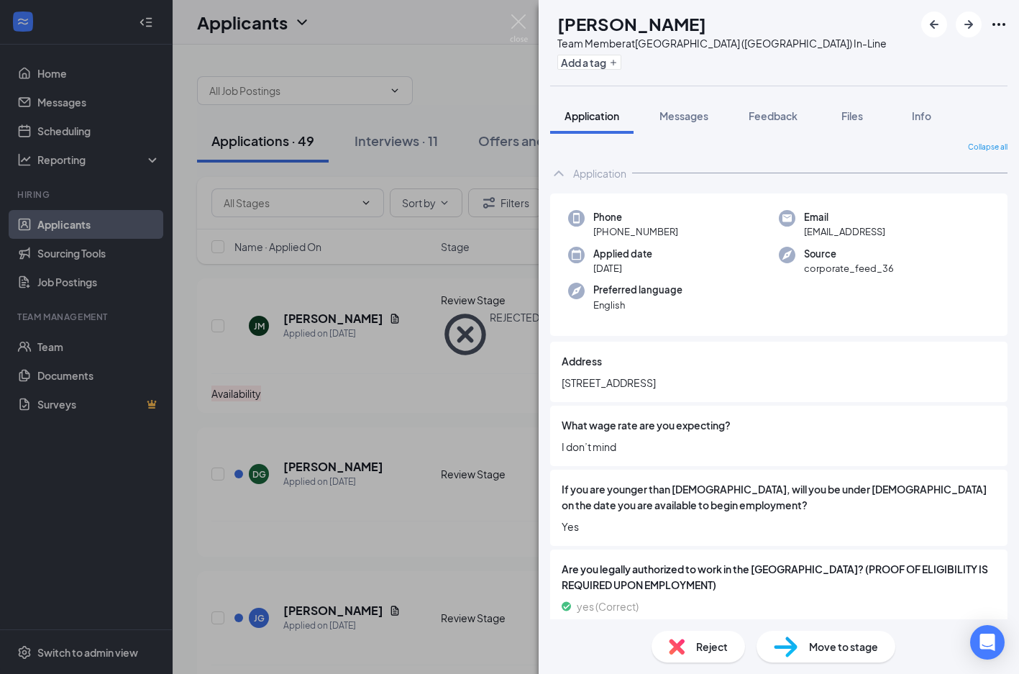
click at [692, 640] on div "Reject" at bounding box center [697, 646] width 93 height 32
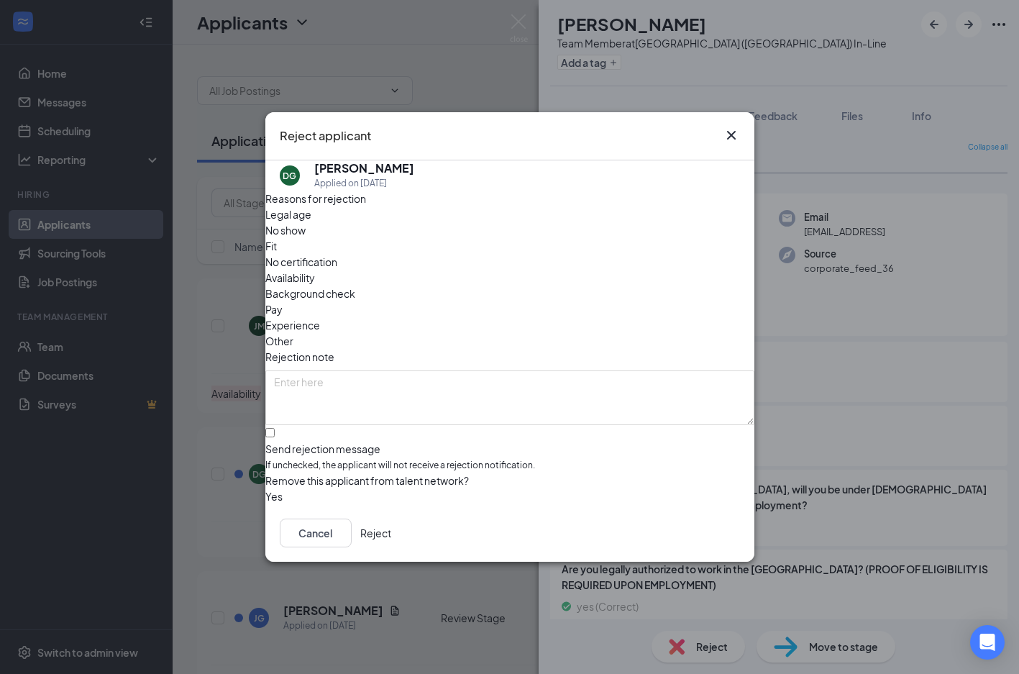
click at [311, 222] on span "Legal age" at bounding box center [288, 214] width 46 height 16
click at [391, 531] on button "Reject" at bounding box center [375, 532] width 31 height 29
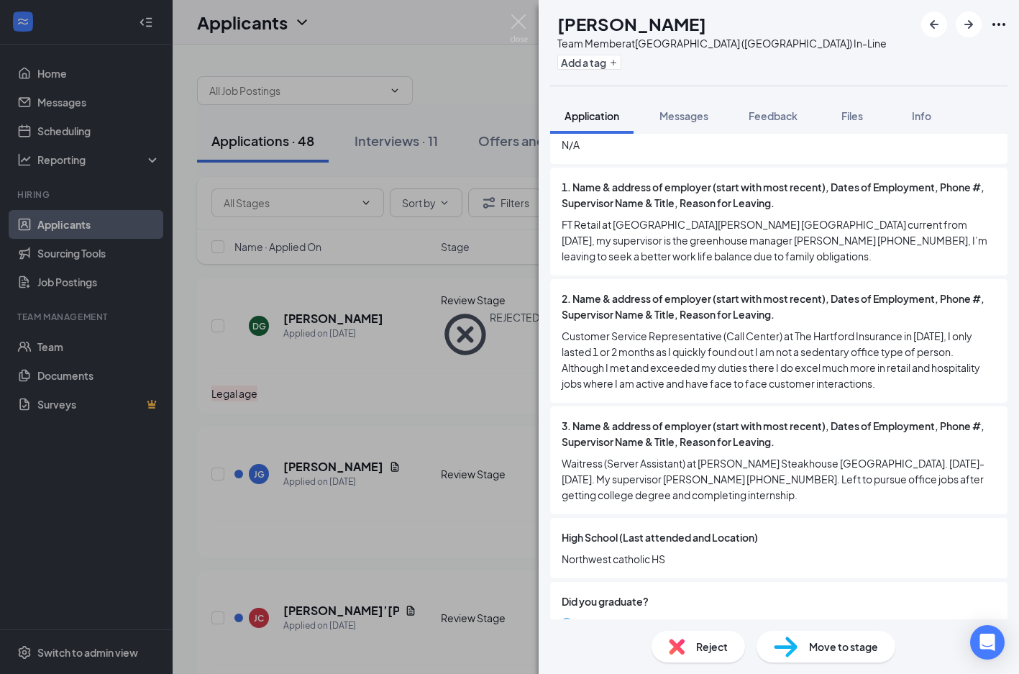
scroll to position [1247, 0]
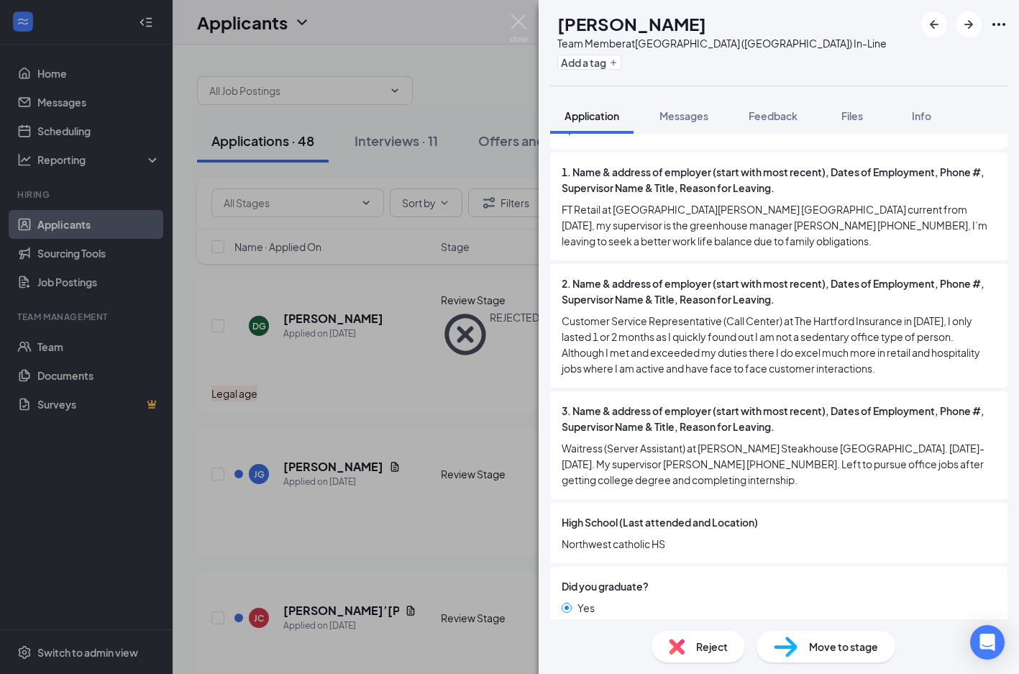
click at [846, 645] on span "Move to stage" at bounding box center [843, 646] width 69 height 16
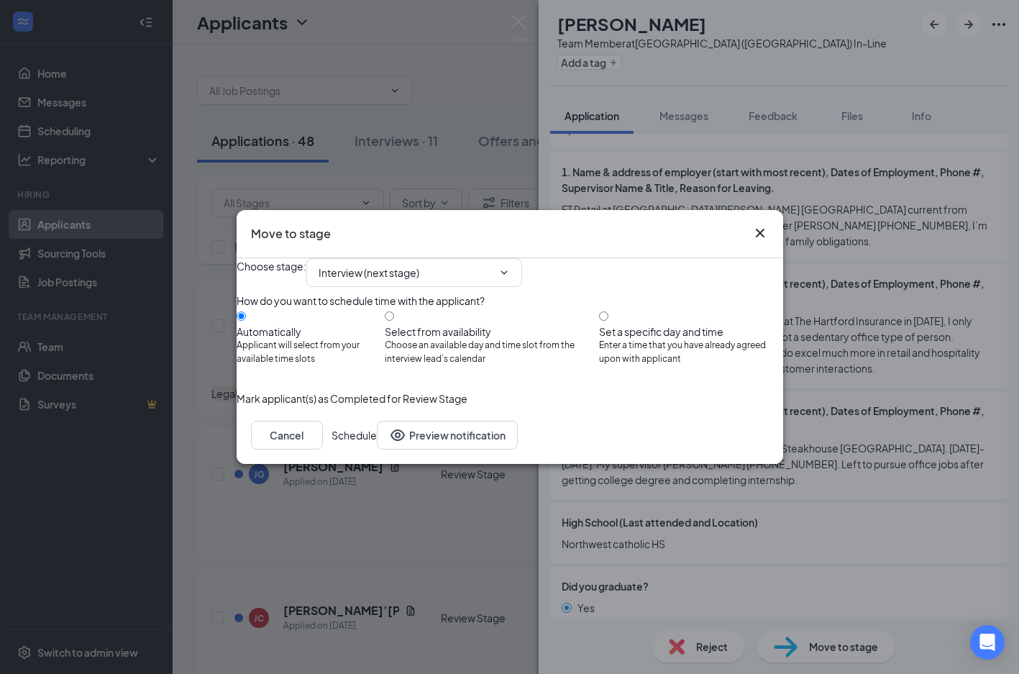
click at [377, 449] on button "Schedule" at bounding box center [353, 435] width 45 height 29
click at [331, 449] on button "button" at bounding box center [331, 435] width 0 height 29
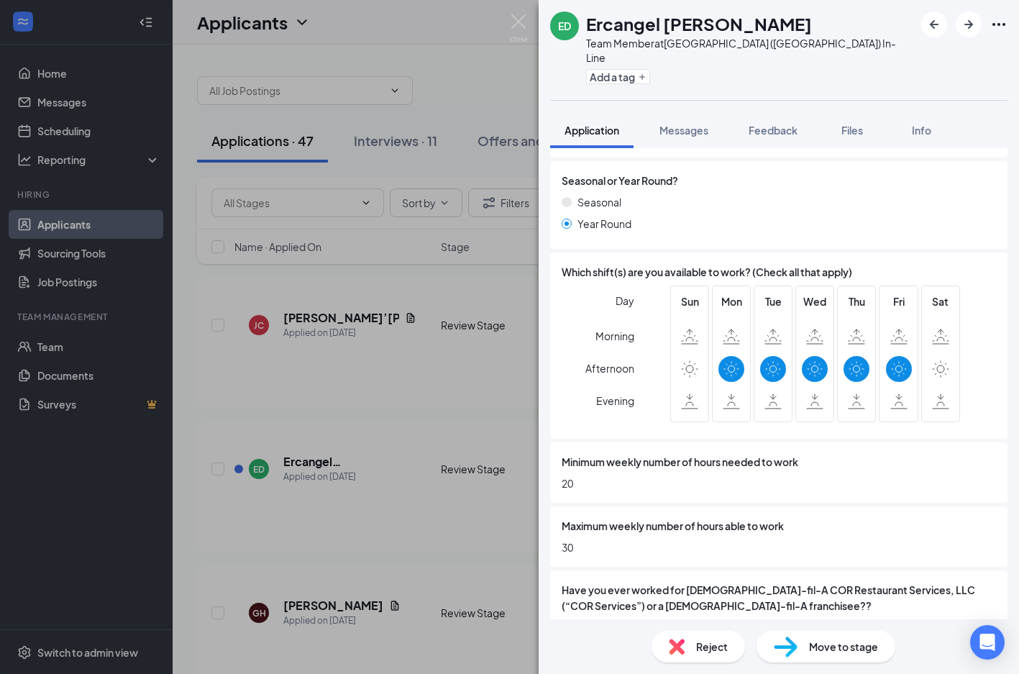
scroll to position [771, 0]
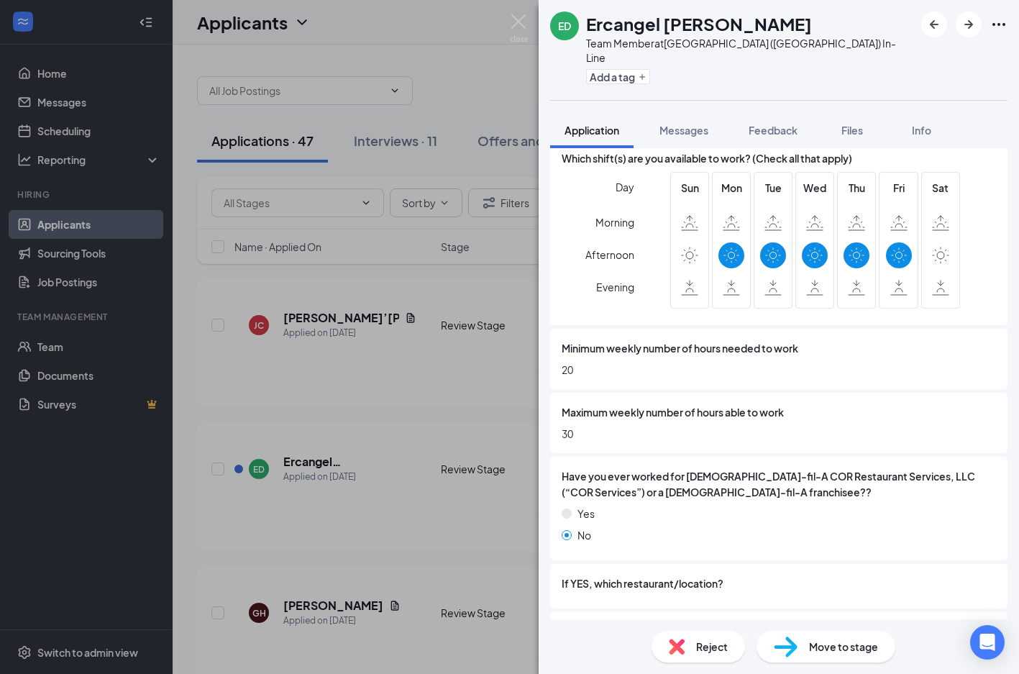
click at [684, 641] on div "Reject" at bounding box center [697, 646] width 93 height 32
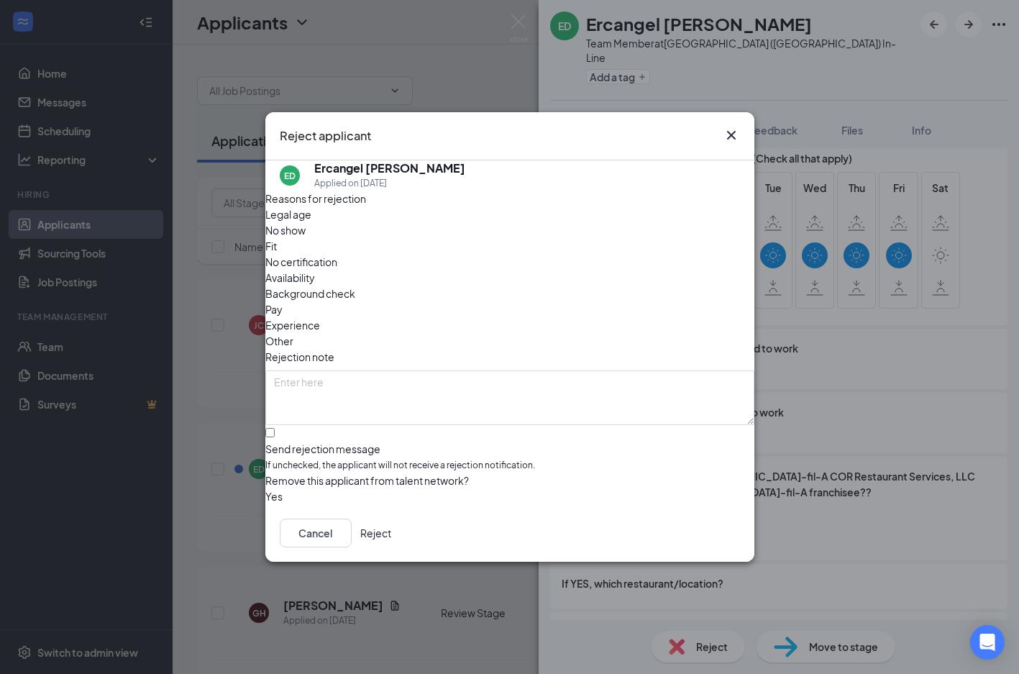
click at [315, 270] on span "Availability" at bounding box center [290, 278] width 50 height 16
click at [391, 538] on button "Reject" at bounding box center [375, 532] width 31 height 29
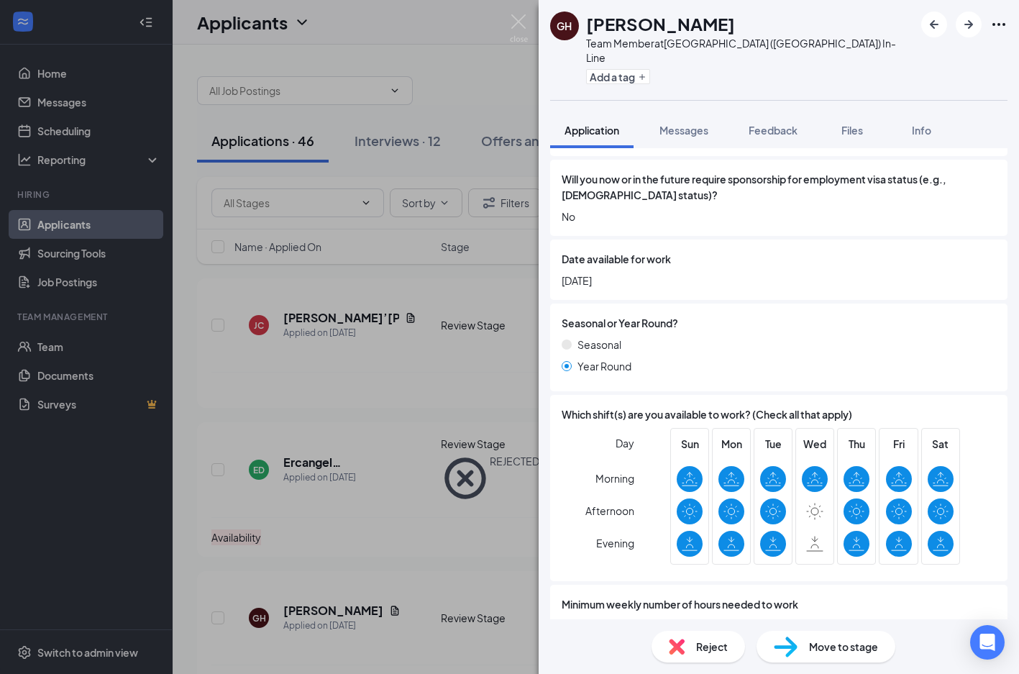
scroll to position [545, 0]
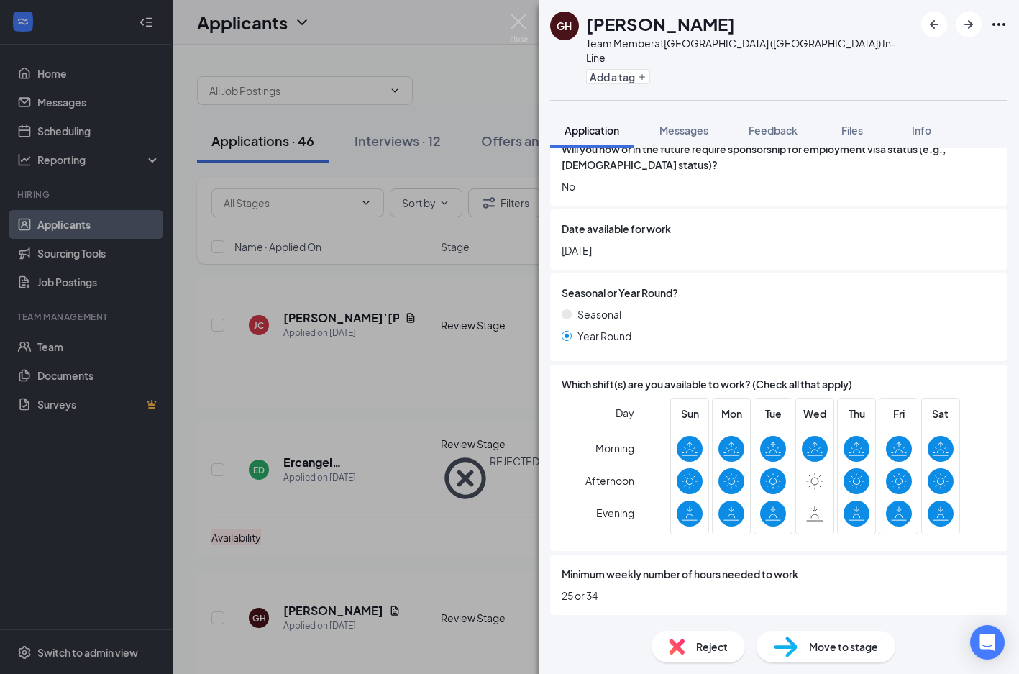
click at [856, 656] on div "Move to stage" at bounding box center [825, 646] width 139 height 32
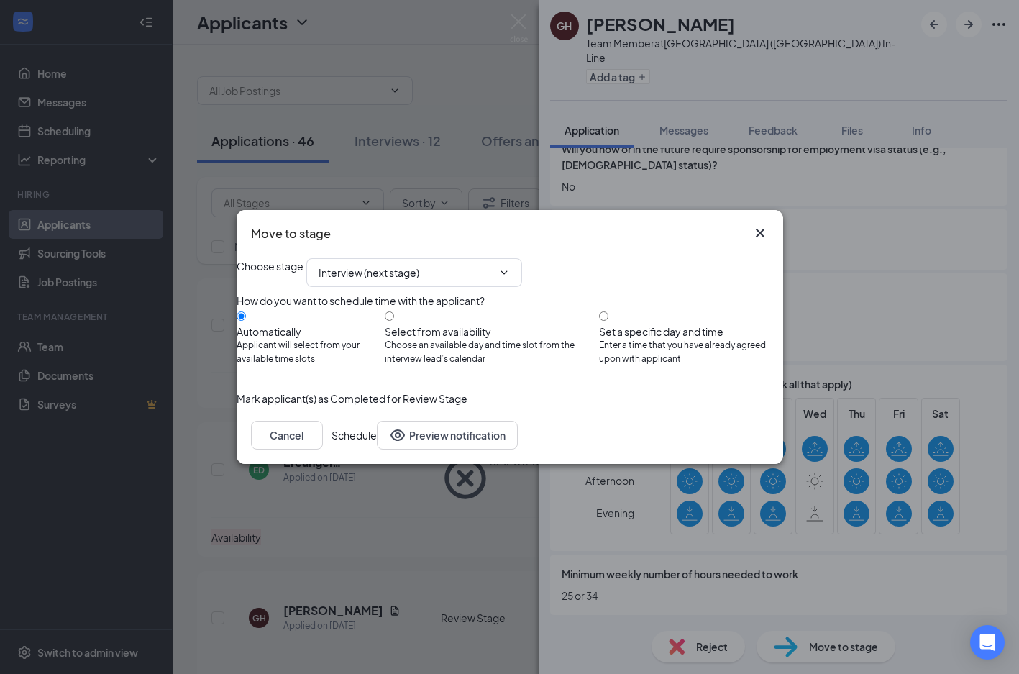
click at [377, 449] on button "Schedule" at bounding box center [353, 435] width 45 height 29
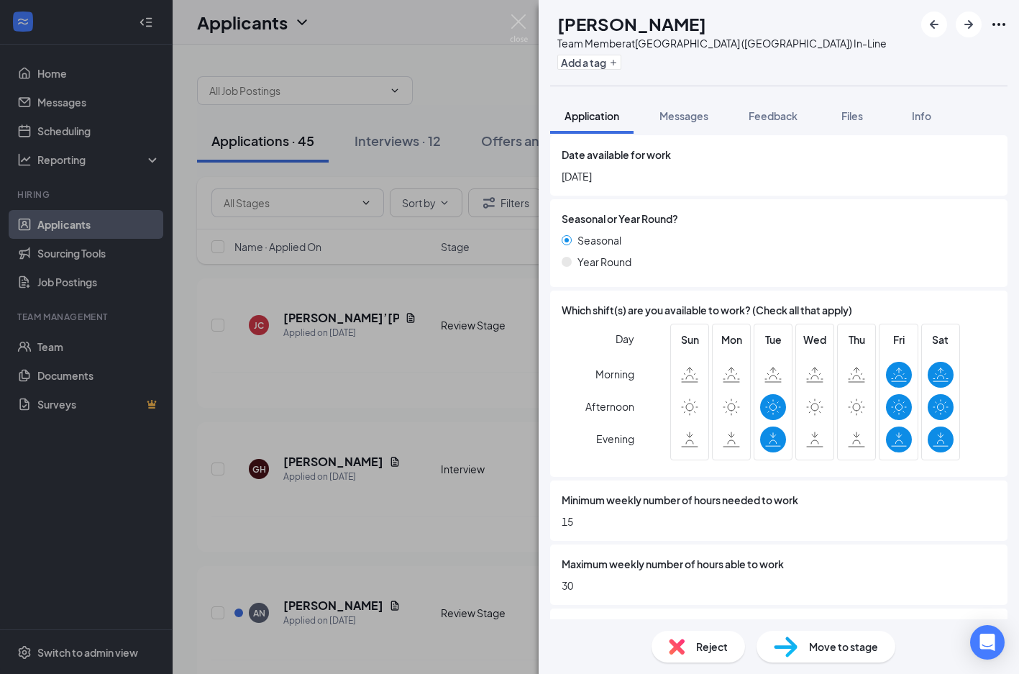
scroll to position [626, 0]
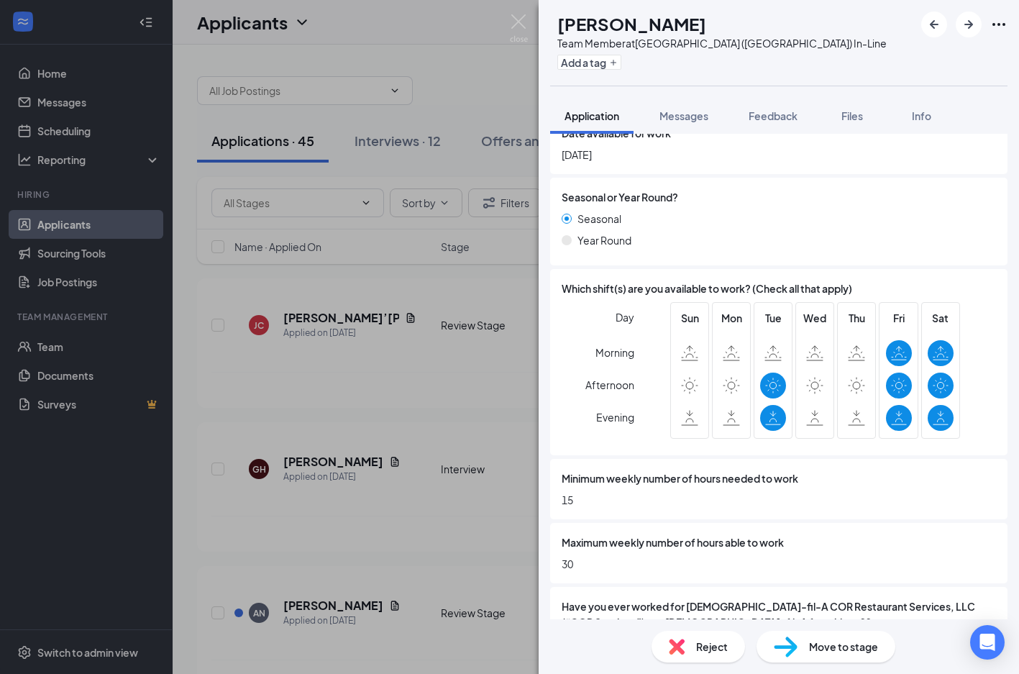
click at [687, 645] on div "Reject" at bounding box center [697, 646] width 93 height 32
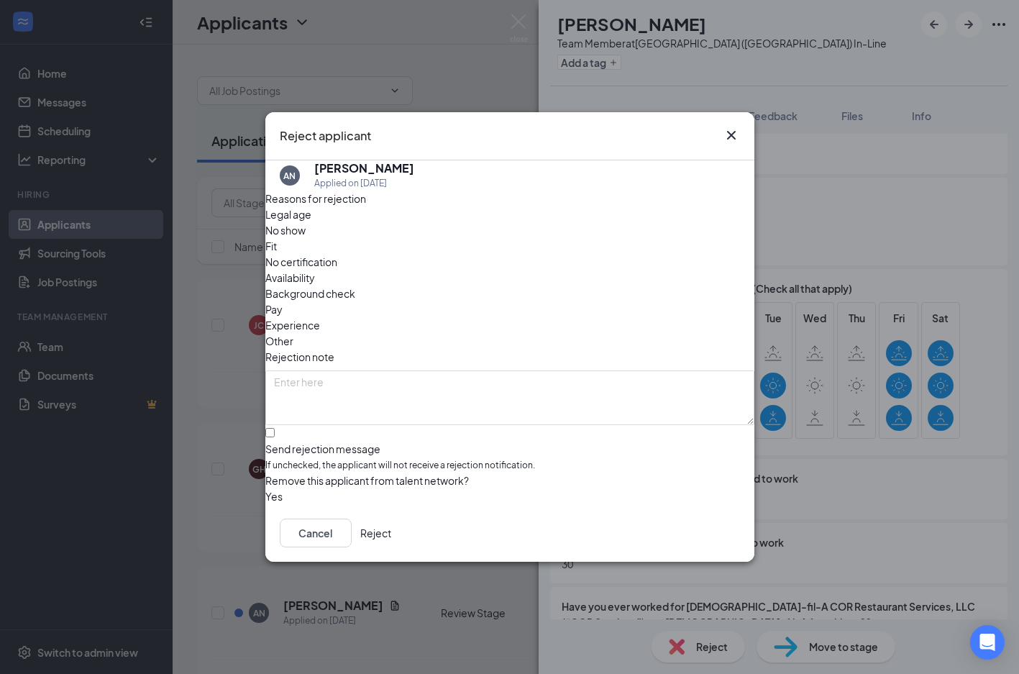
click at [315, 270] on span "Availability" at bounding box center [290, 278] width 50 height 16
click at [391, 528] on button "Reject" at bounding box center [375, 532] width 31 height 29
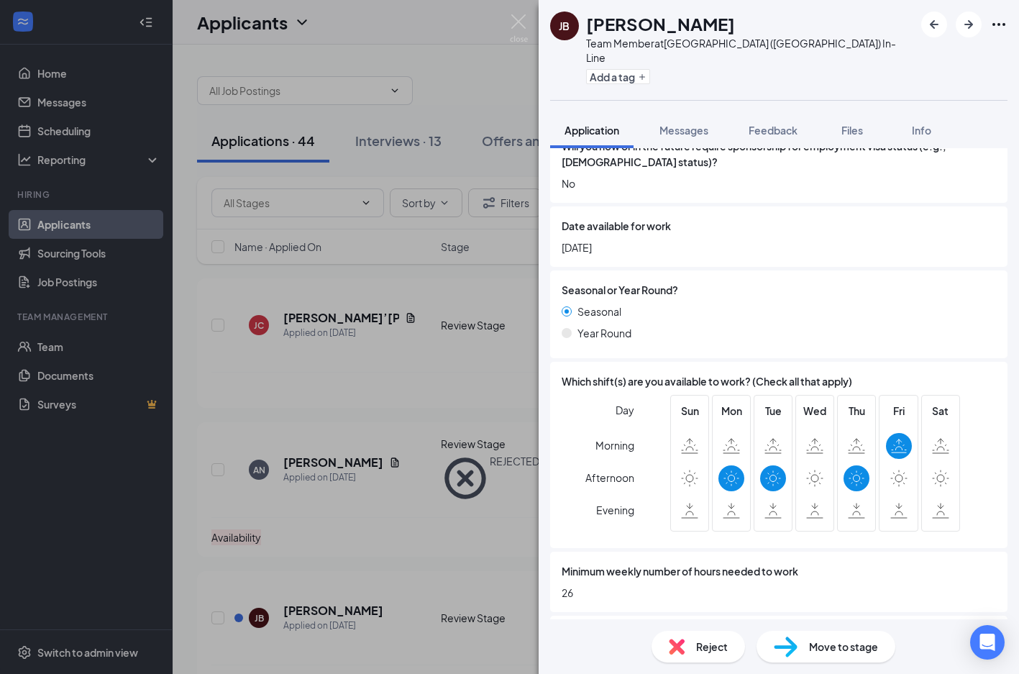
scroll to position [577, 0]
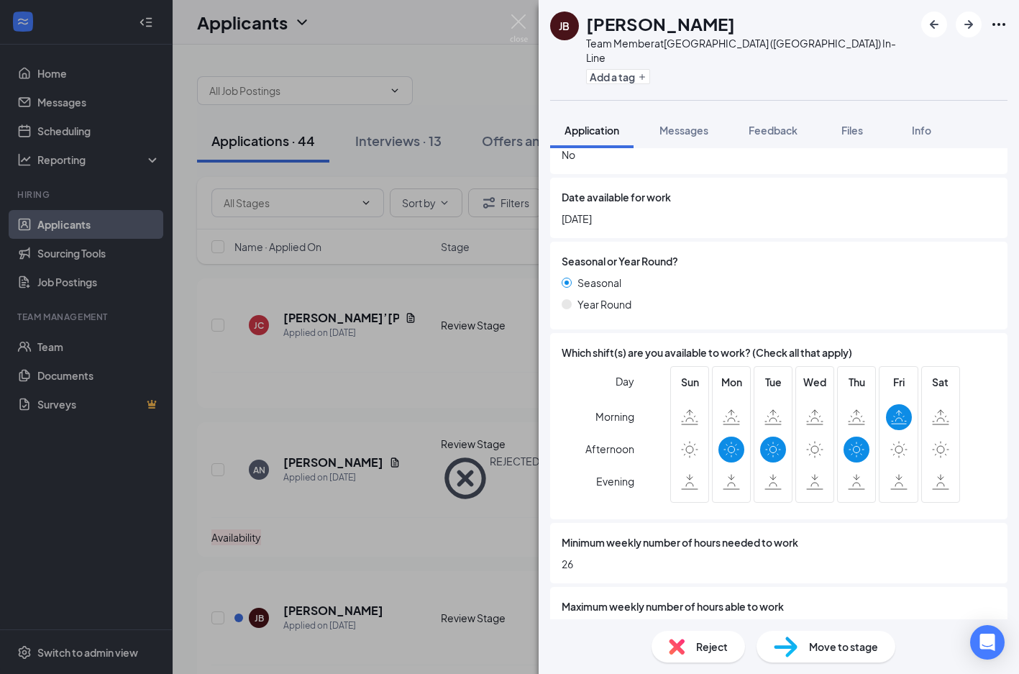
click at [702, 665] on div "Reject Move to stage" at bounding box center [778, 646] width 480 height 55
click at [700, 643] on span "Reject" at bounding box center [712, 646] width 32 height 16
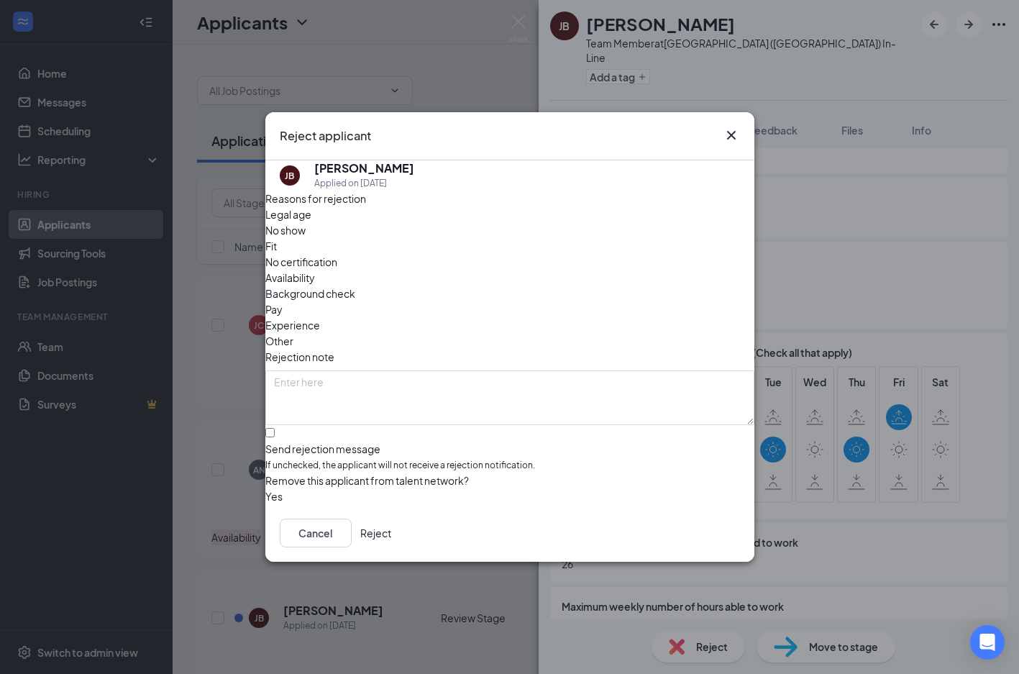
click at [615, 237] on div "Reasons for rejection Legal age No show Fit No certification Availability Backg…" at bounding box center [509, 347] width 489 height 313
click at [315, 270] on span "Availability" at bounding box center [290, 278] width 50 height 16
click at [391, 538] on button "Reject" at bounding box center [375, 532] width 31 height 29
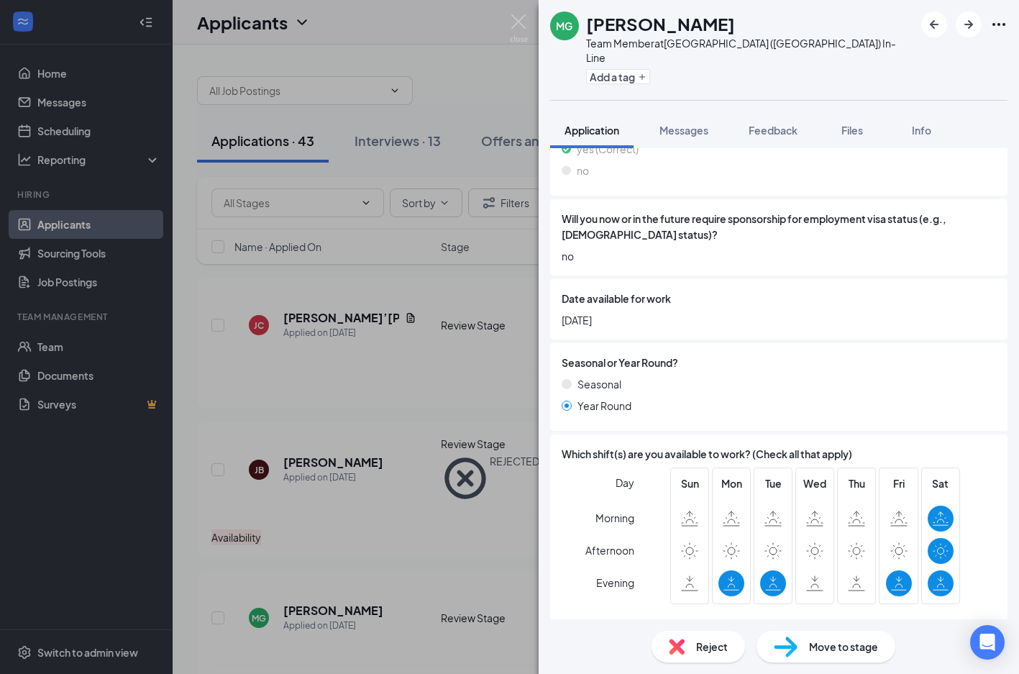
scroll to position [555, 0]
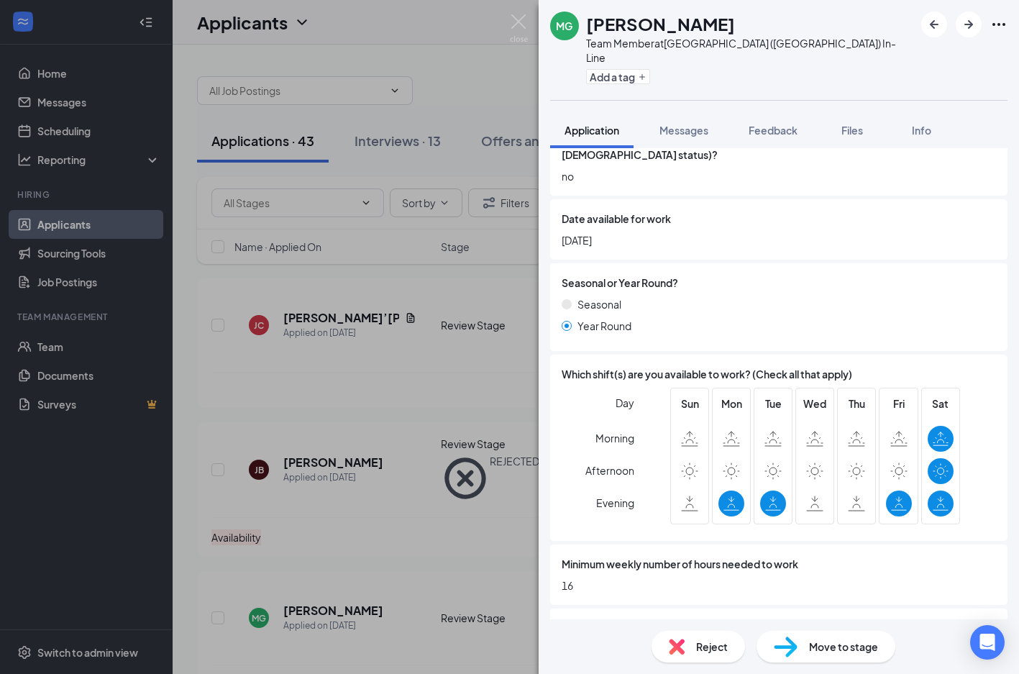
click at [699, 638] on span "Reject" at bounding box center [712, 646] width 32 height 16
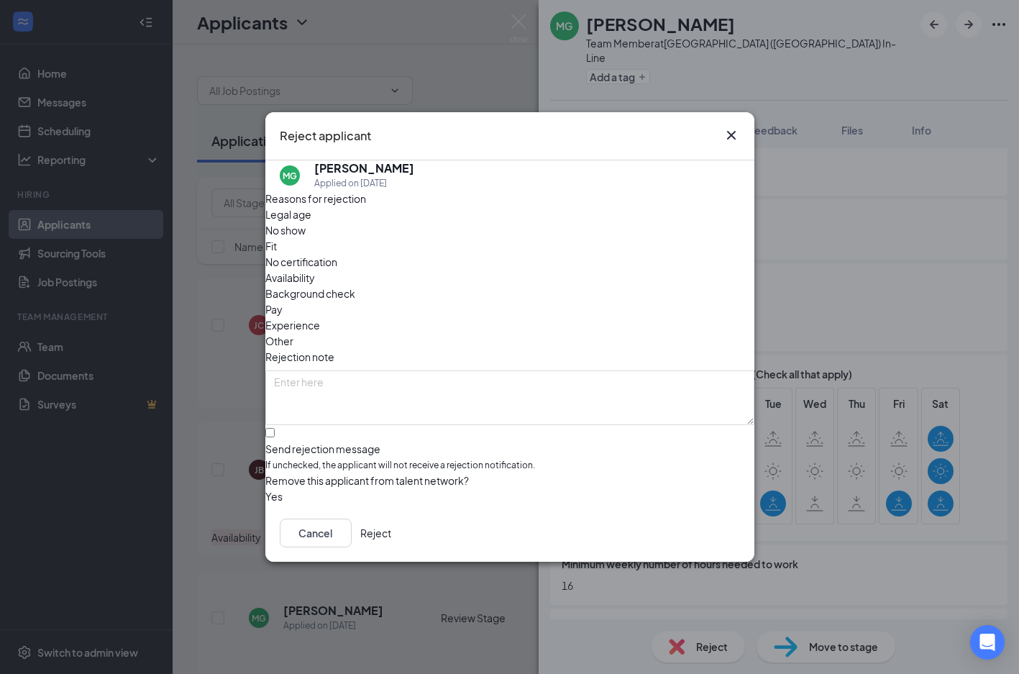
click at [315, 270] on span "Availability" at bounding box center [290, 278] width 50 height 16
click at [391, 528] on button "Reject" at bounding box center [375, 532] width 31 height 29
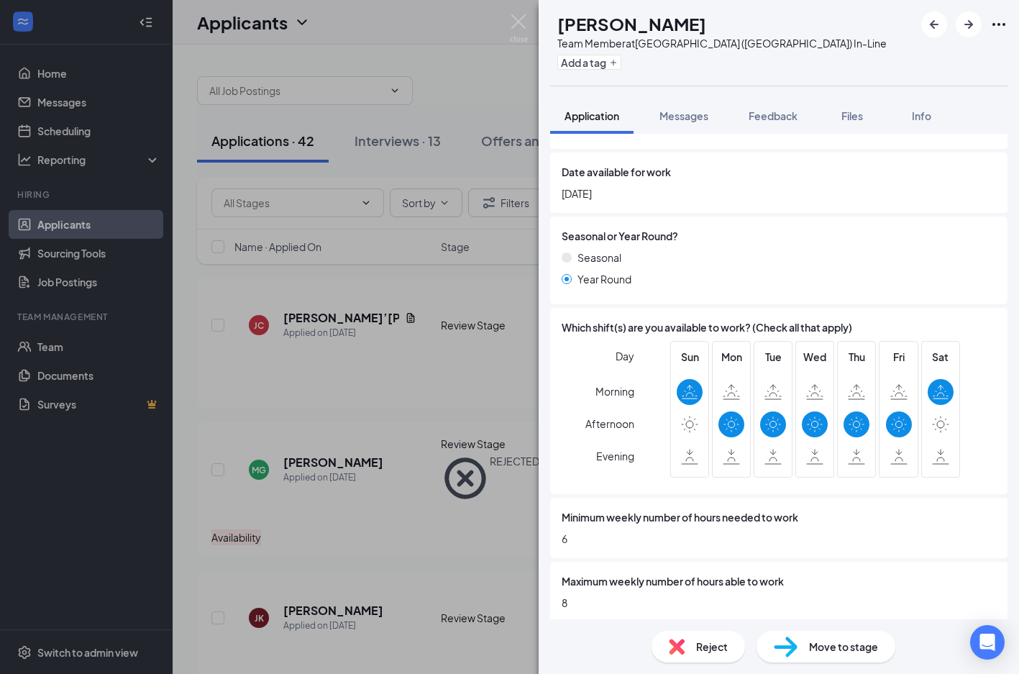
scroll to position [597, 0]
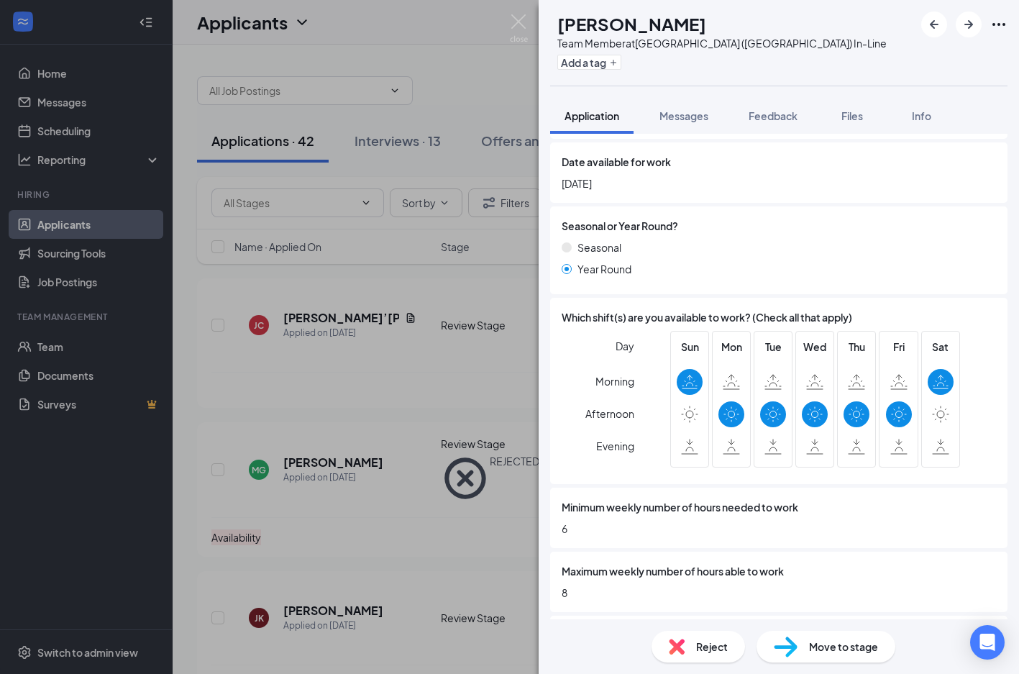
click at [697, 647] on span "Reject" at bounding box center [712, 646] width 32 height 16
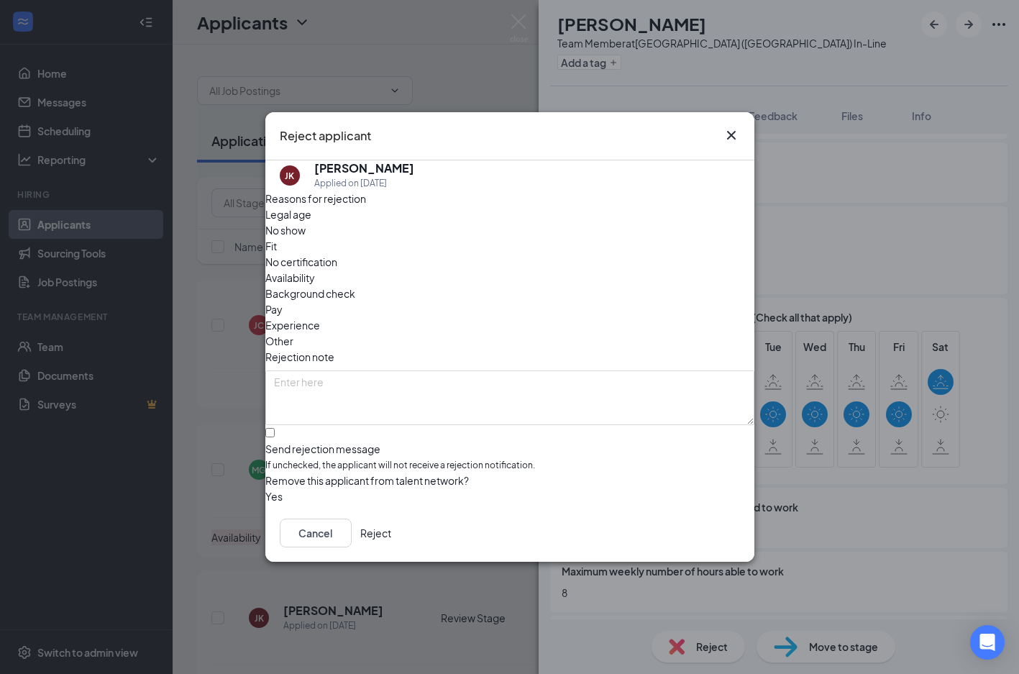
click at [315, 270] on span "Availability" at bounding box center [290, 278] width 50 height 16
click at [391, 540] on button "Reject" at bounding box center [375, 532] width 31 height 29
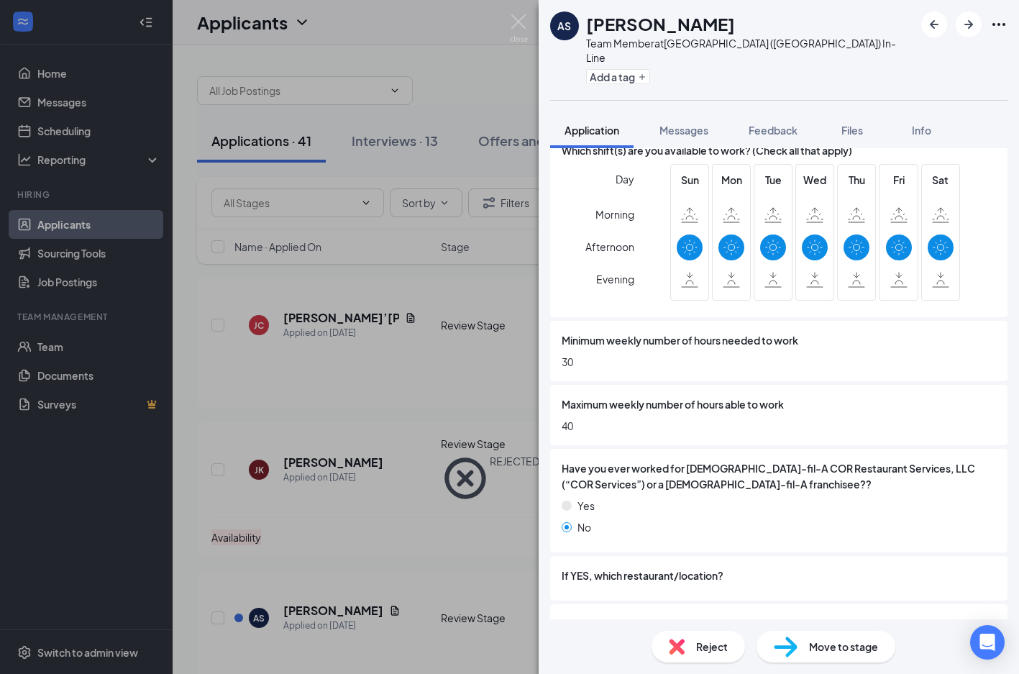
scroll to position [802, 0]
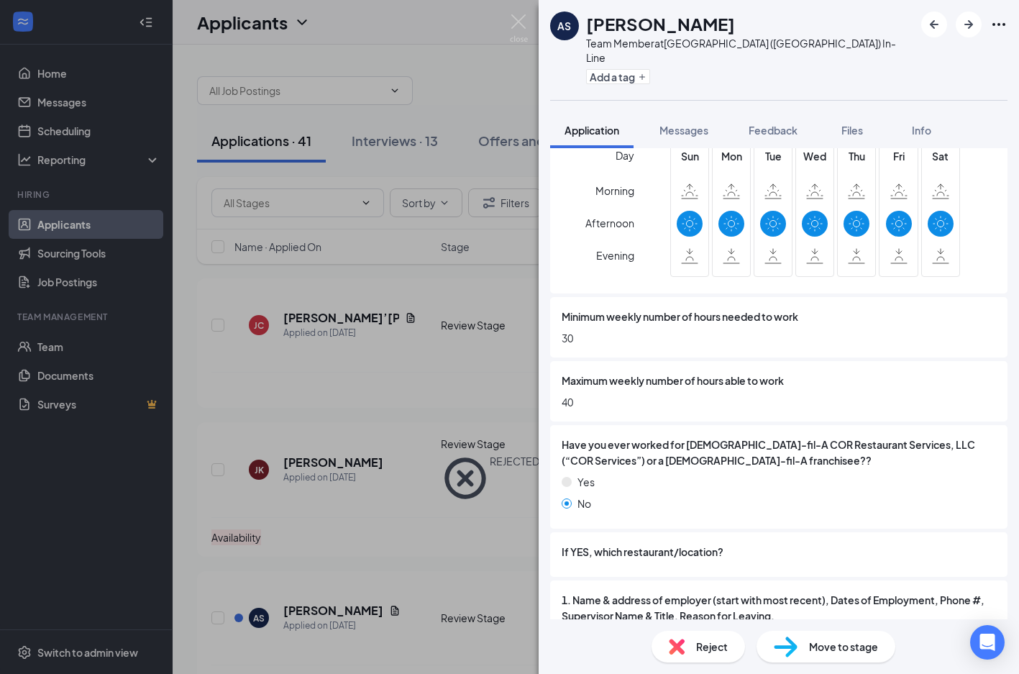
click at [708, 648] on span "Reject" at bounding box center [712, 646] width 32 height 16
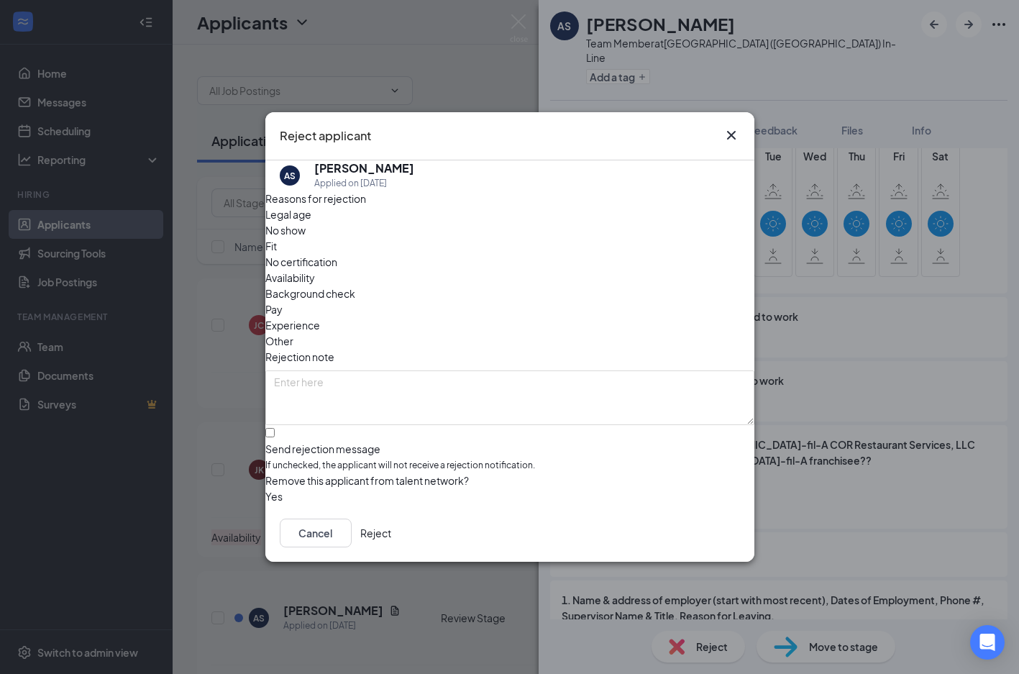
click at [315, 270] on span "Availability" at bounding box center [290, 278] width 50 height 16
click at [391, 536] on button "Reject" at bounding box center [375, 532] width 31 height 29
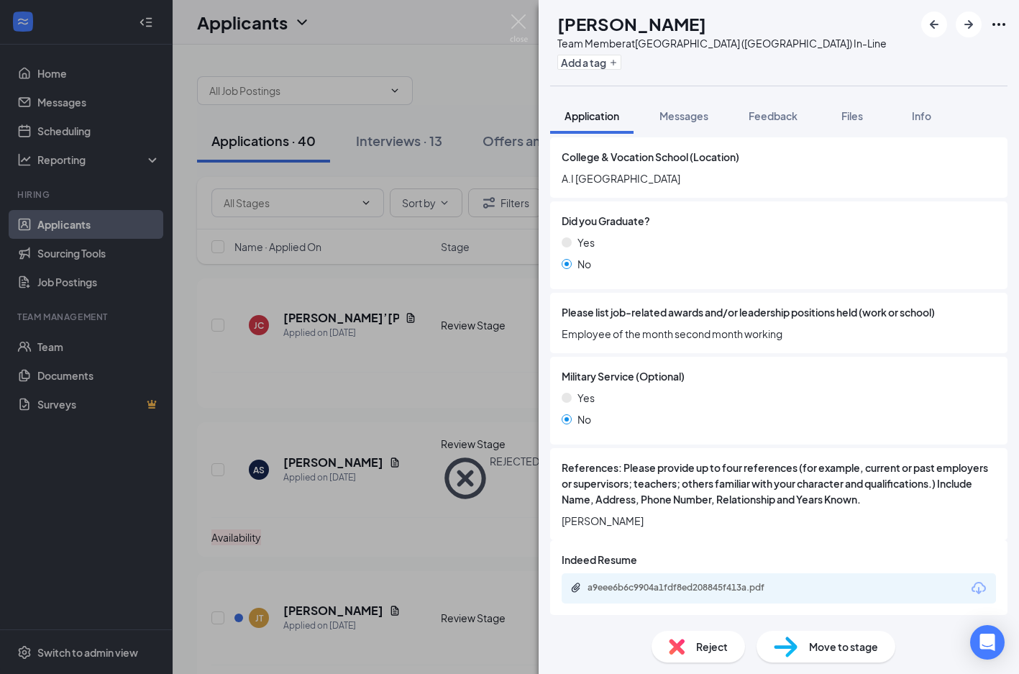
scroll to position [1467, 0]
click at [799, 646] on div "Move to stage" at bounding box center [825, 646] width 139 height 32
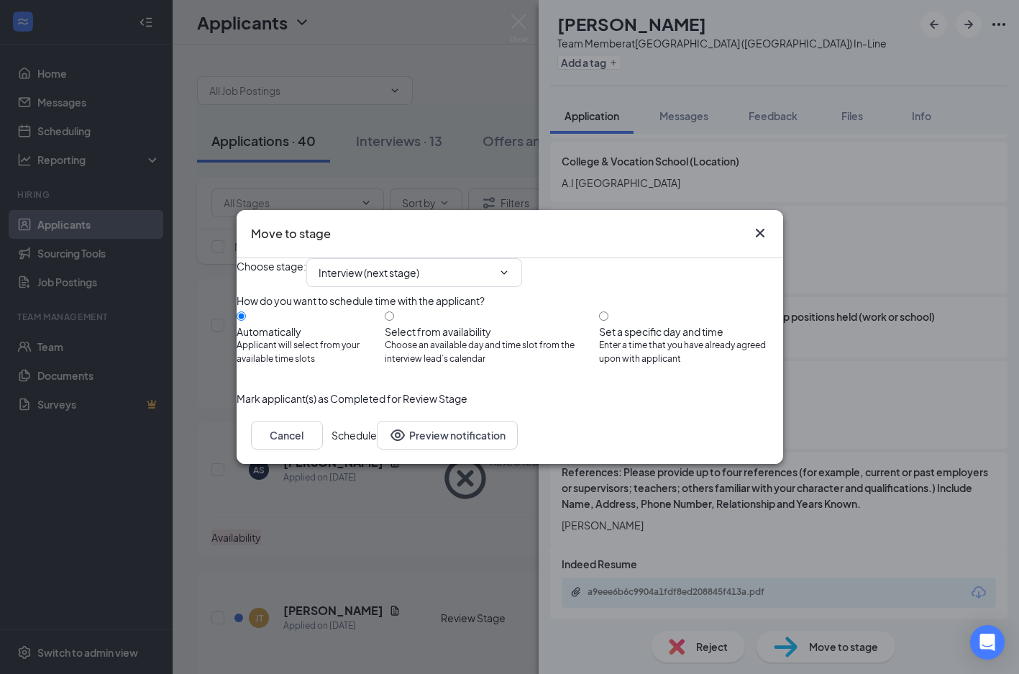
click at [377, 449] on button "Schedule" at bounding box center [353, 435] width 45 height 29
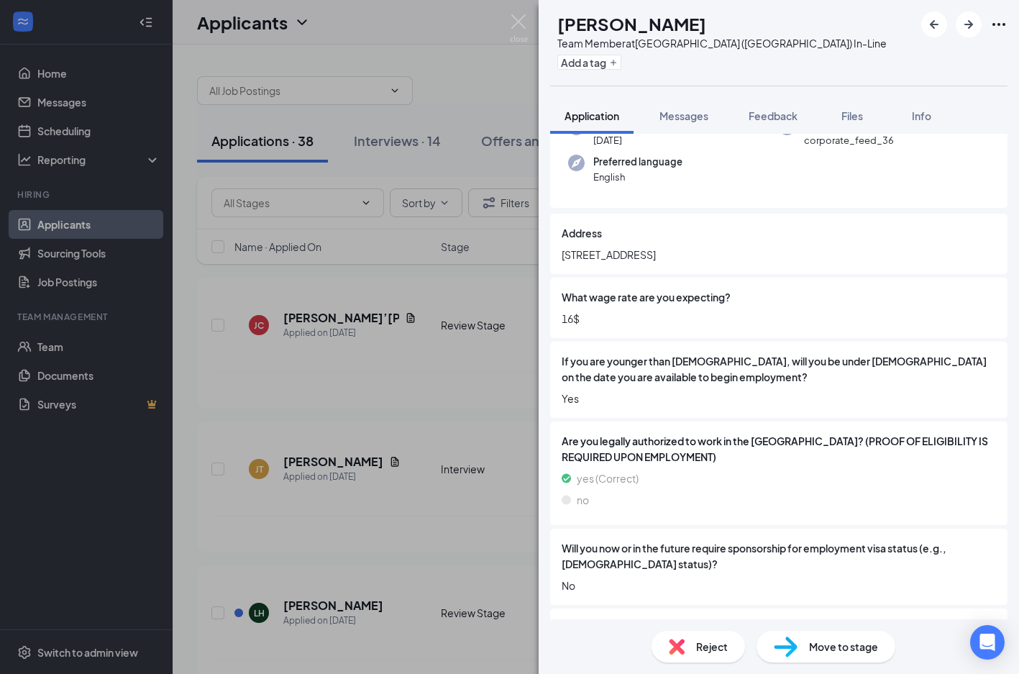
scroll to position [135, 0]
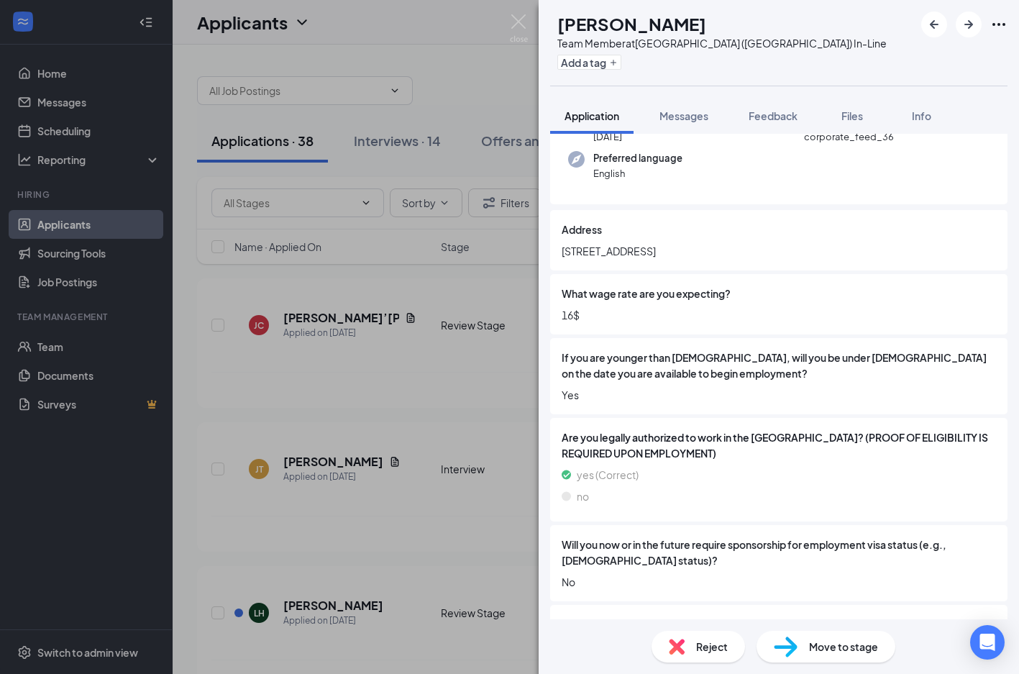
click at [692, 650] on div "Reject" at bounding box center [697, 646] width 93 height 32
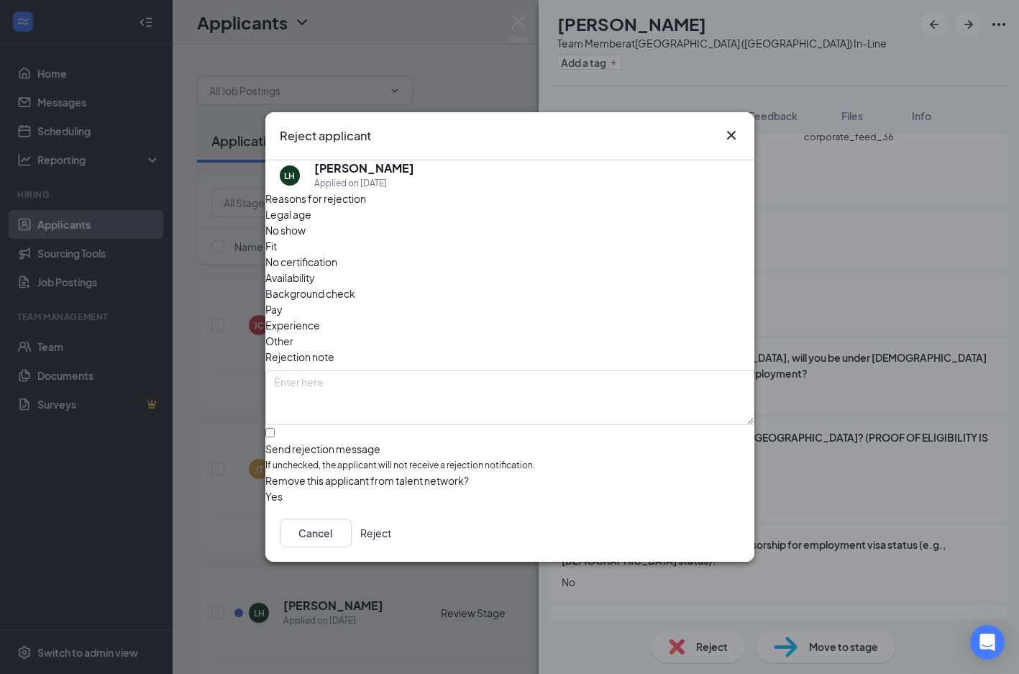
click at [311, 222] on span "Legal age" at bounding box center [288, 214] width 46 height 16
click at [391, 525] on button "Reject" at bounding box center [375, 532] width 31 height 29
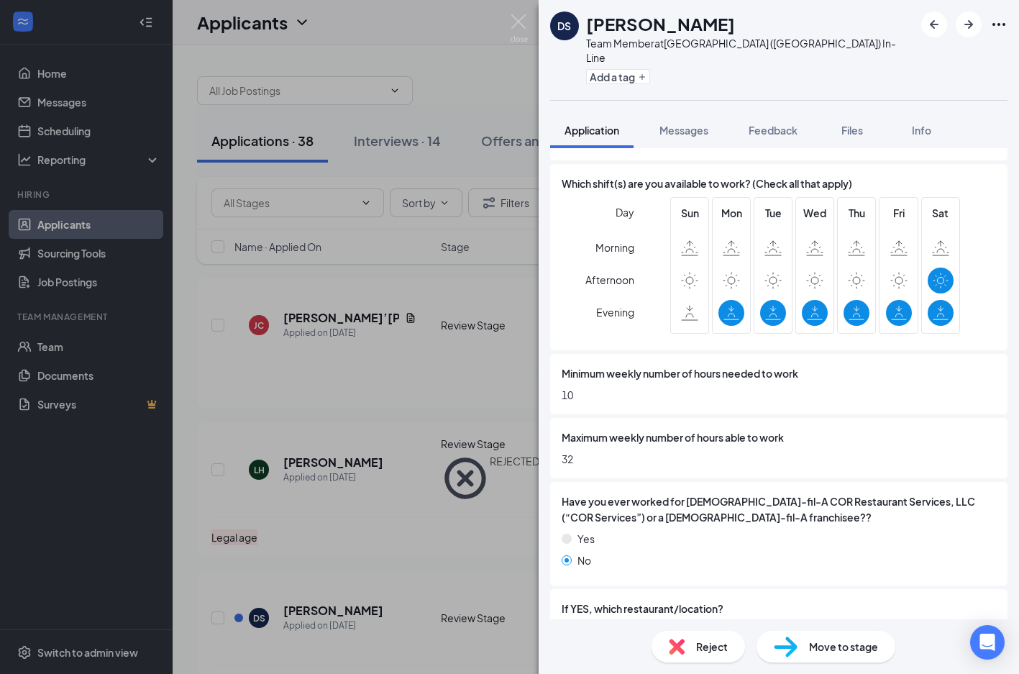
scroll to position [781, 0]
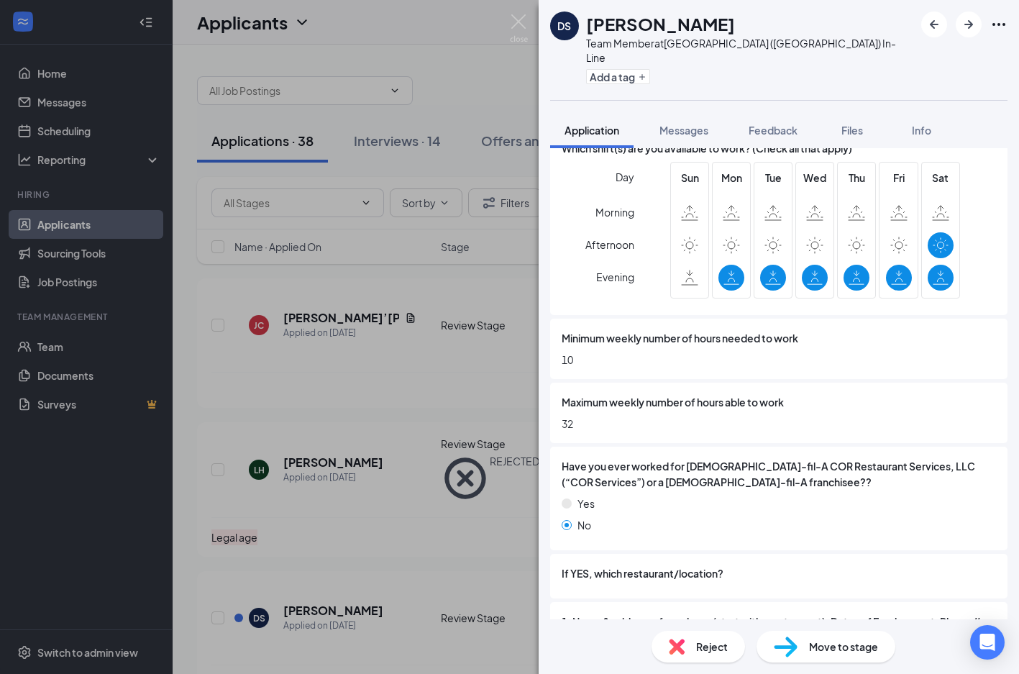
click at [705, 648] on span "Reject" at bounding box center [712, 646] width 32 height 16
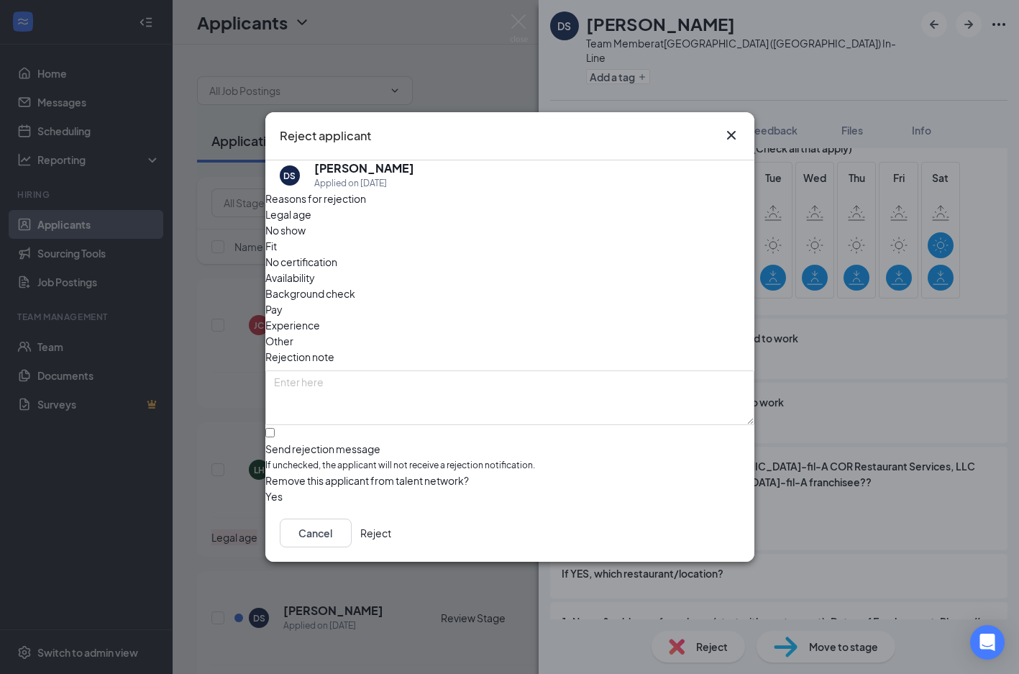
click at [315, 270] on span "Availability" at bounding box center [290, 278] width 50 height 16
click at [391, 531] on button "Reject" at bounding box center [375, 532] width 31 height 29
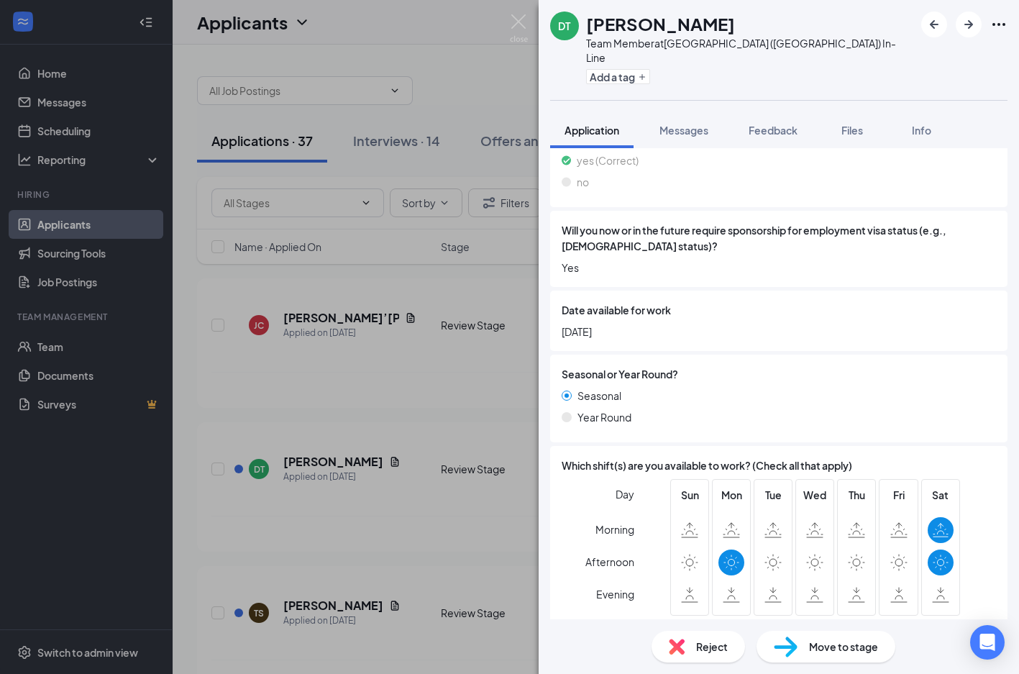
scroll to position [469, 0]
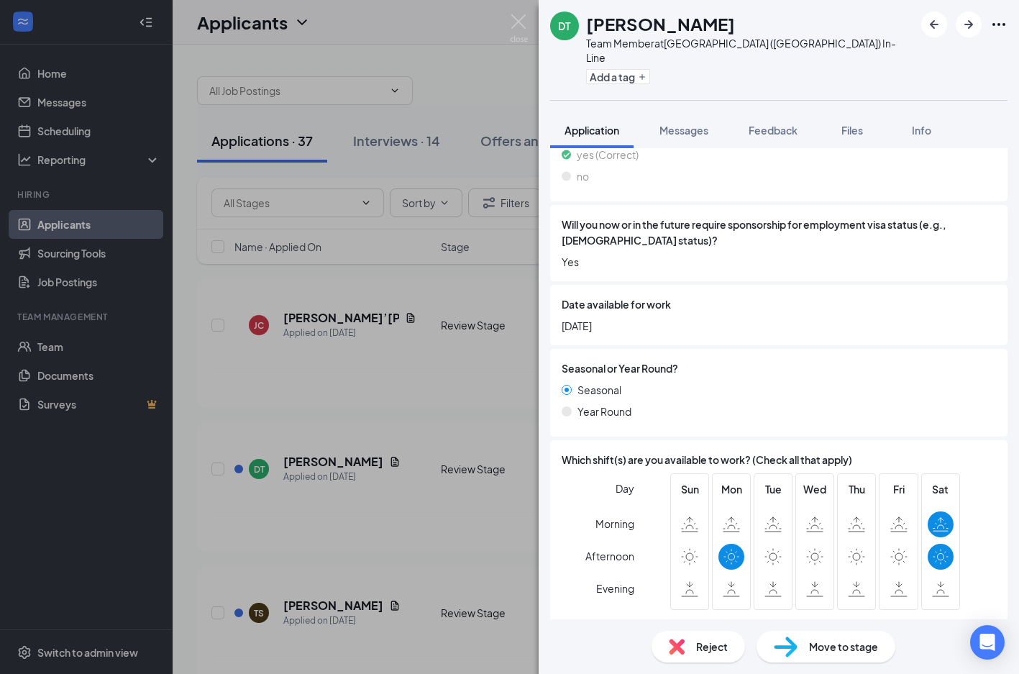
click at [703, 657] on div "Reject" at bounding box center [697, 646] width 93 height 32
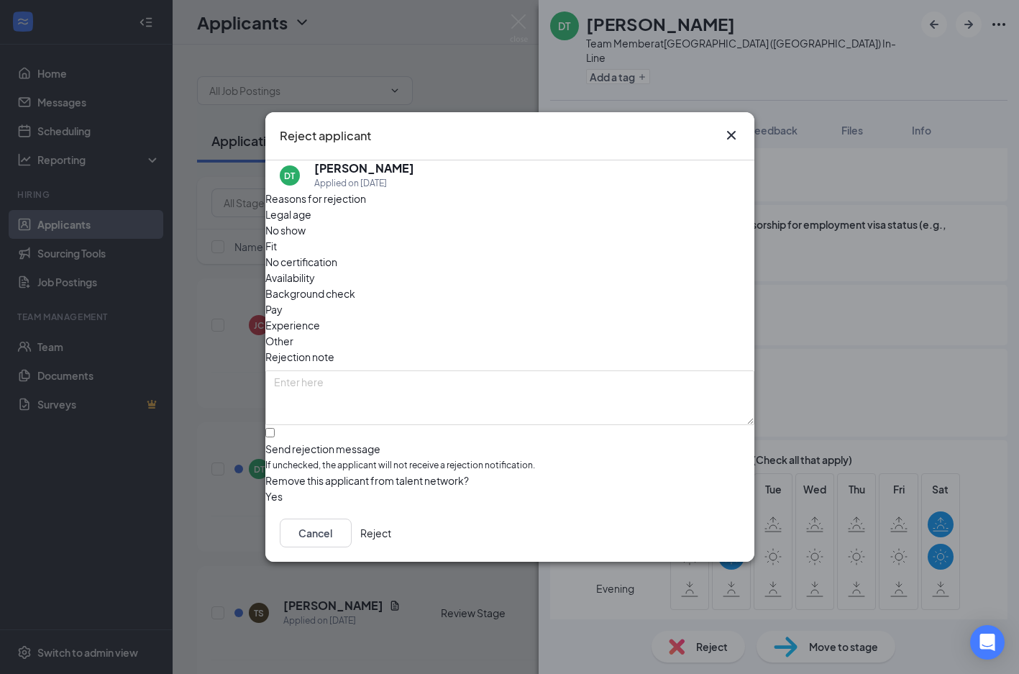
click at [315, 270] on span "Availability" at bounding box center [290, 278] width 50 height 16
click at [391, 531] on button "Reject" at bounding box center [375, 532] width 31 height 29
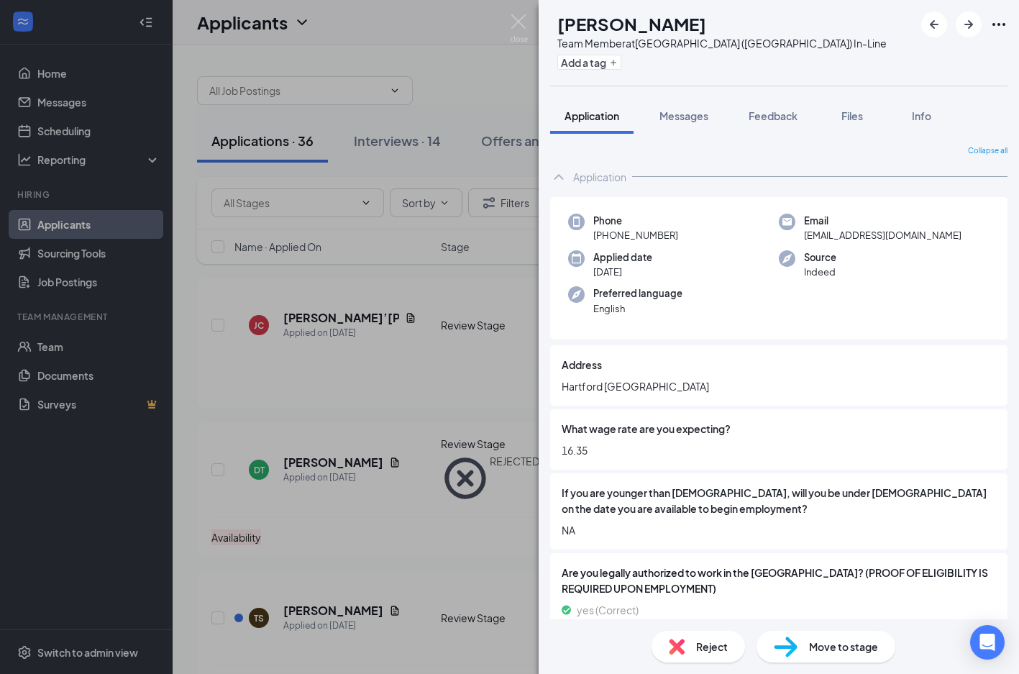
click at [709, 649] on span "Reject" at bounding box center [712, 646] width 32 height 16
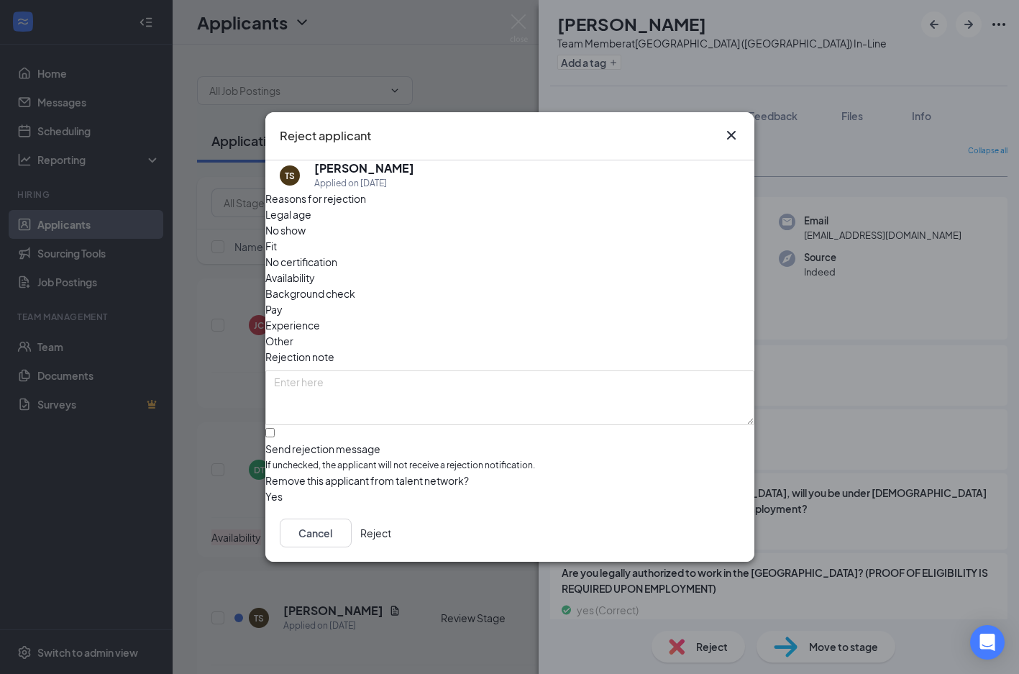
click at [609, 272] on div "Legal age No show Fit No certification Availability Background check Pay Experi…" at bounding box center [509, 277] width 489 height 142
click at [315, 270] on span "Availability" at bounding box center [290, 278] width 50 height 16
click at [391, 537] on button "Reject" at bounding box center [375, 532] width 31 height 29
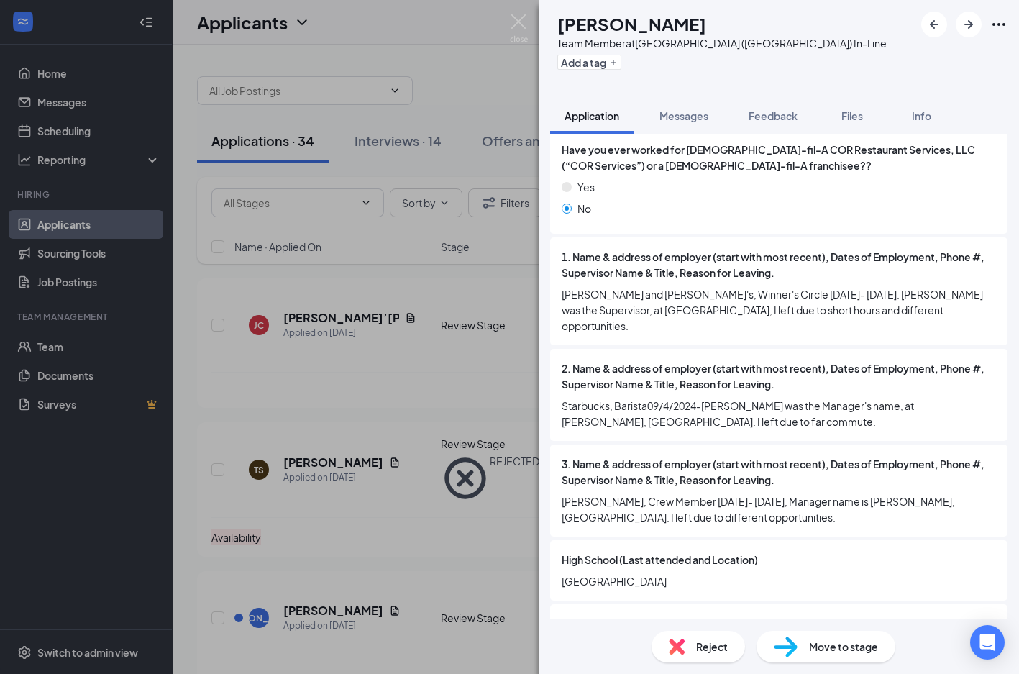
scroll to position [1096, 0]
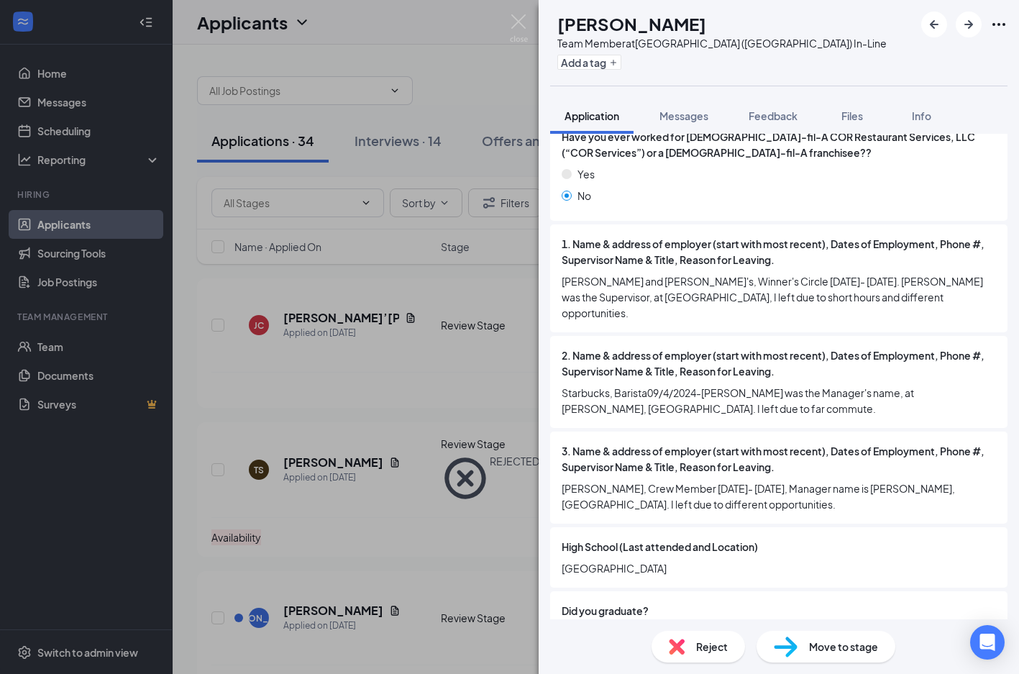
click at [702, 639] on span "Reject" at bounding box center [712, 646] width 32 height 16
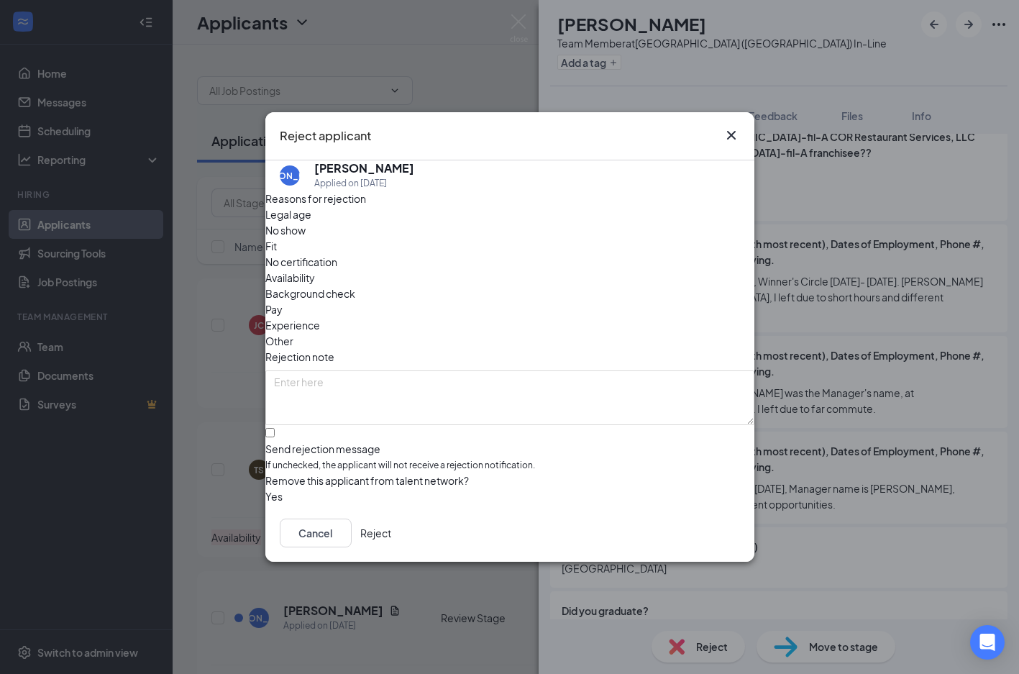
click at [320, 317] on span "Experience" at bounding box center [292, 325] width 55 height 16
click at [391, 529] on button "Reject" at bounding box center [375, 532] width 31 height 29
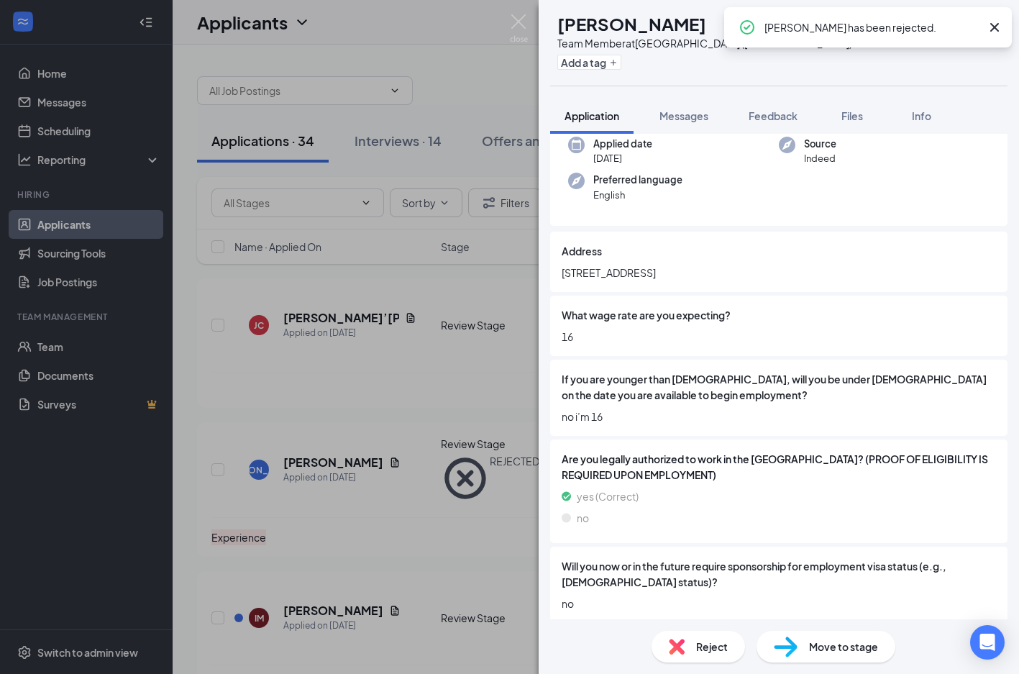
scroll to position [162, 0]
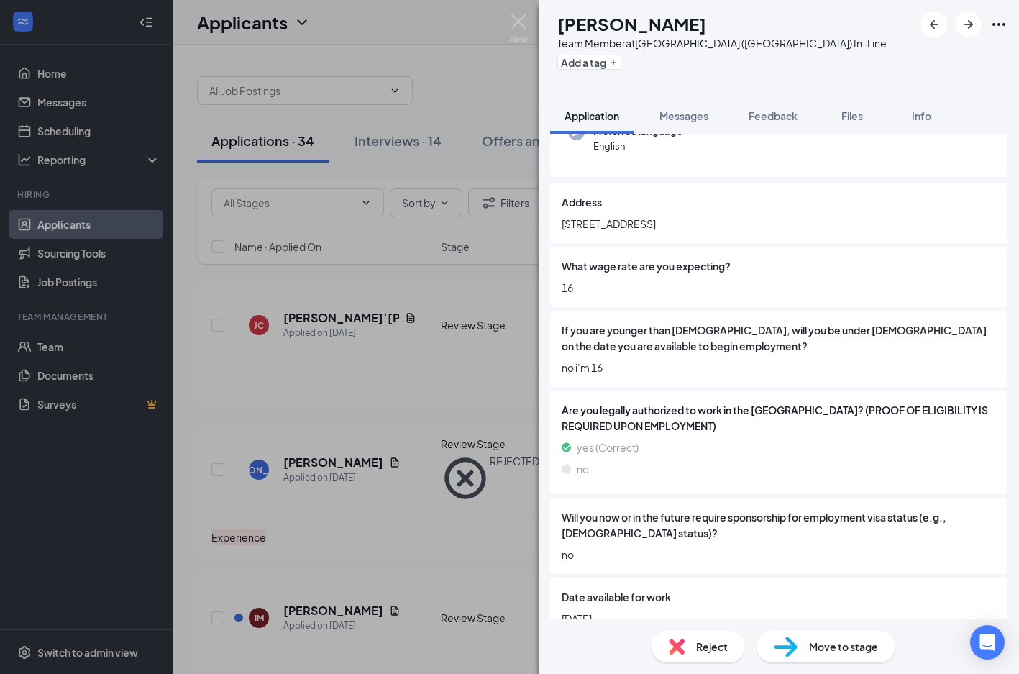
click at [708, 636] on div "Reject" at bounding box center [697, 646] width 93 height 32
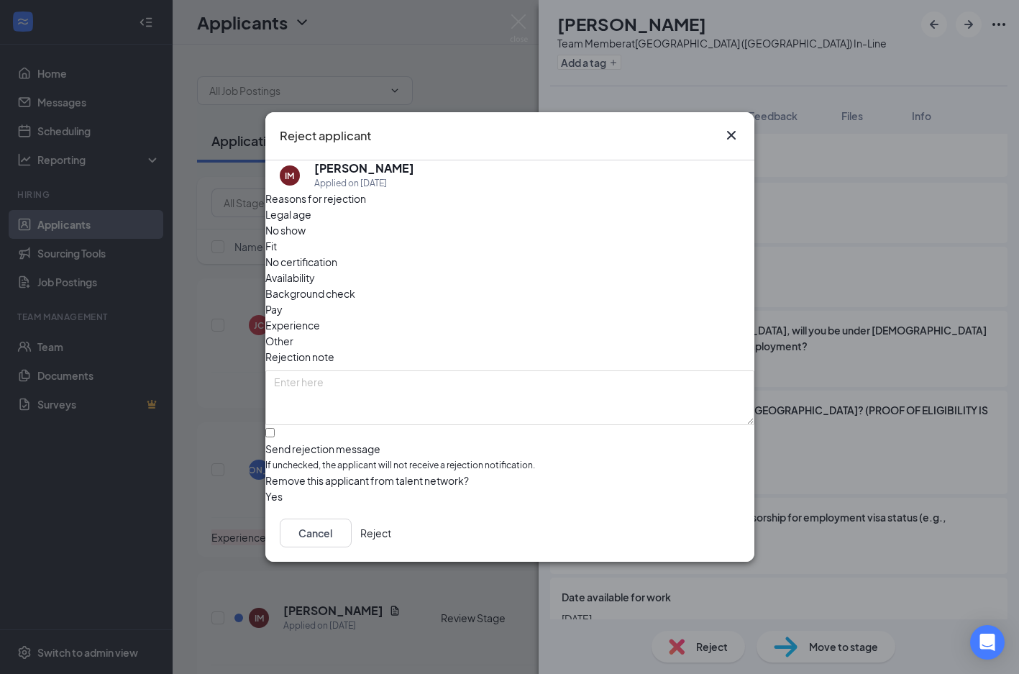
click at [315, 270] on span "Availability" at bounding box center [290, 278] width 50 height 16
click at [391, 540] on button "Reject" at bounding box center [375, 532] width 31 height 29
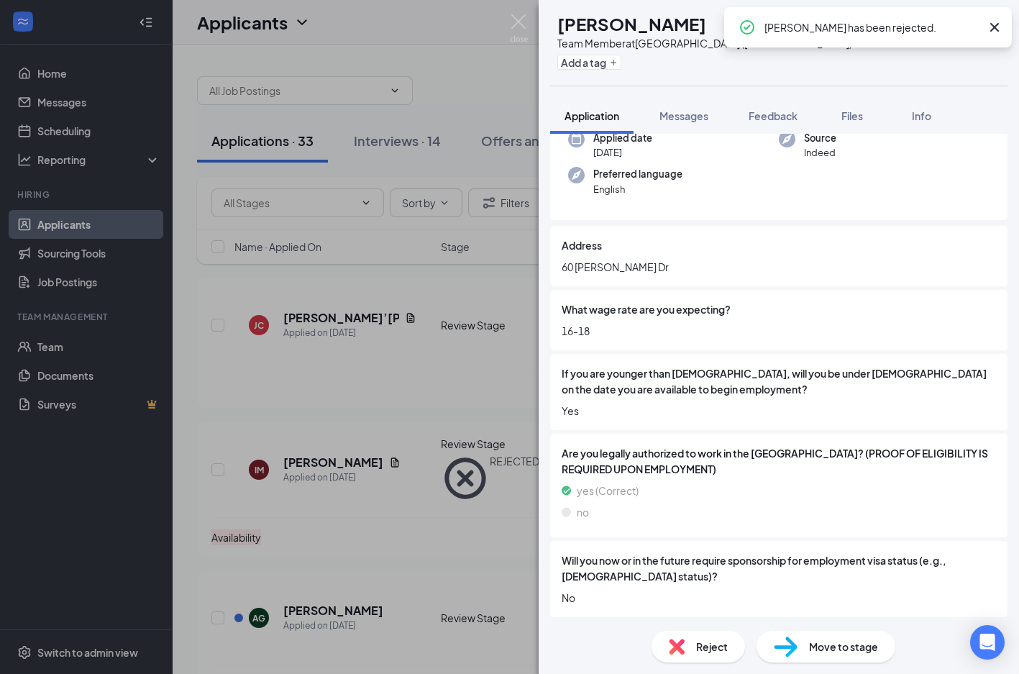
scroll to position [134, 0]
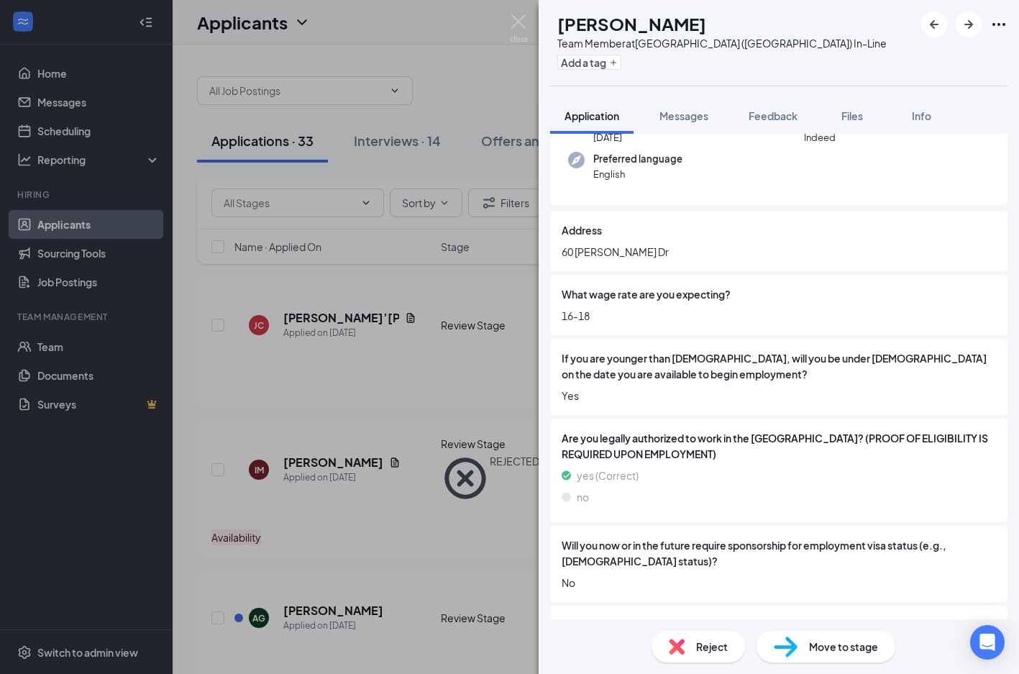
click at [665, 652] on div "Reject" at bounding box center [697, 646] width 93 height 32
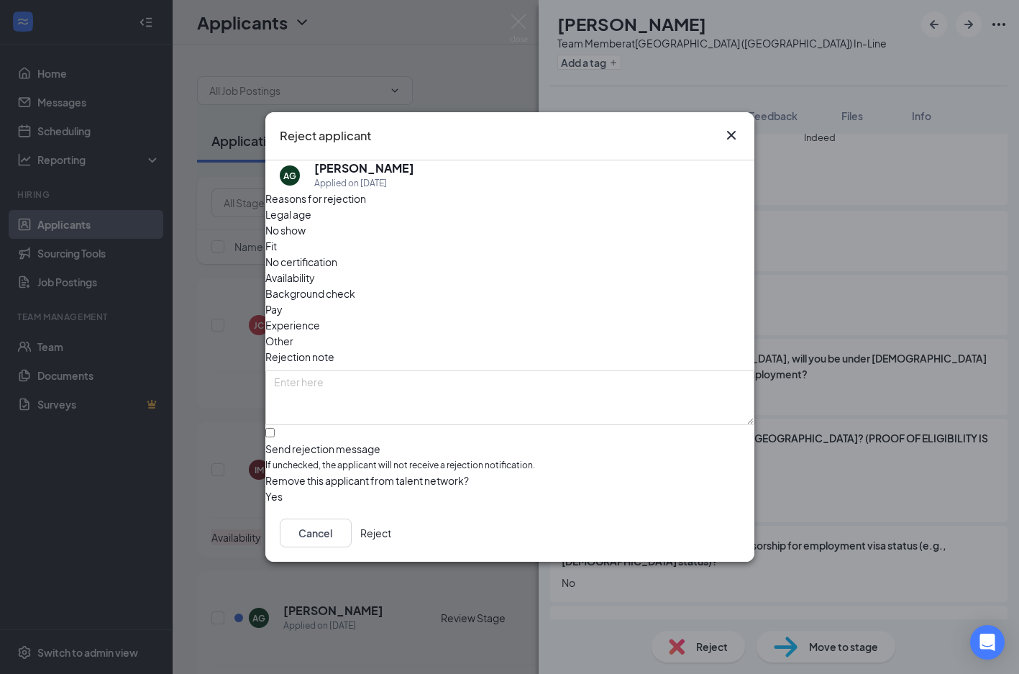
click at [311, 222] on span "Legal age" at bounding box center [288, 214] width 46 height 16
click at [391, 538] on button "Reject" at bounding box center [375, 532] width 31 height 29
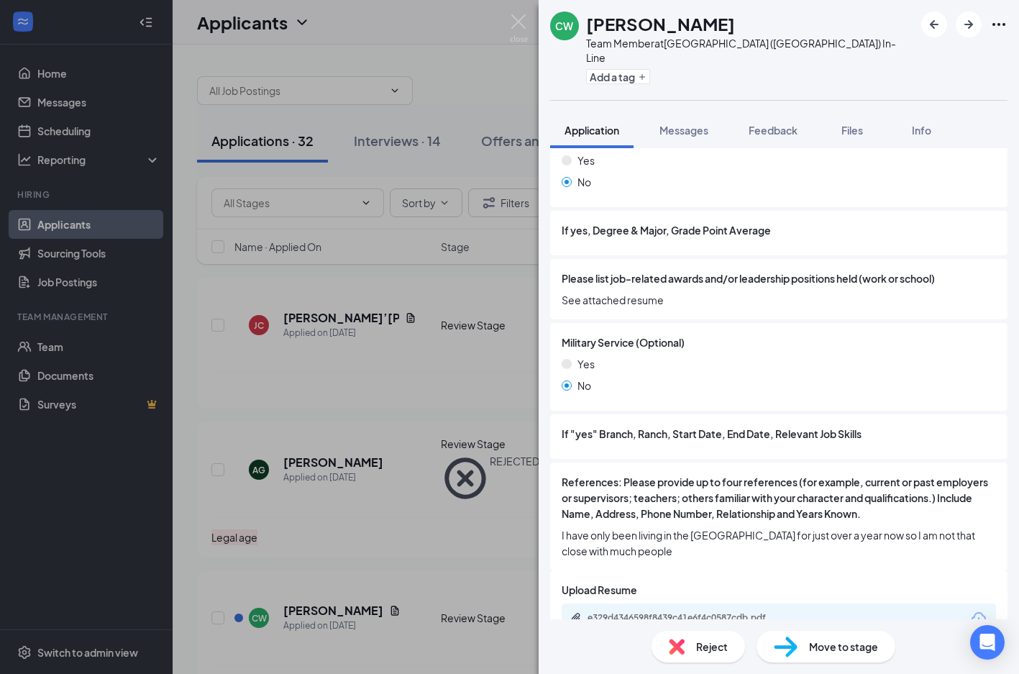
scroll to position [1692, 0]
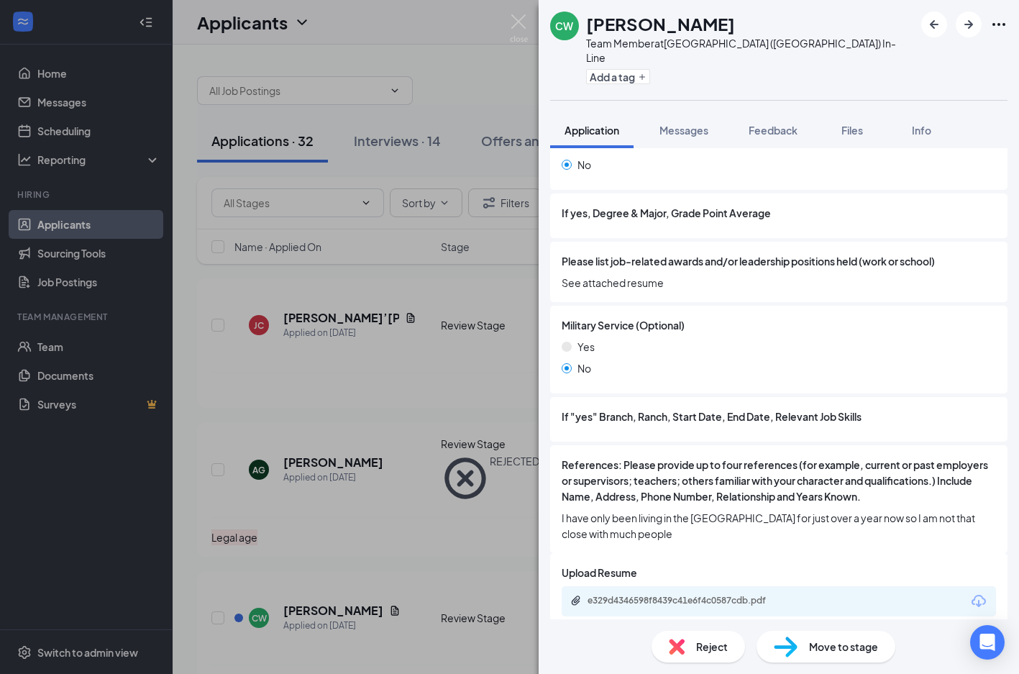
click at [651, 595] on div "e329d4346598f8439c41e6f4c0587cdb.pdf" at bounding box center [687, 601] width 201 height 12
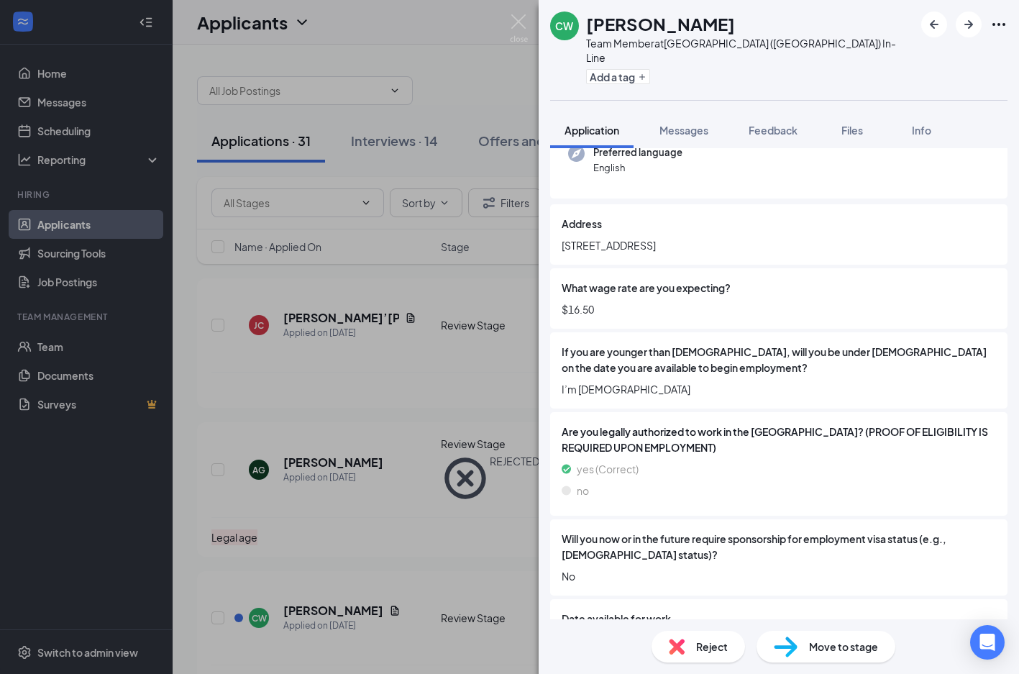
scroll to position [0, 0]
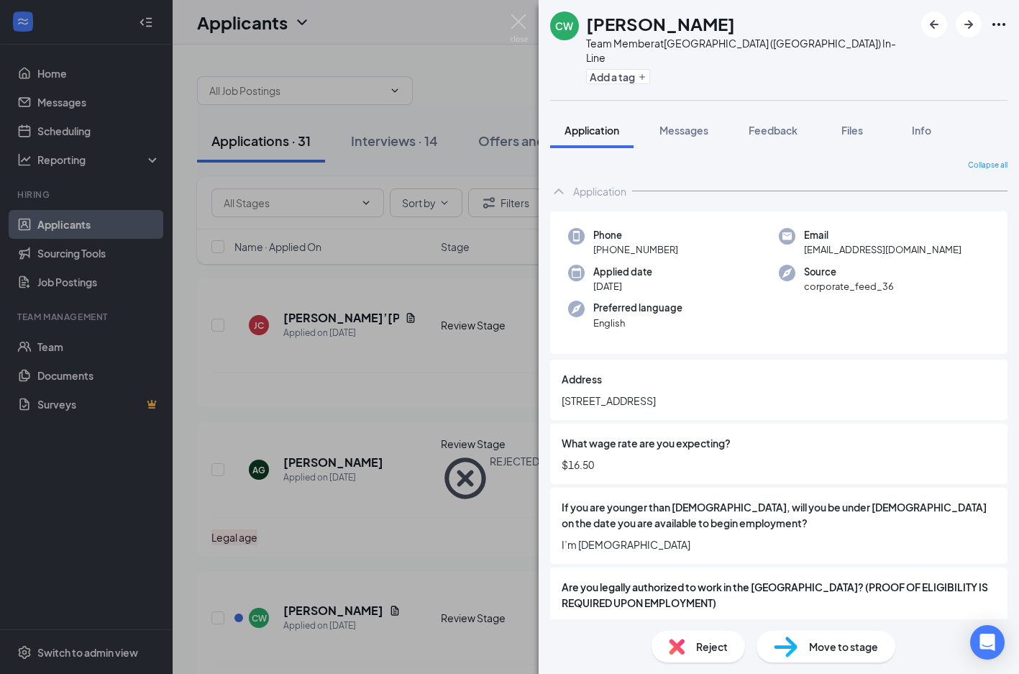
click at [694, 630] on div "Reject" at bounding box center [697, 646] width 93 height 32
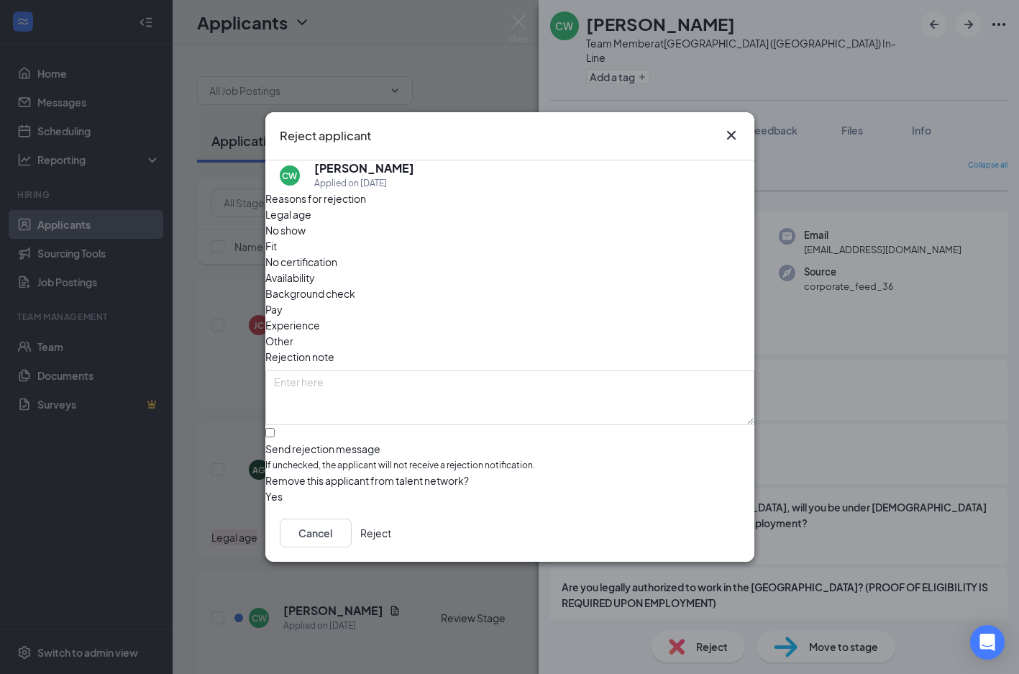
click at [315, 270] on span "Availability" at bounding box center [290, 278] width 50 height 16
click at [391, 541] on button "Reject" at bounding box center [375, 532] width 31 height 29
